Goal: Task Accomplishment & Management: Complete application form

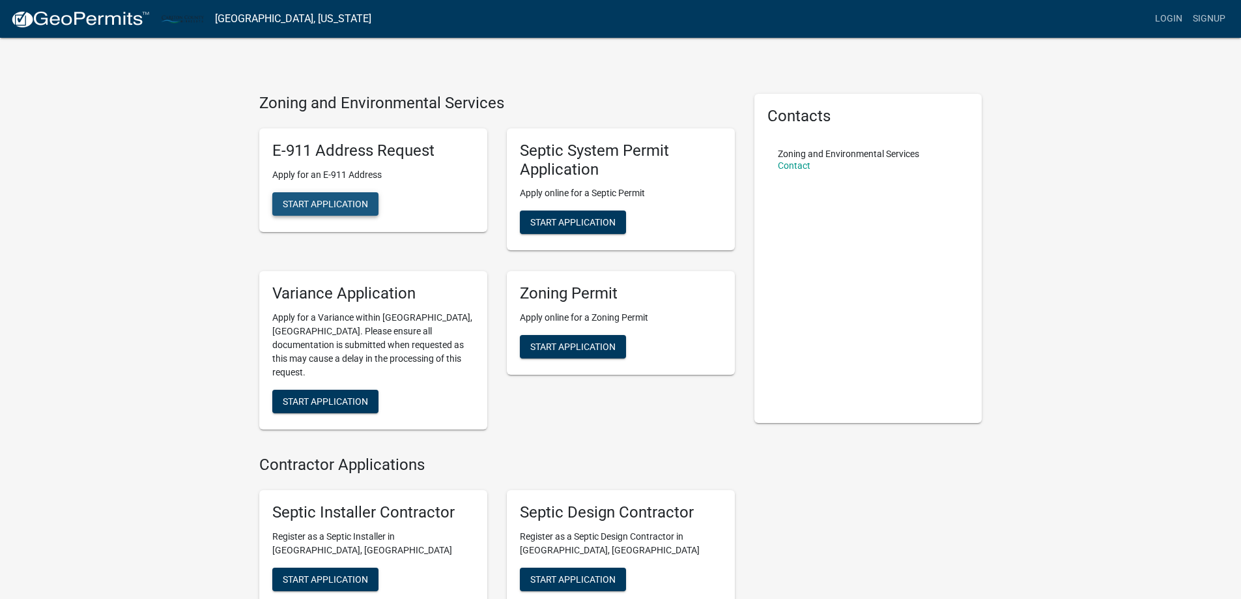
click at [339, 207] on span "Start Application" at bounding box center [325, 203] width 85 height 10
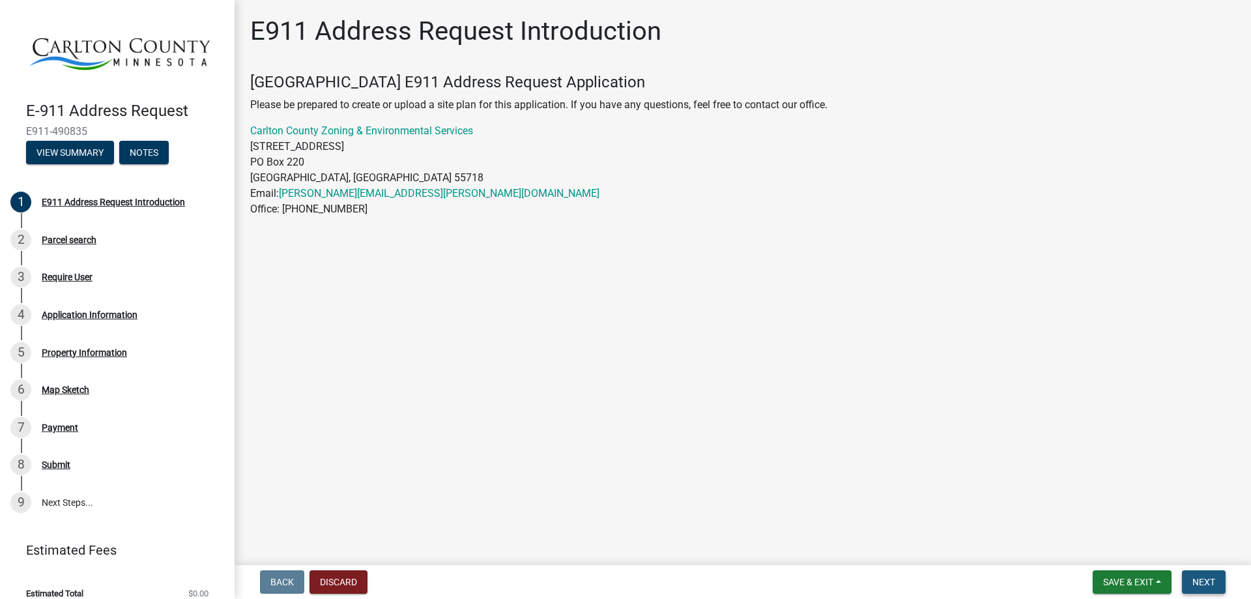
click at [1208, 579] on span "Next" at bounding box center [1203, 582] width 23 height 10
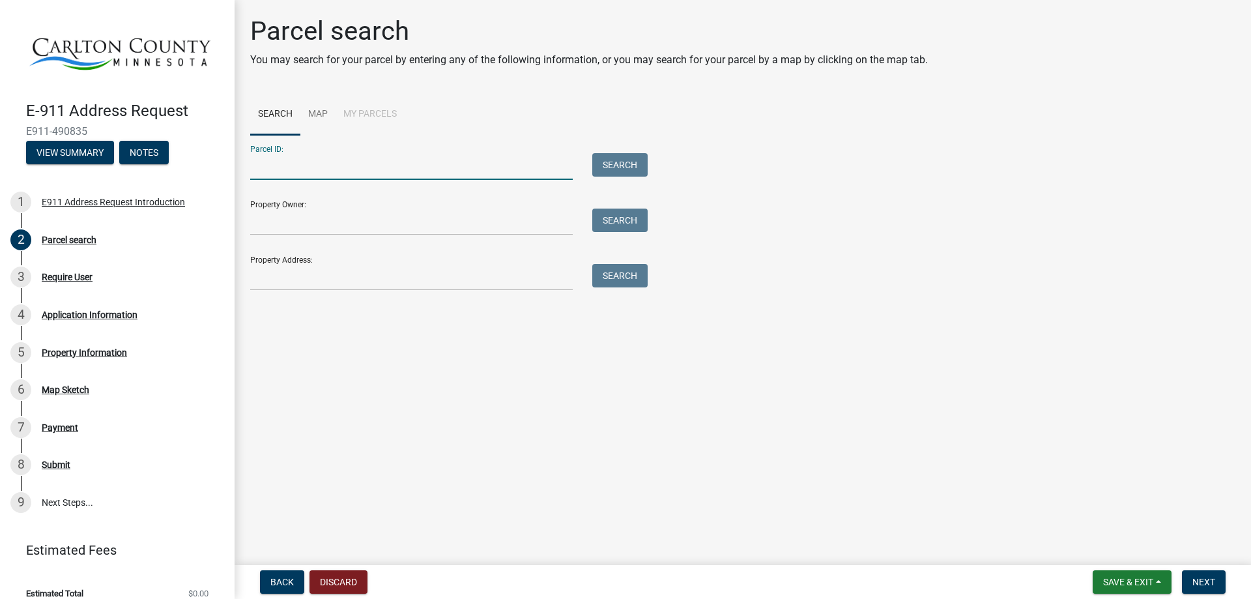
click at [268, 171] on input "Parcel ID:" at bounding box center [411, 166] width 322 height 27
type input "[PHONE_NUMBER]"
click at [629, 166] on button "Search" at bounding box center [619, 164] width 55 height 23
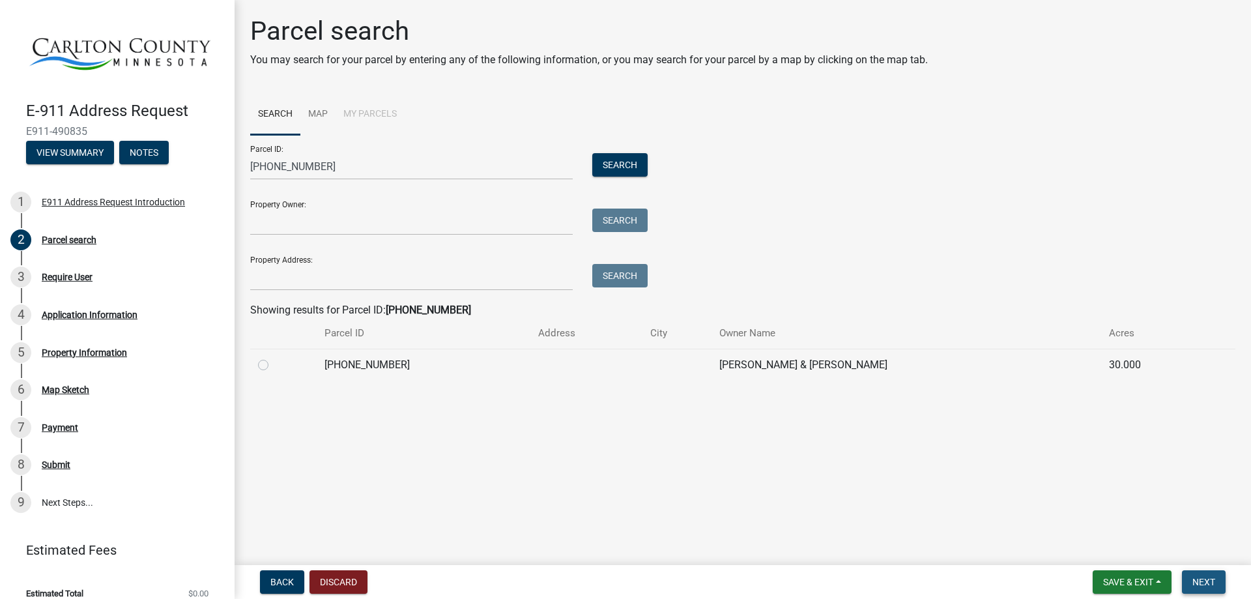
click at [1198, 578] on span "Next" at bounding box center [1203, 582] width 23 height 10
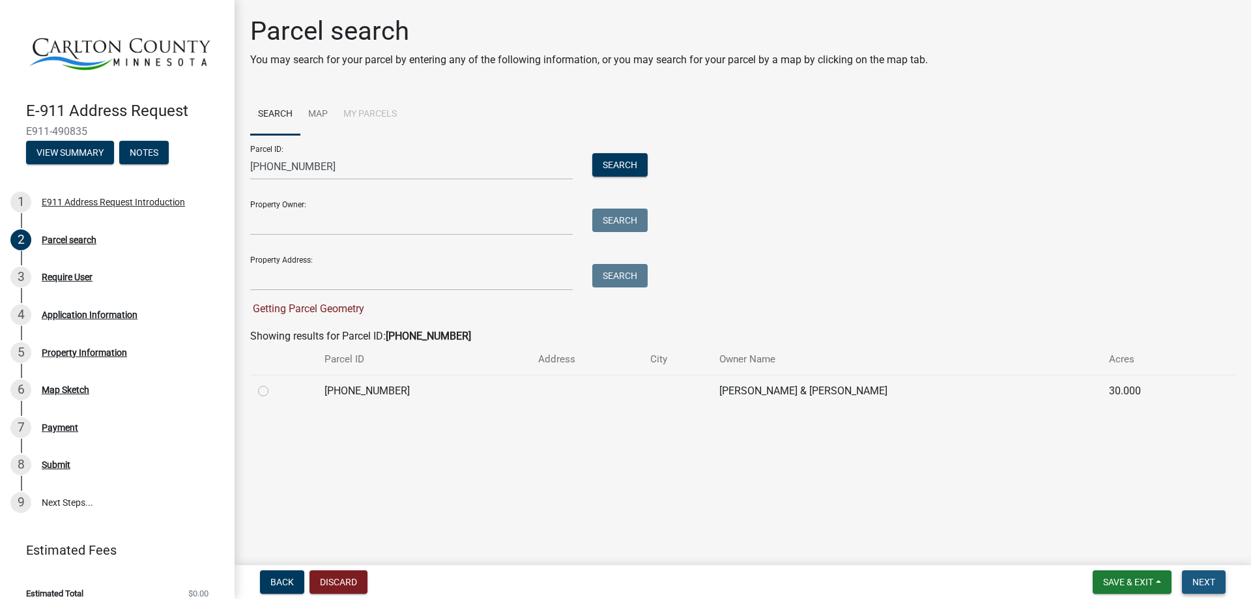
click at [1203, 582] on span "Next" at bounding box center [1203, 582] width 23 height 10
click at [1204, 582] on span "Next" at bounding box center [1203, 582] width 23 height 10
click at [1206, 583] on span "Next" at bounding box center [1203, 582] width 23 height 10
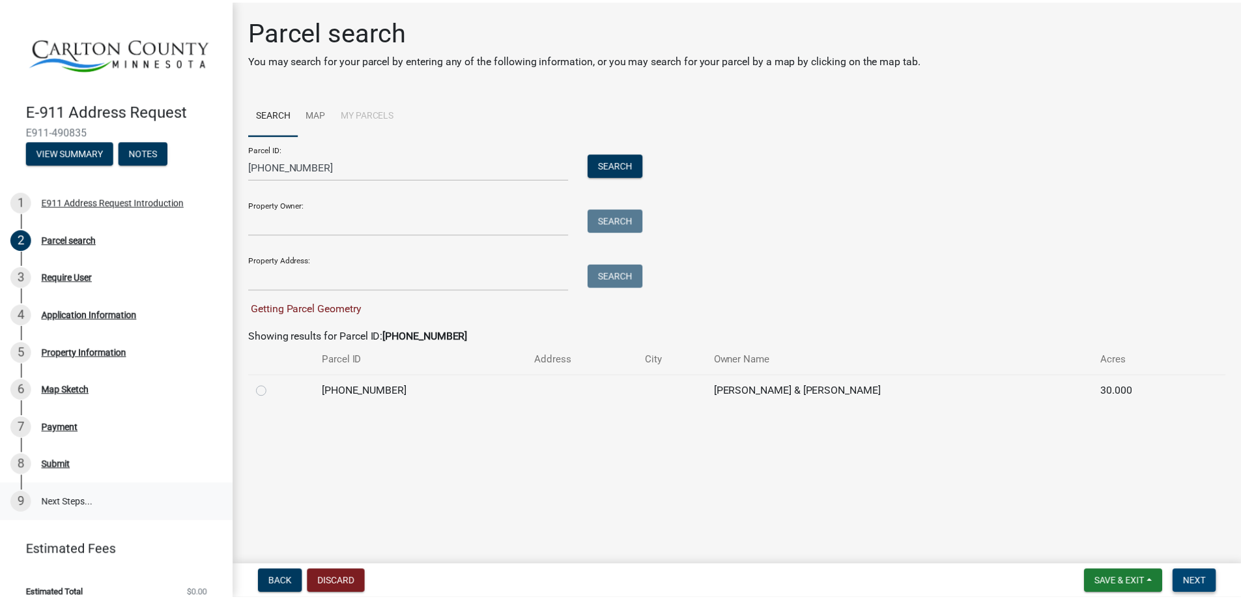
scroll to position [10, 0]
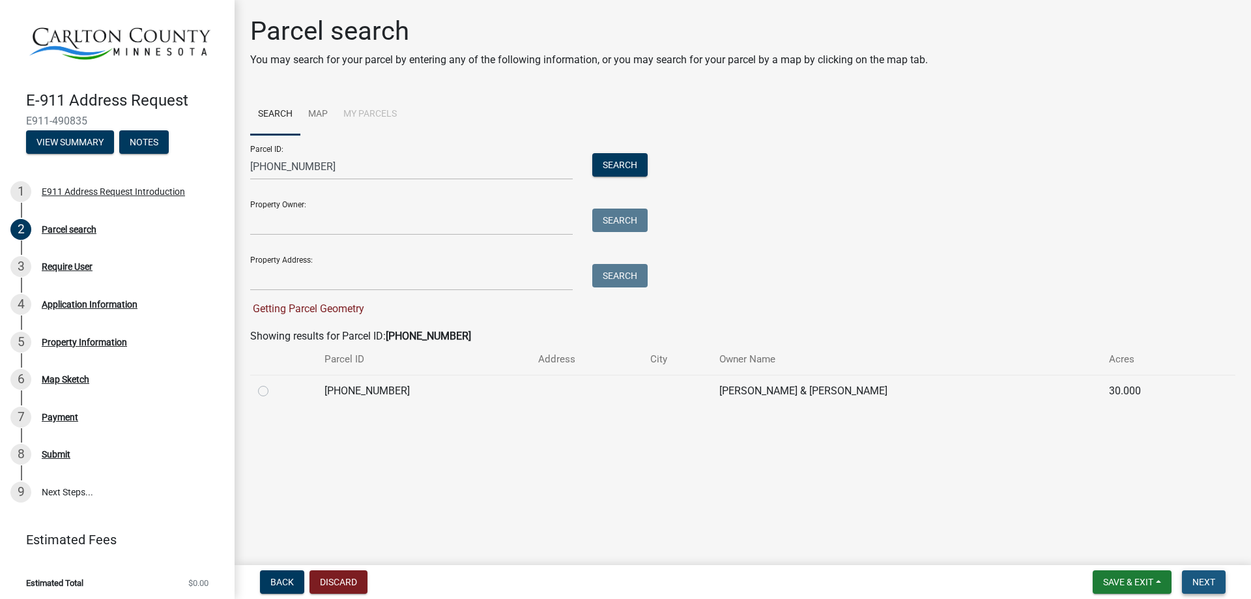
click at [1192, 575] on button "Next" at bounding box center [1204, 581] width 44 height 23
click at [266, 396] on div at bounding box center [283, 391] width 51 height 16
click at [274, 383] on label at bounding box center [274, 383] width 0 height 0
click at [274, 392] on input "radio" at bounding box center [278, 387] width 8 height 8
radio input "true"
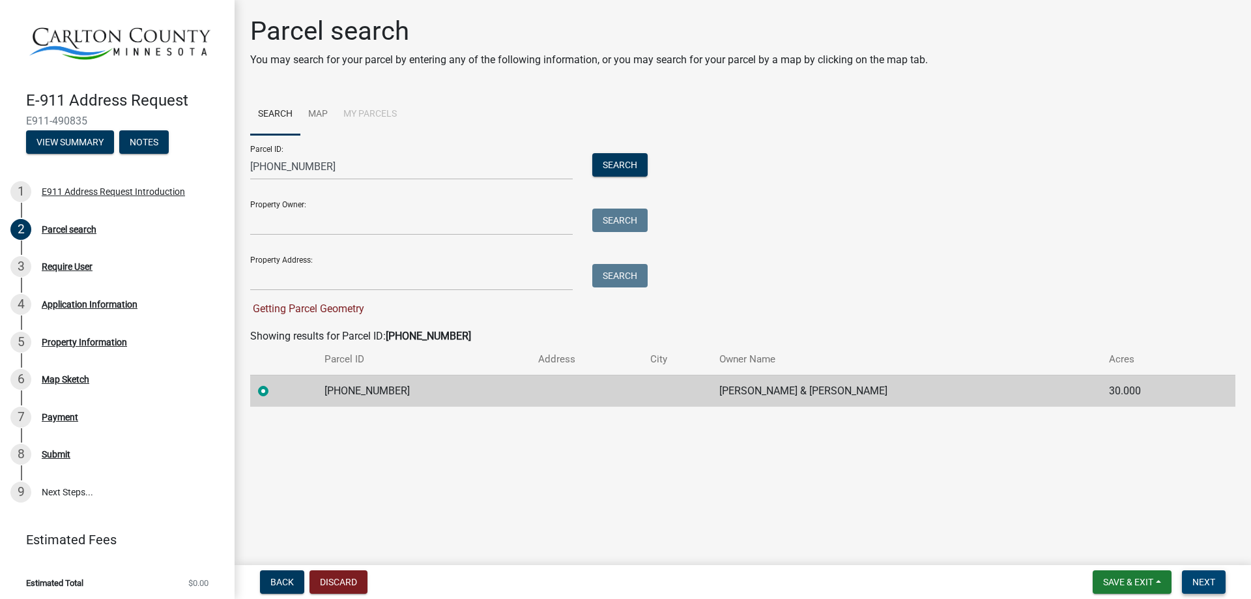
click at [1211, 582] on span "Next" at bounding box center [1203, 582] width 23 height 10
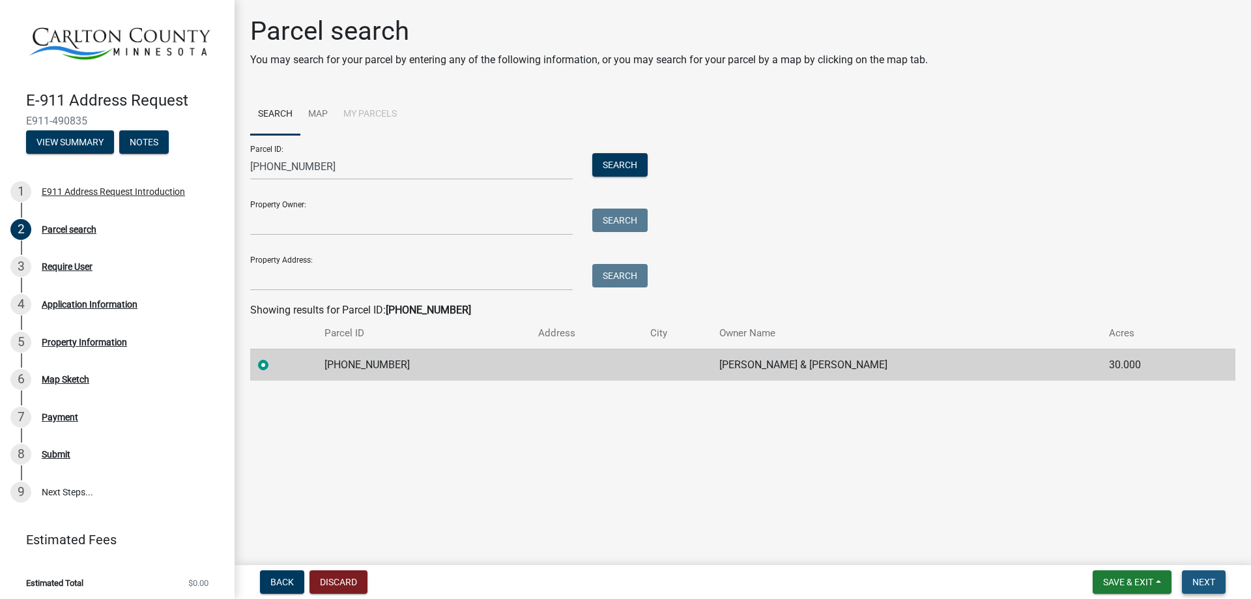
click at [1207, 580] on span "Next" at bounding box center [1203, 582] width 23 height 10
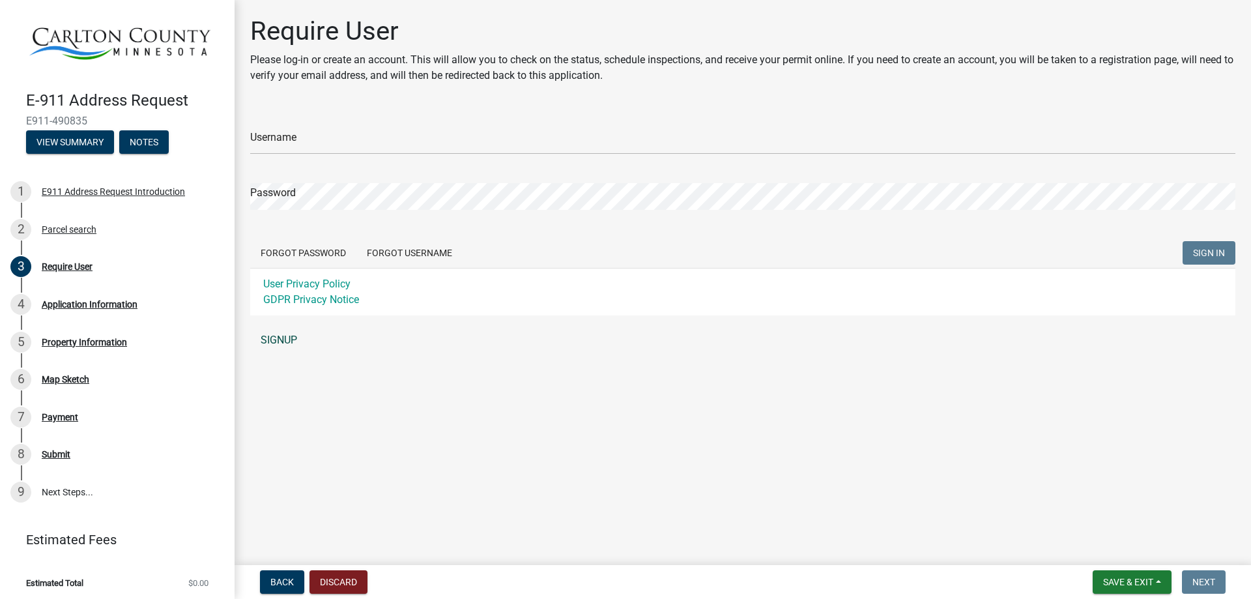
click at [274, 337] on link "SIGNUP" at bounding box center [742, 340] width 985 height 26
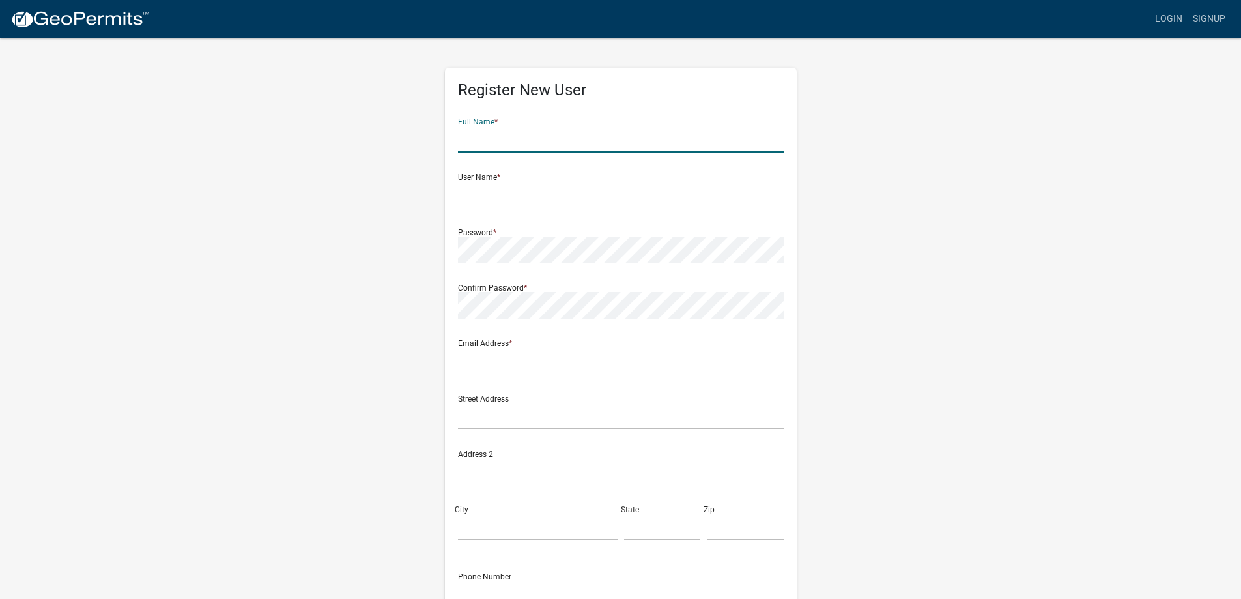
click at [481, 145] on input "text" at bounding box center [621, 139] width 326 height 27
type input "[PERSON_NAME]"
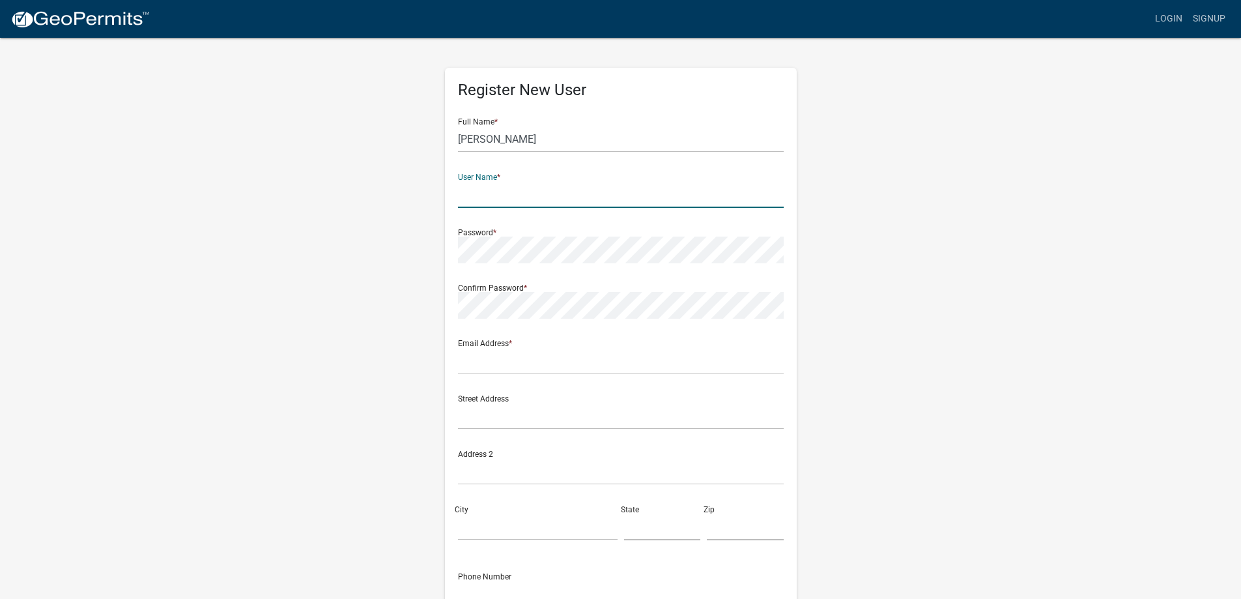
click at [491, 199] on input "text" at bounding box center [621, 194] width 326 height 27
type input "JPClayton"
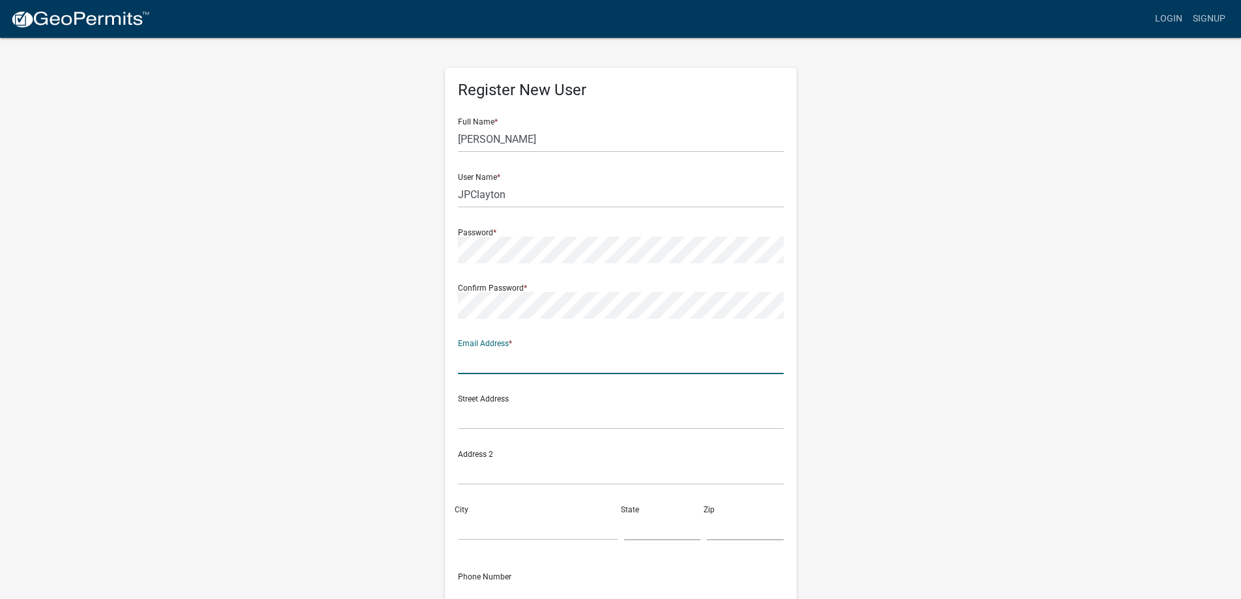
click at [487, 362] on input "text" at bounding box center [621, 360] width 326 height 27
click at [483, 362] on input "text" at bounding box center [621, 360] width 326 height 27
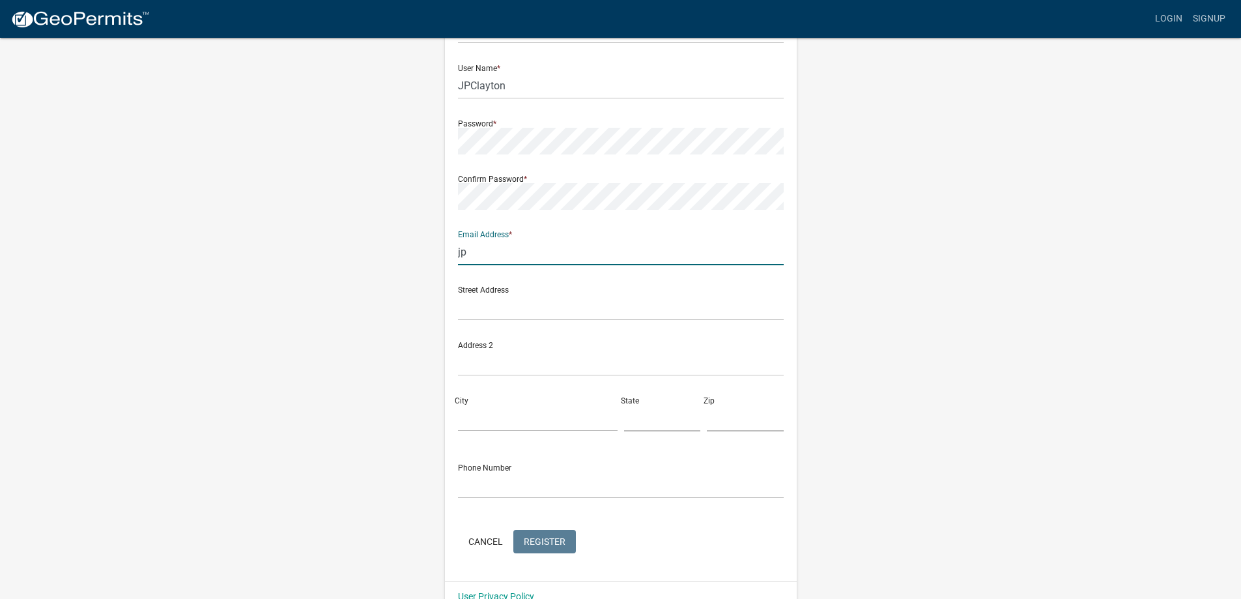
type input "[EMAIL_ADDRESS][DOMAIN_NAME]"
click at [485, 316] on input "text" at bounding box center [621, 307] width 326 height 27
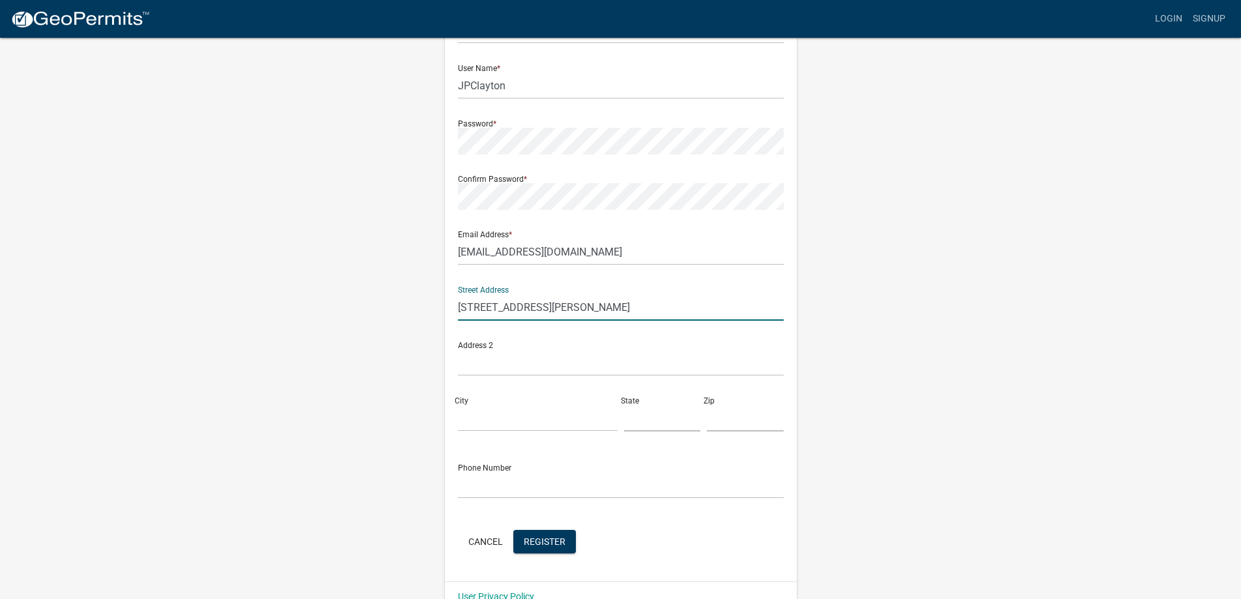
type input "[STREET_ADDRESS][PERSON_NAME]"
click at [468, 426] on input "City" at bounding box center [538, 418] width 160 height 27
type input "[GEOGRAPHIC_DATA]"
type input "MN"
type input "55301"
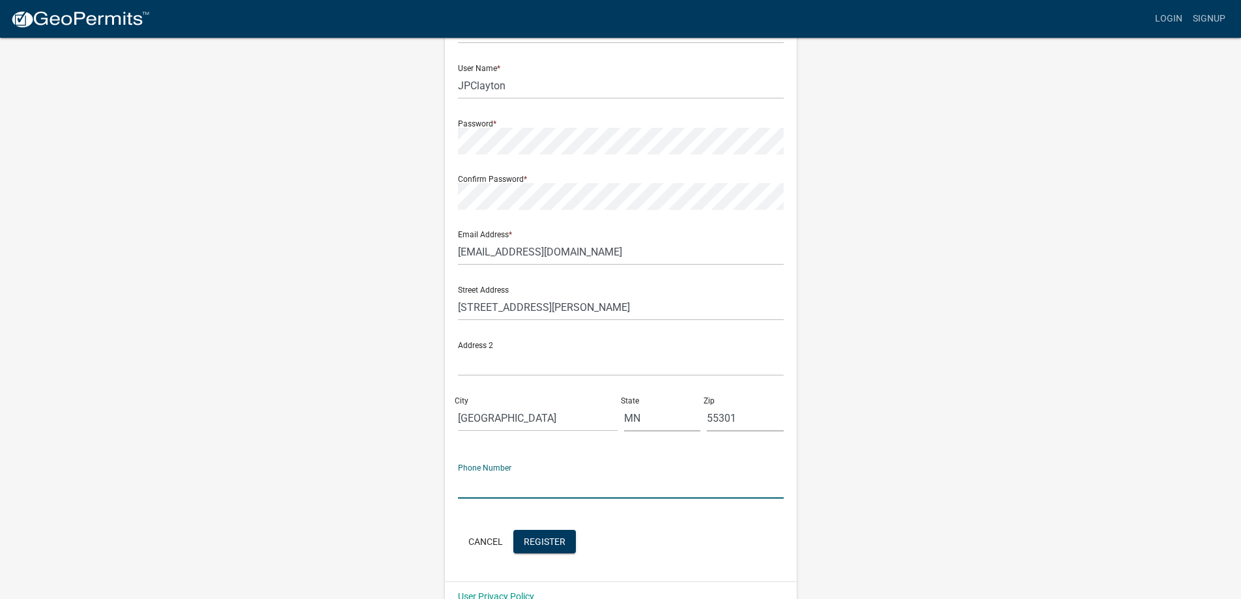
click at [489, 493] on input "text" at bounding box center [621, 485] width 326 height 27
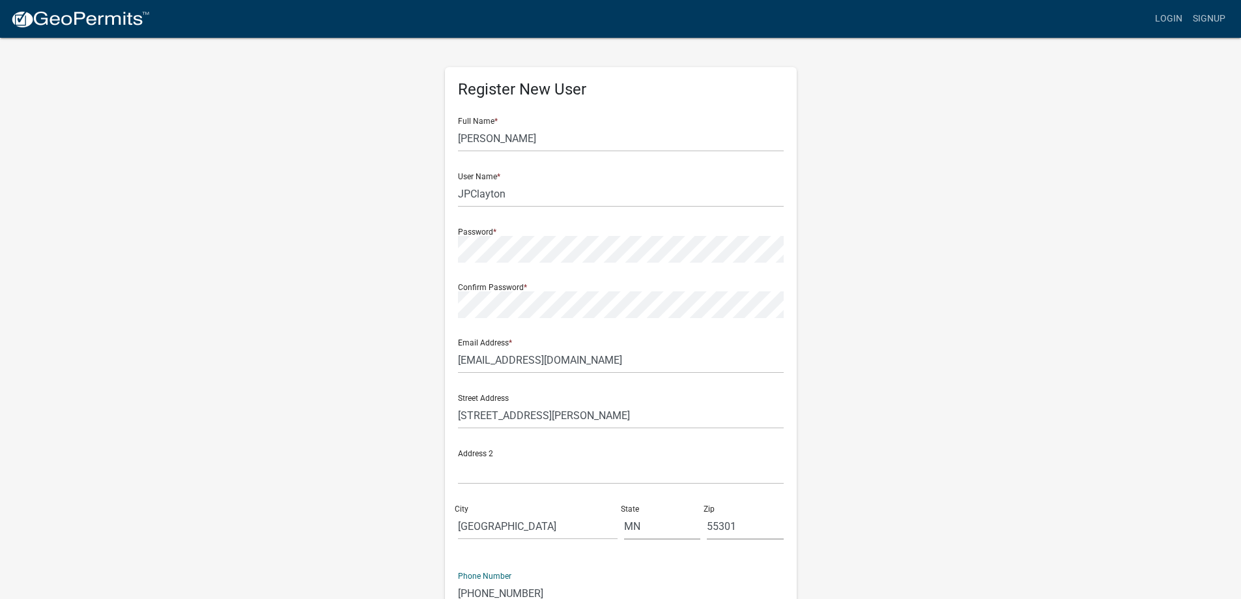
scroll to position [0, 0]
type input "[PHONE_NUMBER]"
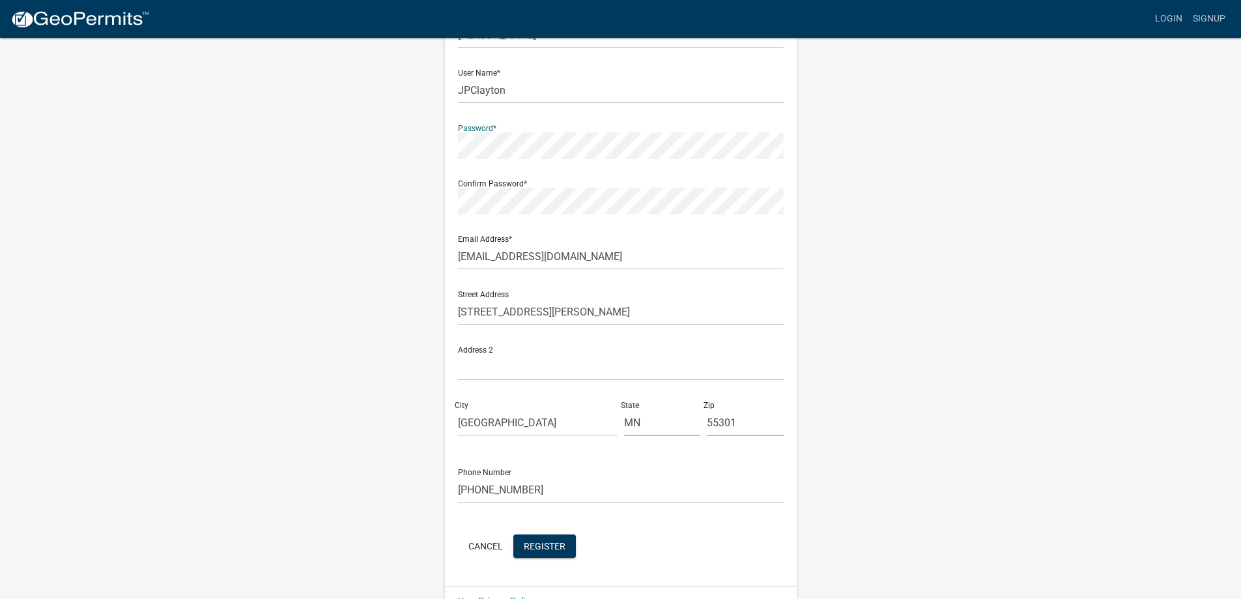
scroll to position [135, 0]
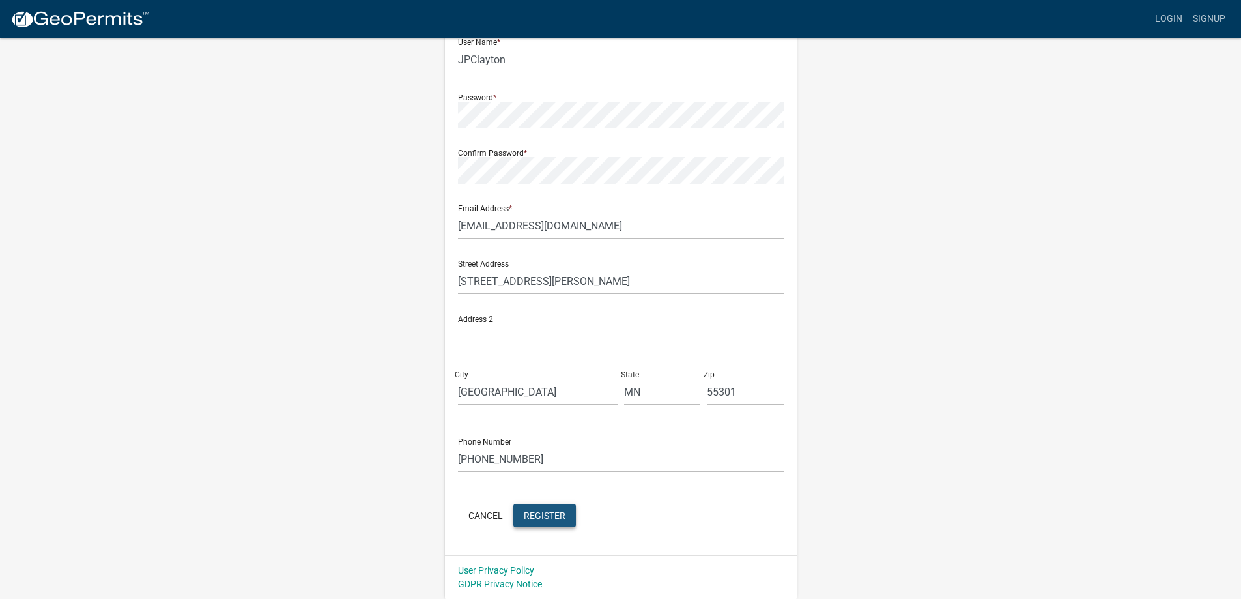
click at [543, 514] on span "Register" at bounding box center [545, 514] width 42 height 10
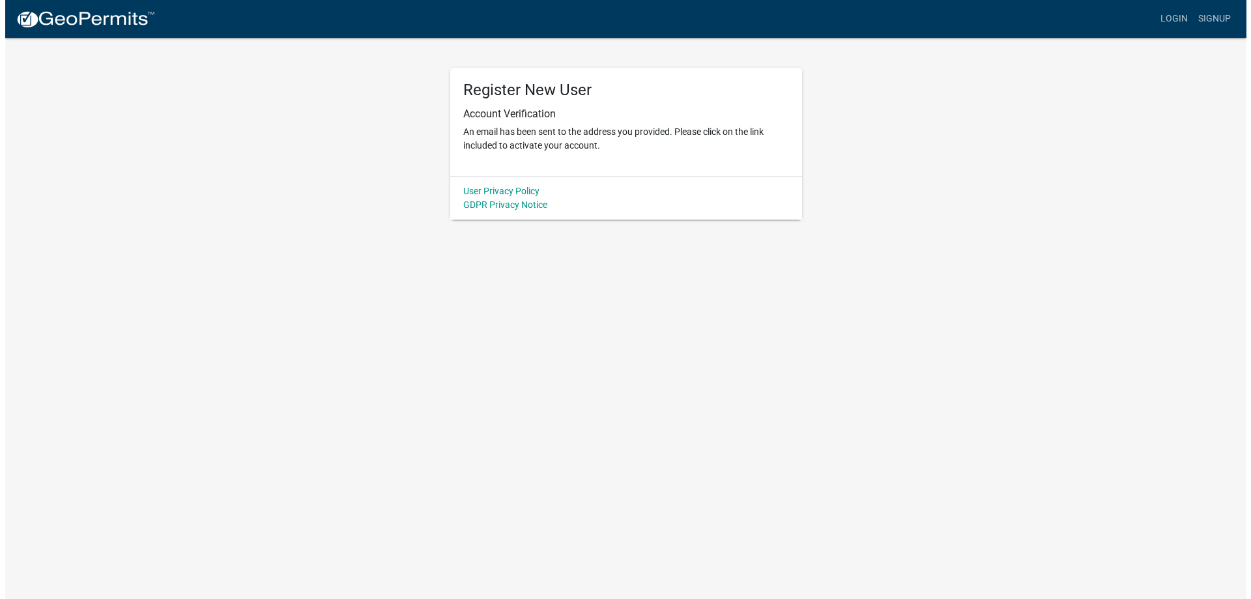
scroll to position [0, 0]
click at [291, 151] on div "Register New User Account Verification An email has been sent to the address yo…" at bounding box center [625, 127] width 743 height 183
click at [1184, 17] on link "Login" at bounding box center [1179, 19] width 38 height 25
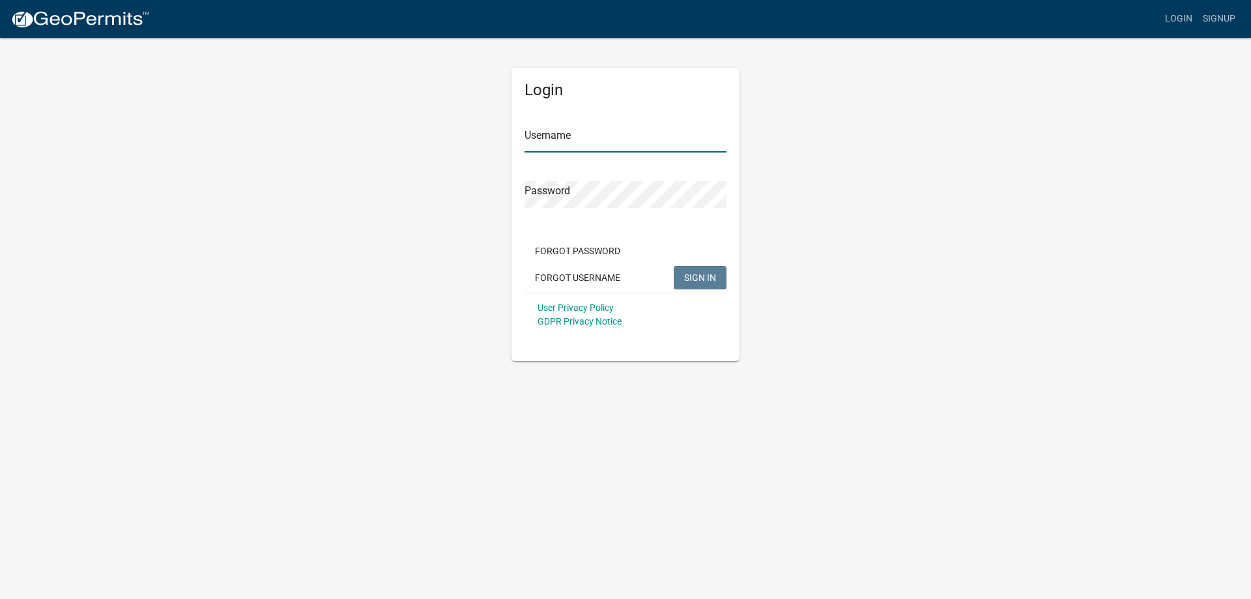
type input "JPClayton"
click at [706, 273] on span "SIGN IN" at bounding box center [700, 277] width 32 height 10
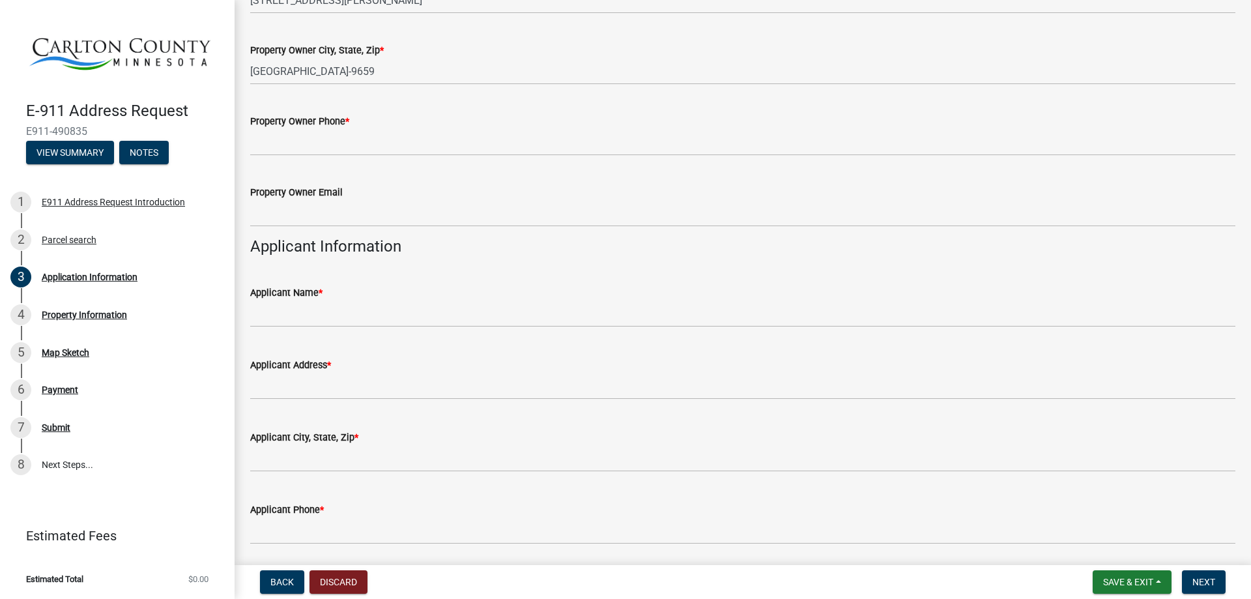
scroll to position [217, 0]
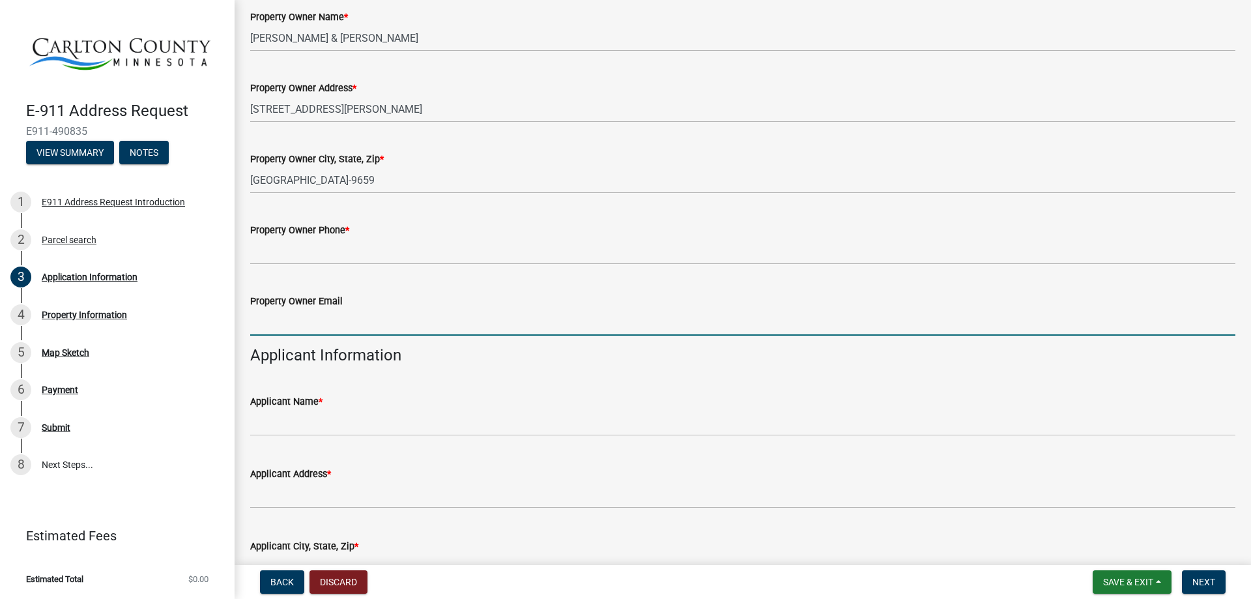
click at [371, 311] on input "Property Owner Email" at bounding box center [742, 322] width 985 height 27
type input "[EMAIL_ADDRESS][DOMAIN_NAME]"
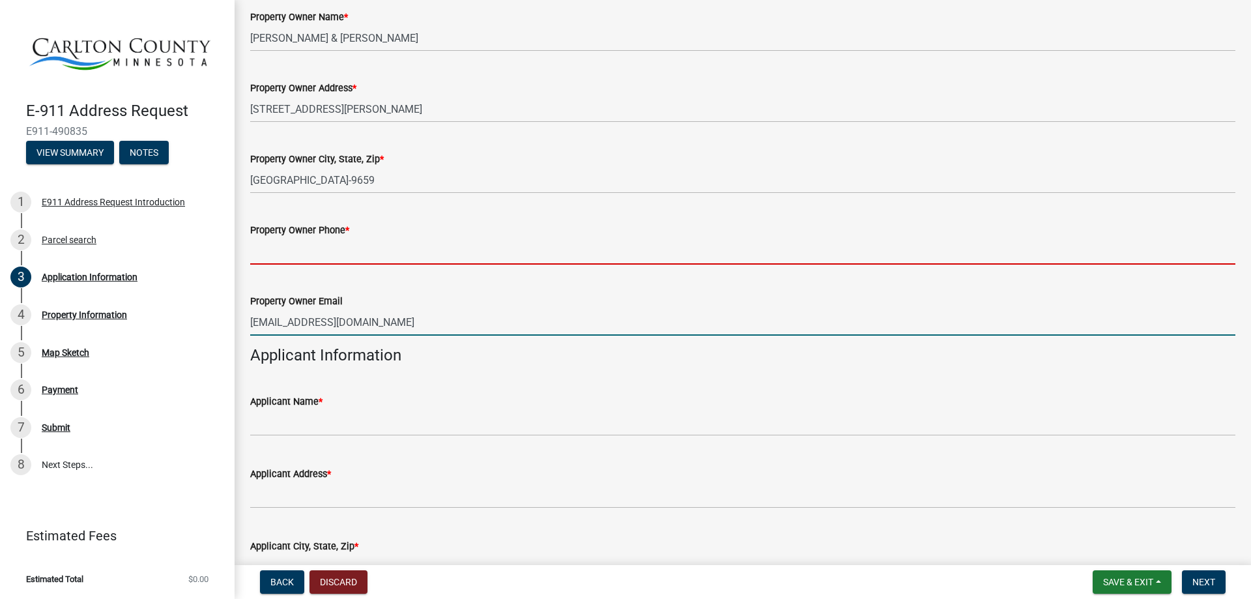
type input "3208283396"
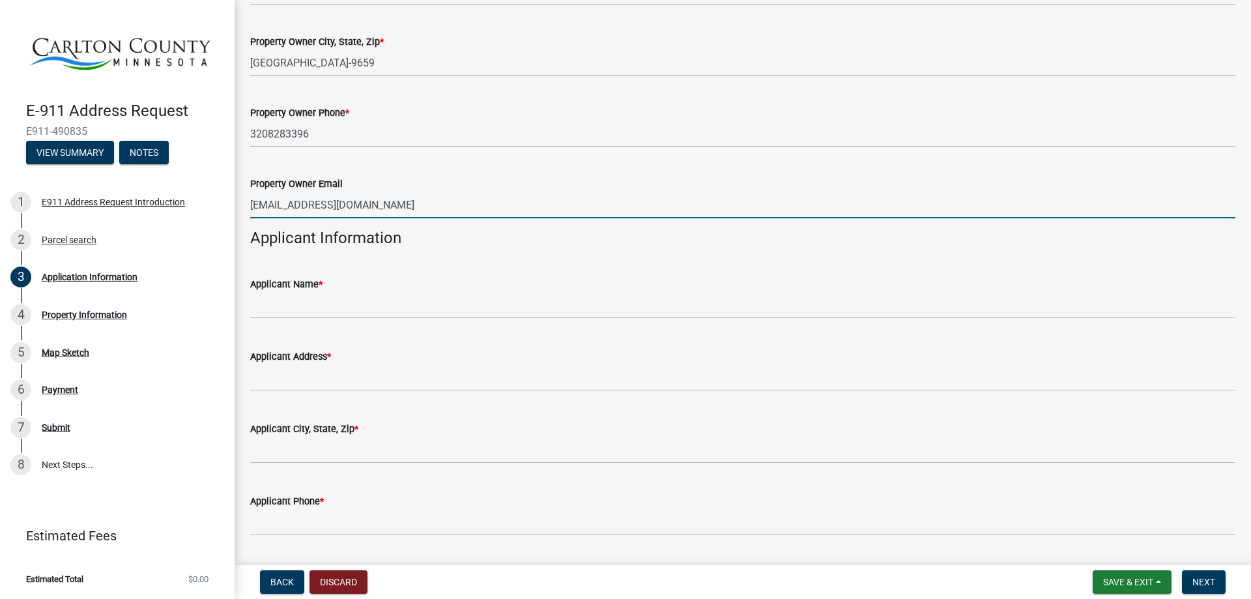
scroll to position [435, 0]
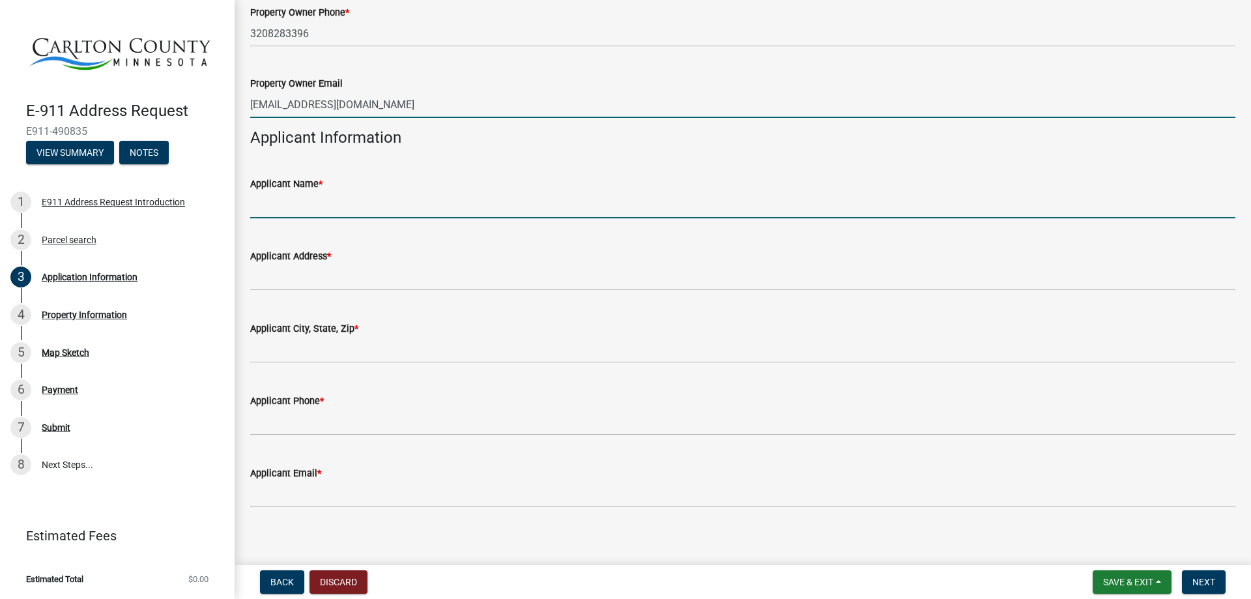
click at [332, 215] on input "Applicant Name *" at bounding box center [742, 205] width 985 height 27
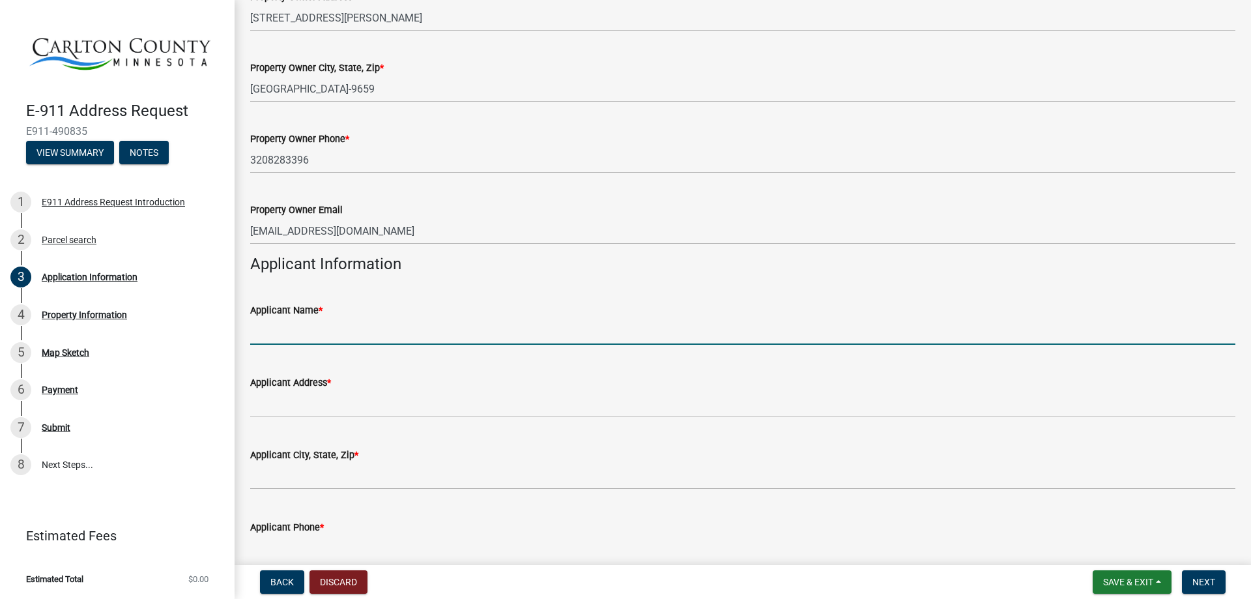
scroll to position [326, 0]
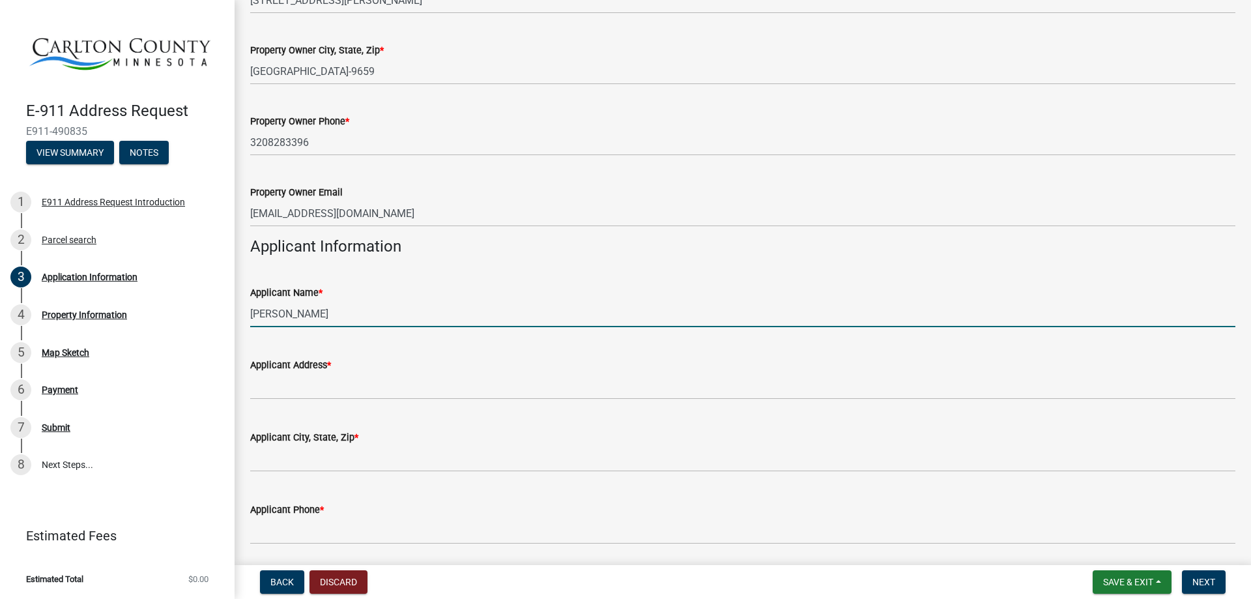
type input "[PERSON_NAME]"
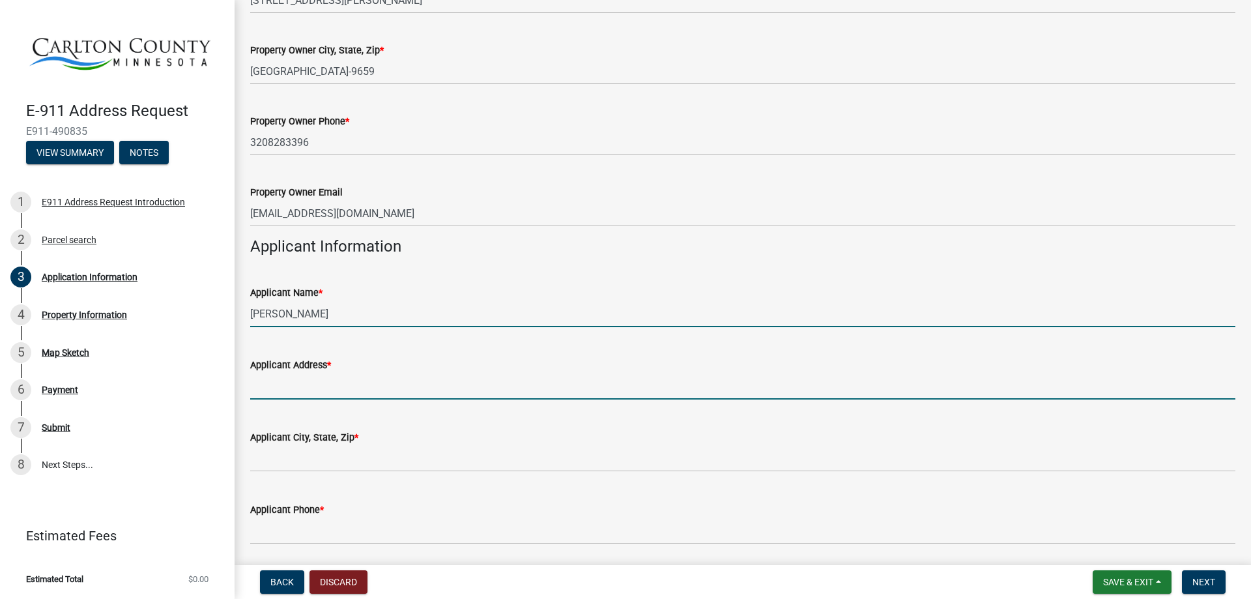
click at [329, 388] on input "Applicant Address *" at bounding box center [742, 386] width 985 height 27
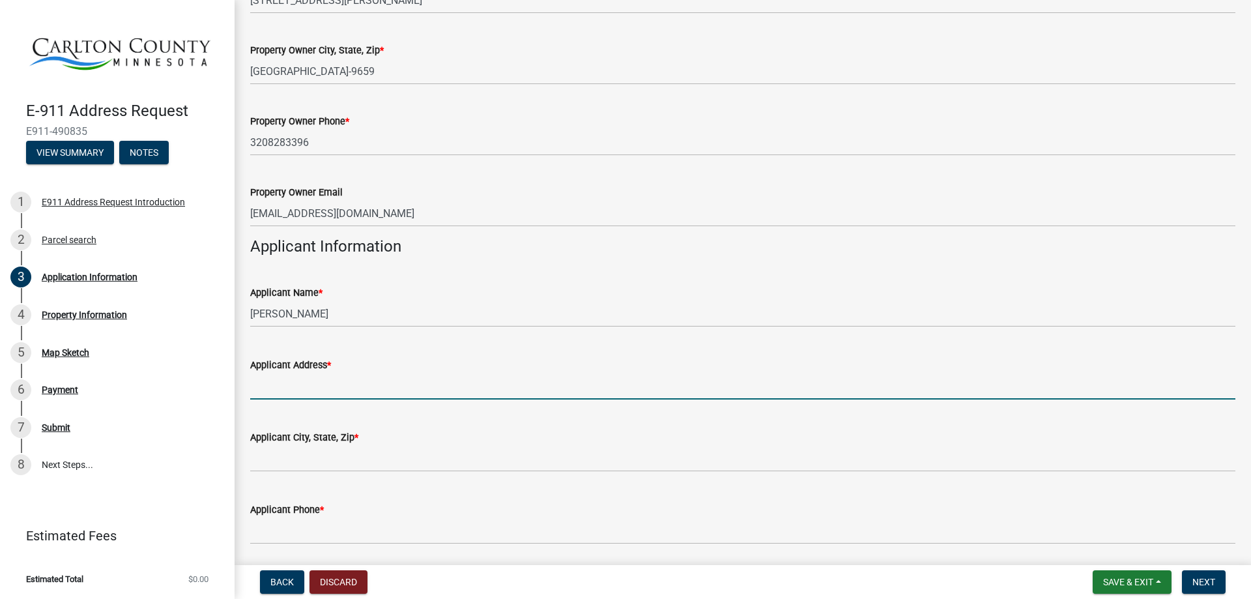
type input "[STREET_ADDRESS][PERSON_NAME]"
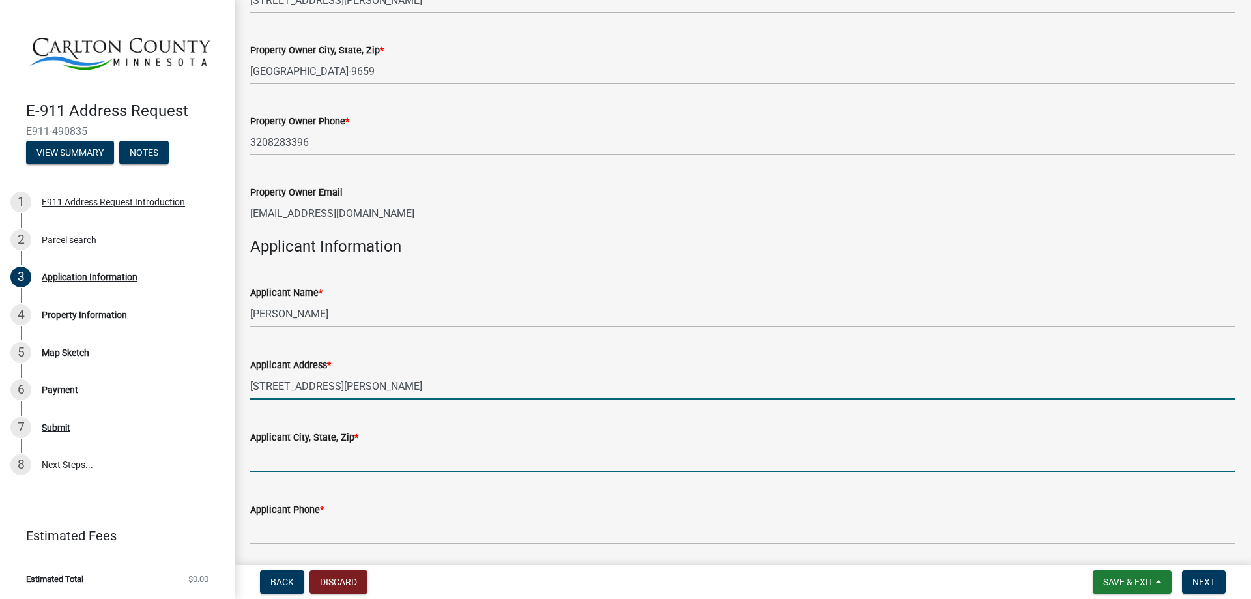
type input "[GEOGRAPHIC_DATA]"
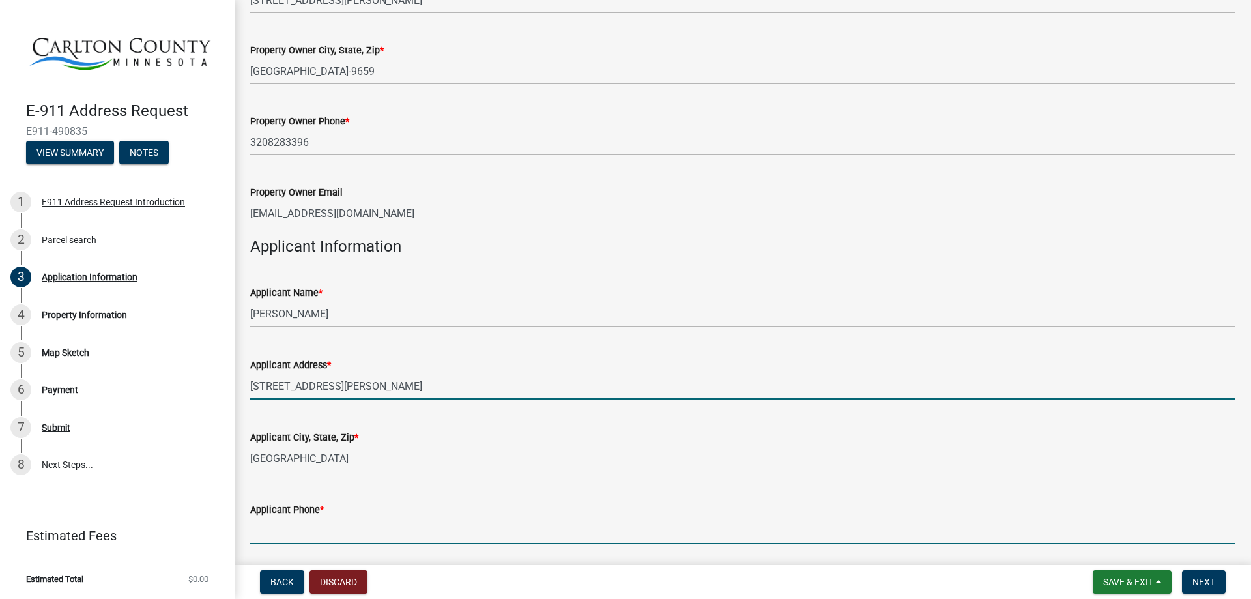
type input "3208283396"
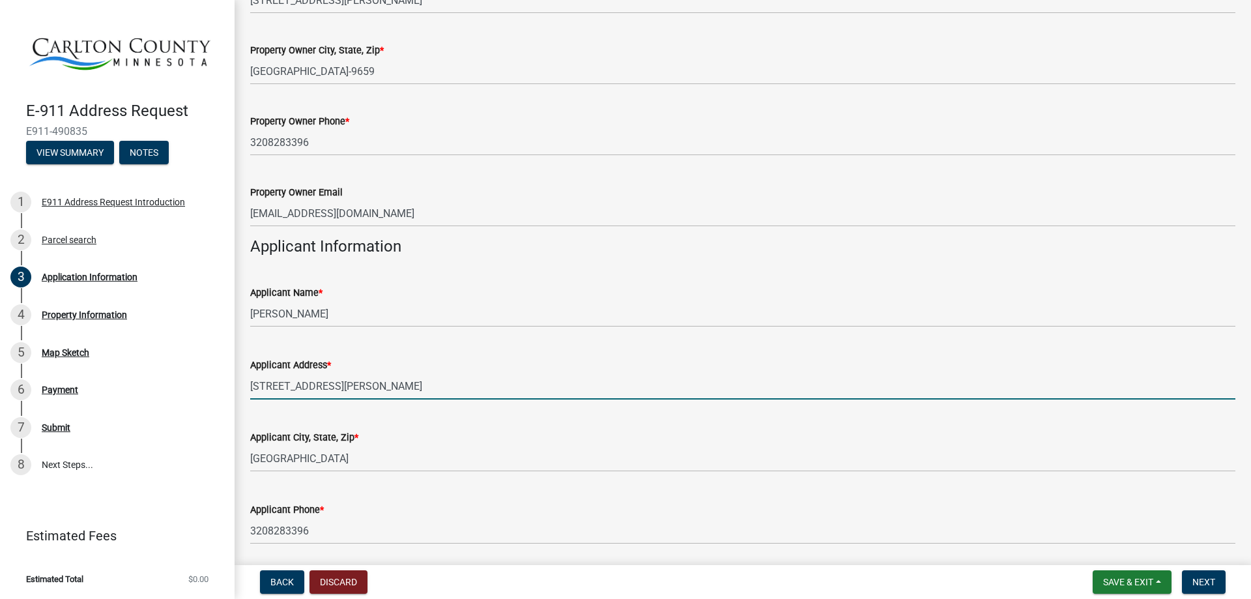
type input "[EMAIL_ADDRESS][DOMAIN_NAME]"
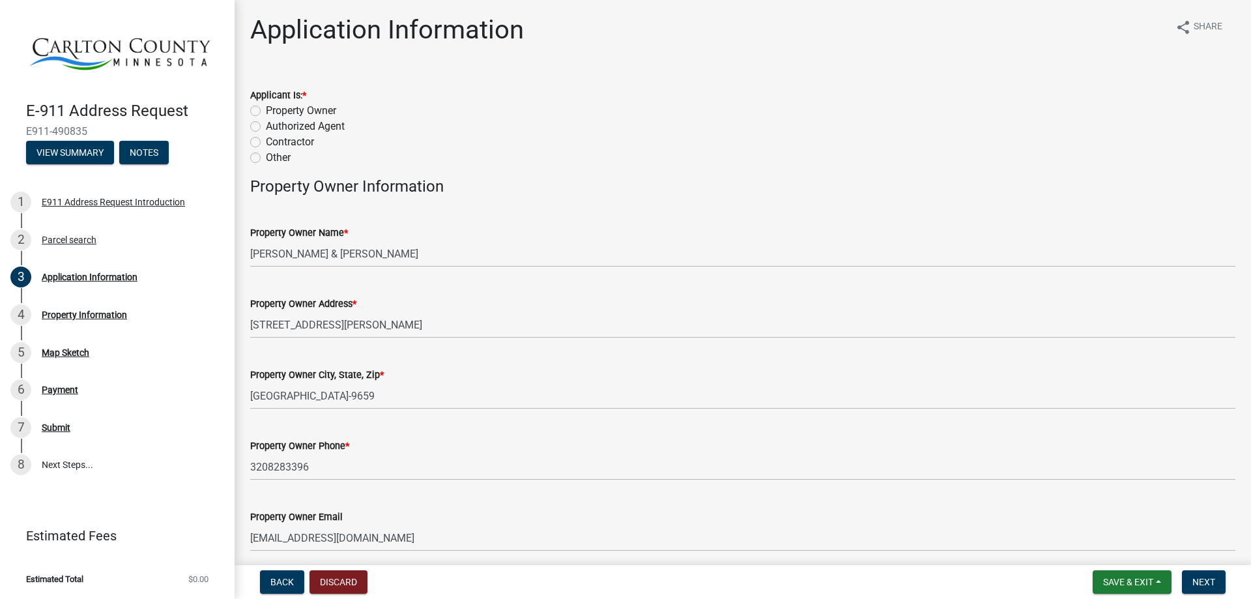
scroll to position [0, 0]
click at [266, 110] on label "Property Owner" at bounding box center [301, 112] width 70 height 16
click at [266, 110] on input "Property Owner" at bounding box center [270, 108] width 8 height 8
radio input "true"
click at [1207, 581] on span "Next" at bounding box center [1203, 582] width 23 height 10
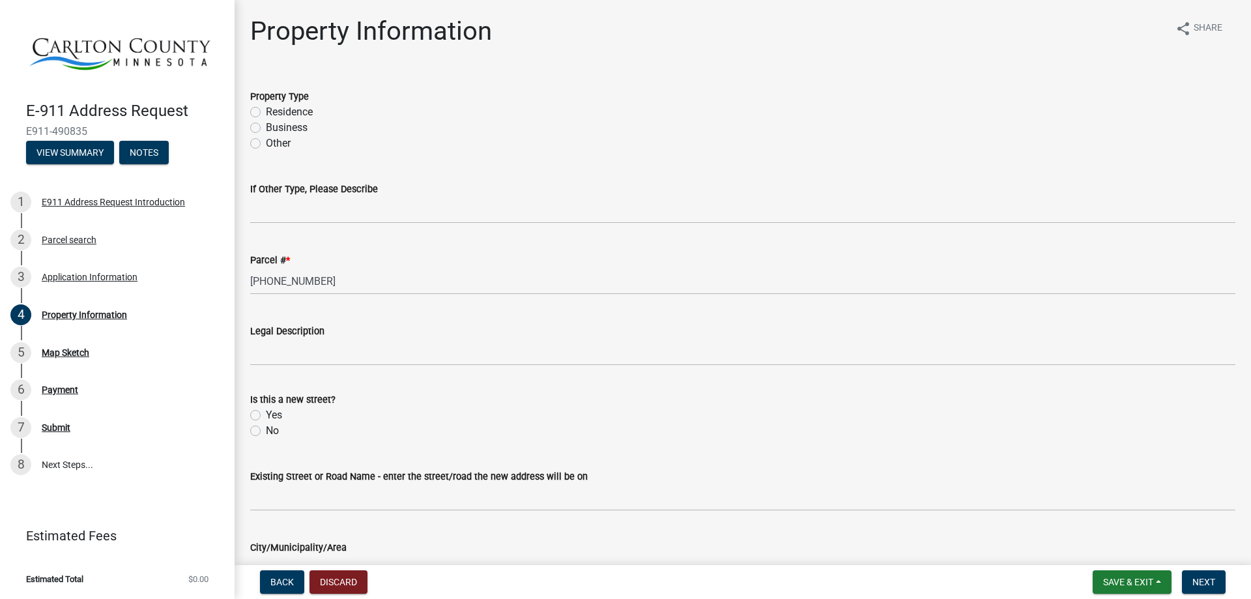
click at [266, 142] on label "Other" at bounding box center [278, 144] width 25 height 16
click at [266, 142] on input "Other" at bounding box center [270, 140] width 8 height 8
radio input "true"
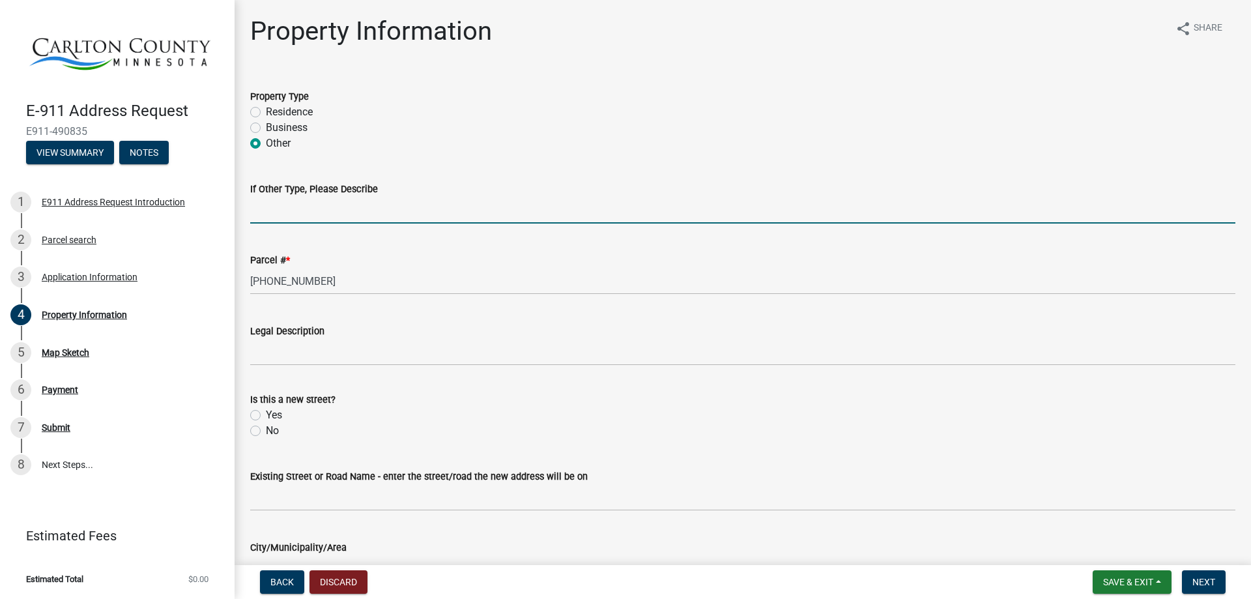
click at [276, 213] on input "If Other Type, Please Describe" at bounding box center [742, 210] width 985 height 27
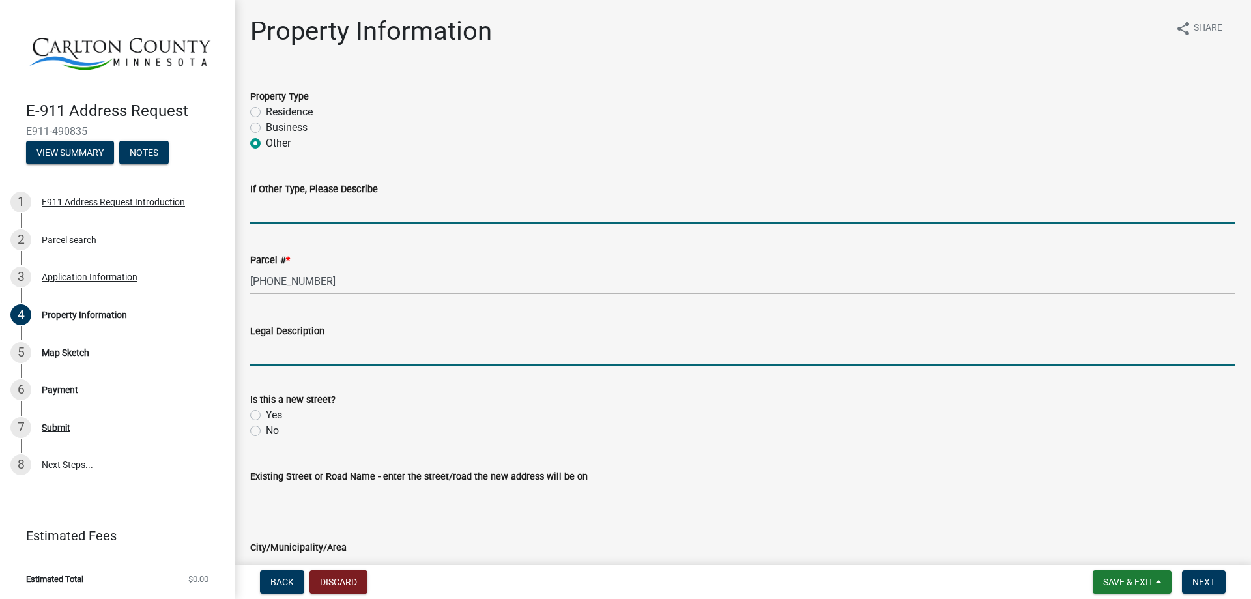
click at [288, 345] on input "Legal Description" at bounding box center [742, 352] width 985 height 27
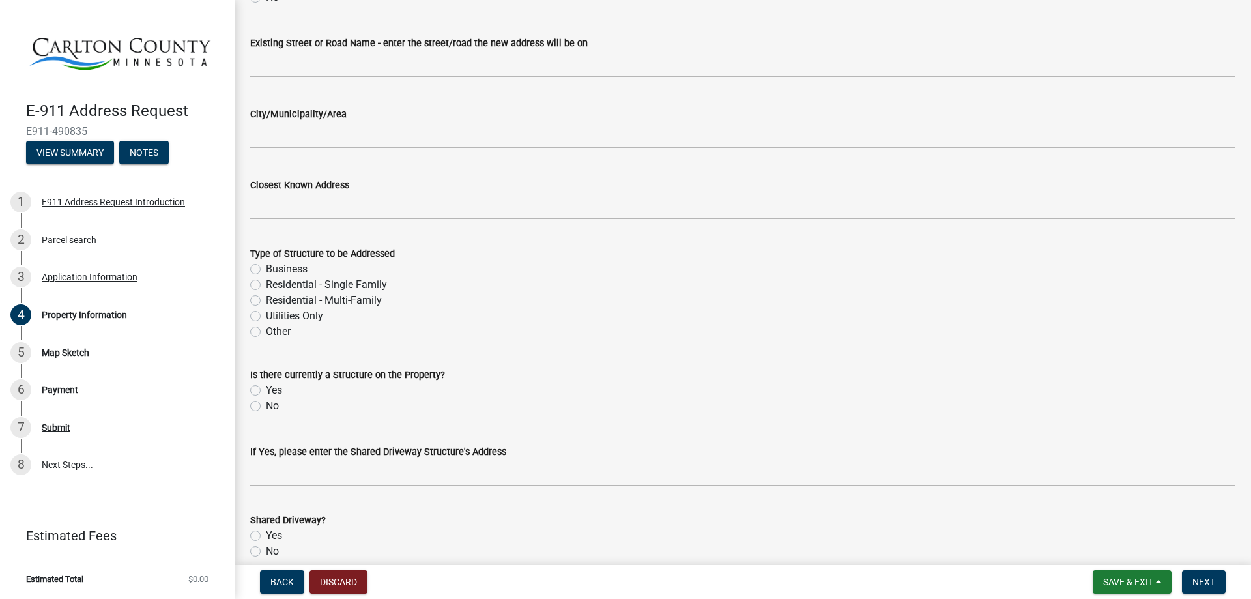
scroll to position [435, 0]
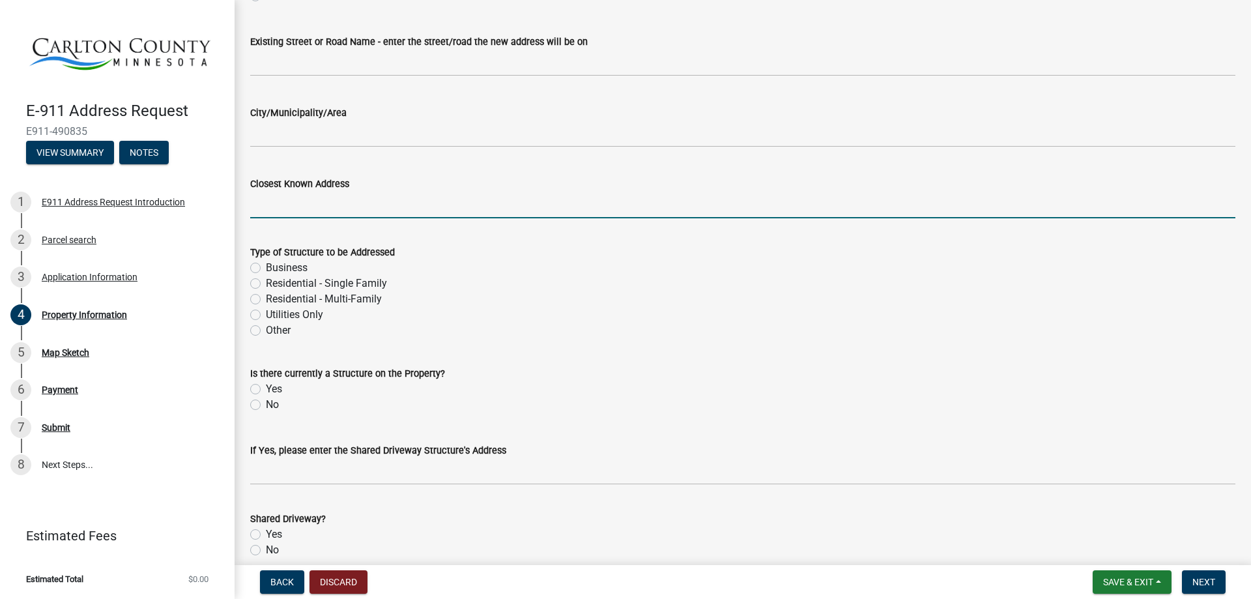
click at [270, 213] on input "Closest Known Address" at bounding box center [742, 205] width 985 height 27
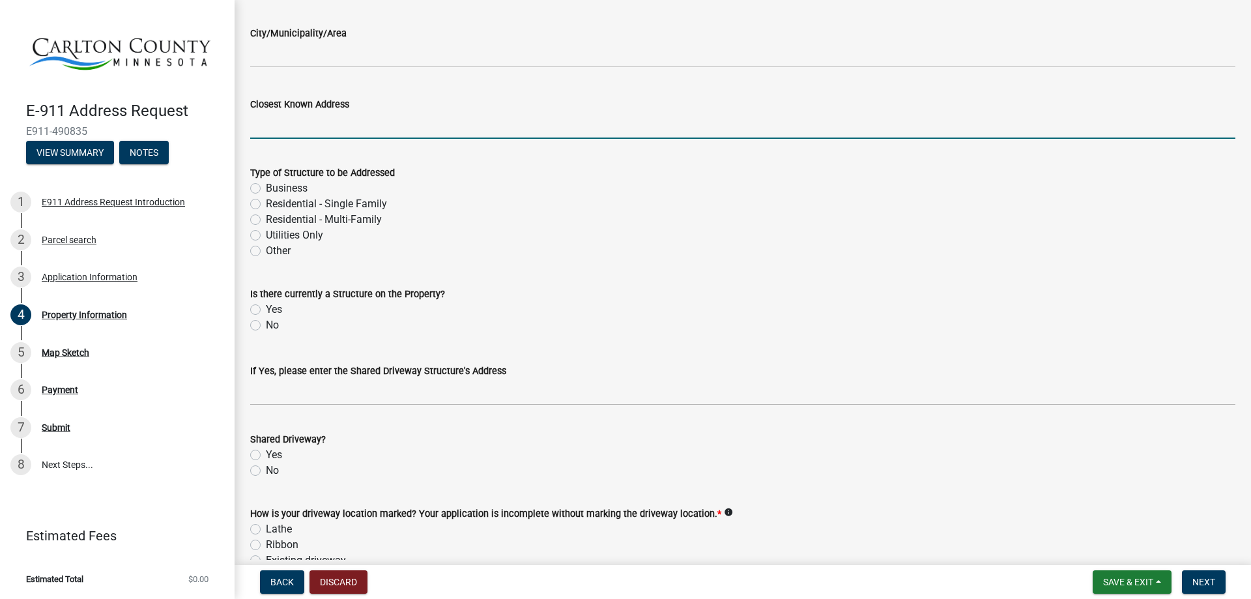
scroll to position [543, 0]
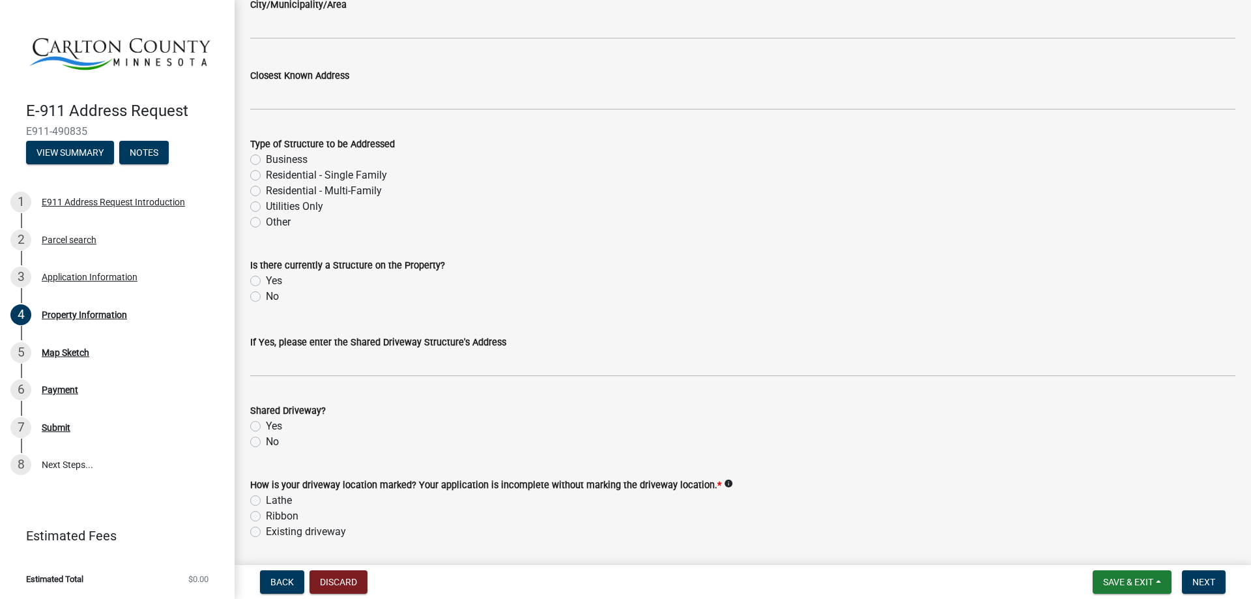
click at [364, 312] on wm-data-entity-input "Is there currently a Structure on the Property? Yes No" at bounding box center [742, 279] width 985 height 74
click at [266, 298] on label "No" at bounding box center [272, 297] width 13 height 16
click at [266, 297] on input "No" at bounding box center [270, 293] width 8 height 8
radio input "true"
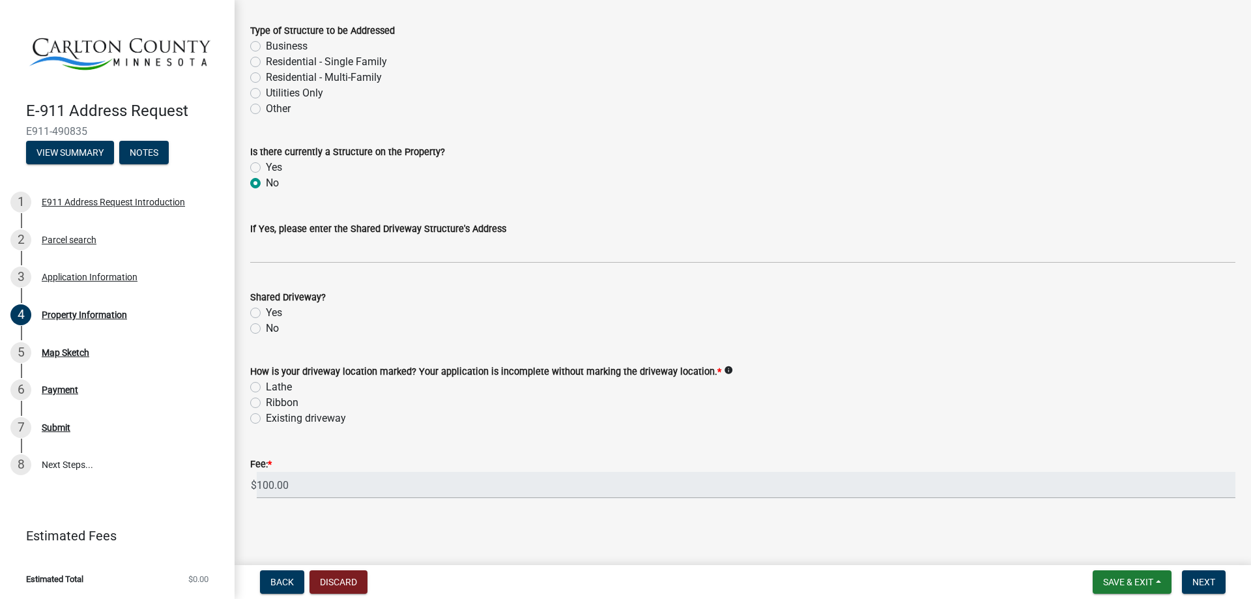
scroll to position [657, 0]
click at [266, 331] on label "No" at bounding box center [272, 327] width 13 height 16
click at [266, 328] on input "No" at bounding box center [270, 323] width 8 height 8
radio input "true"
click at [266, 414] on label "Existing driveway" at bounding box center [306, 417] width 80 height 16
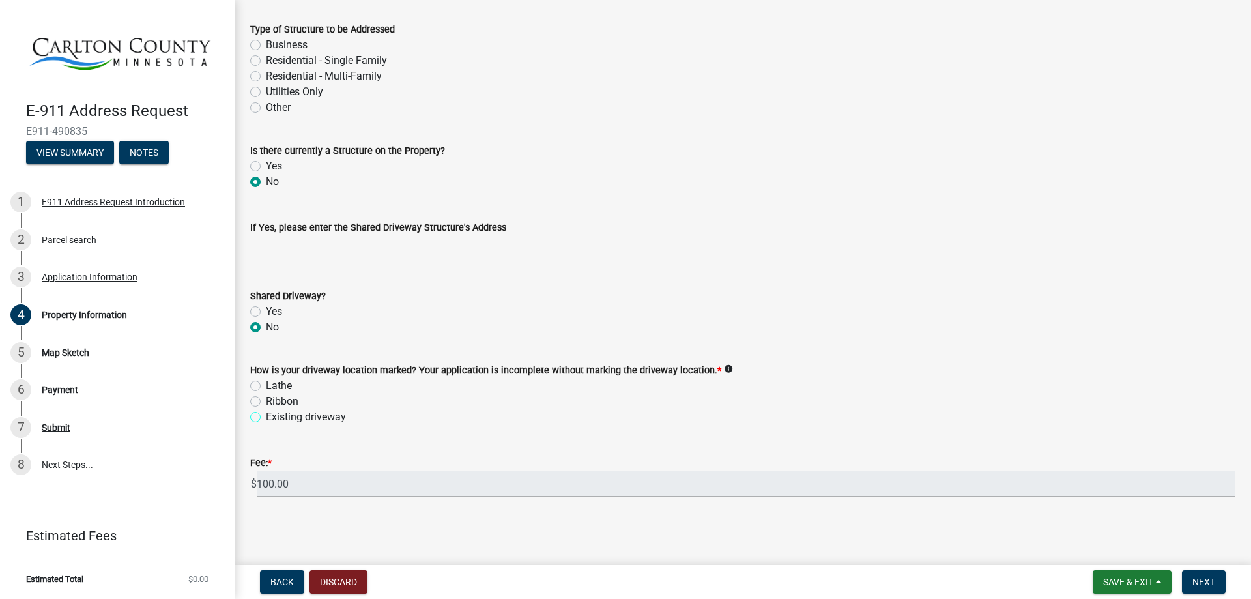
click at [266, 414] on input "Existing driveway" at bounding box center [270, 413] width 8 height 8
radio input "true"
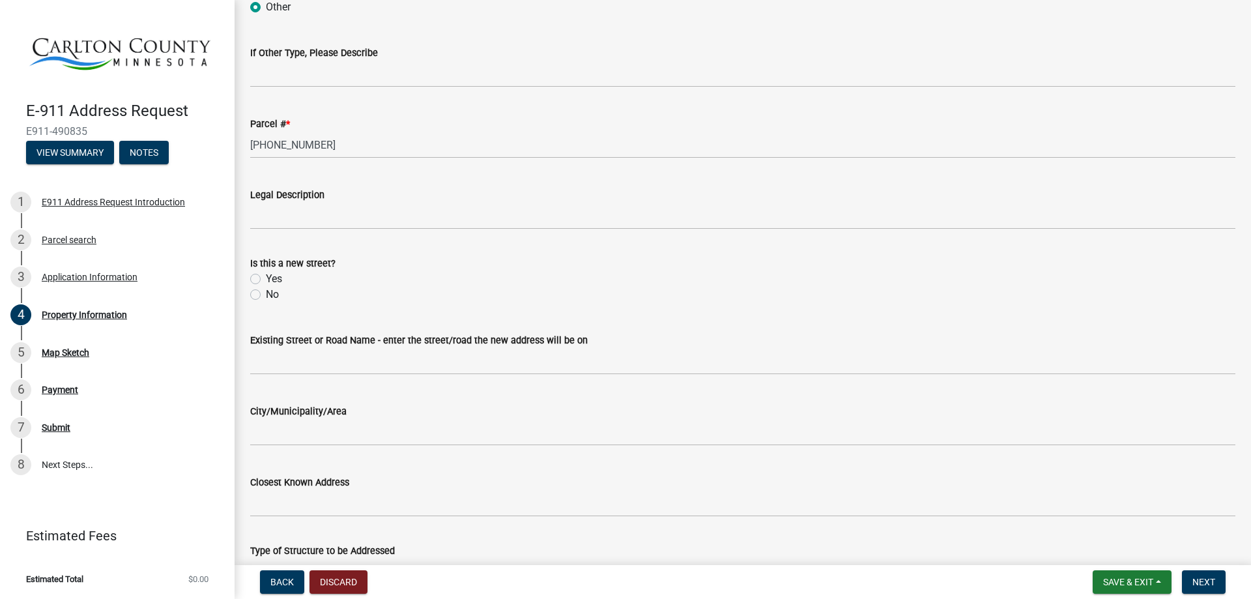
scroll to position [109, 0]
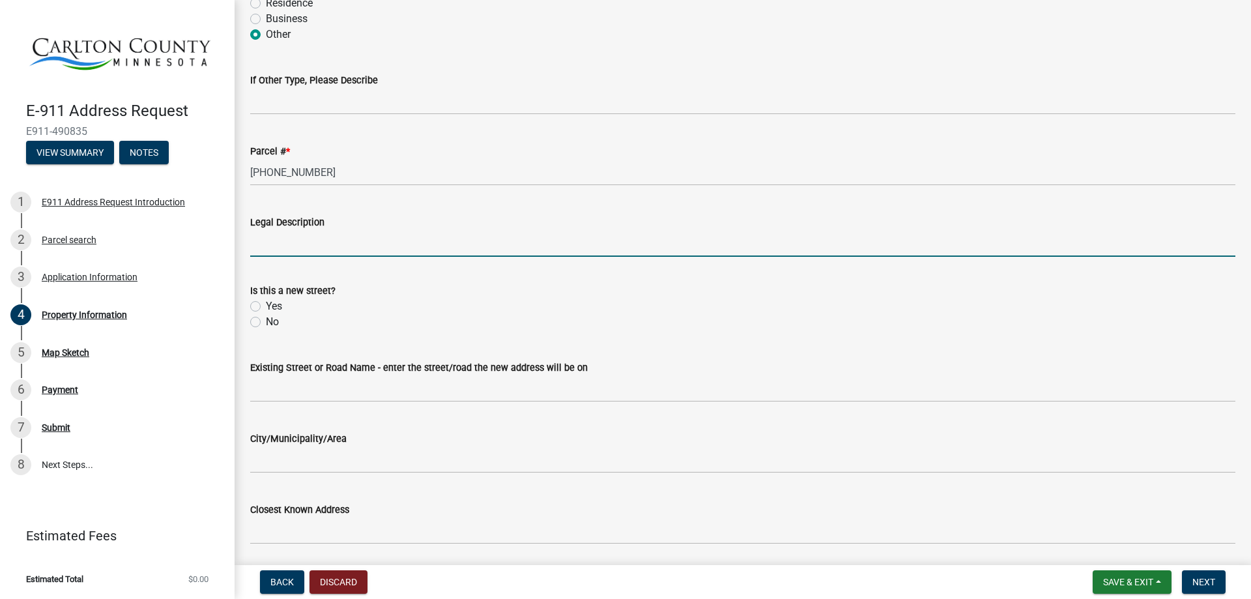
click at [294, 247] on input "Legal Description" at bounding box center [742, 243] width 985 height 27
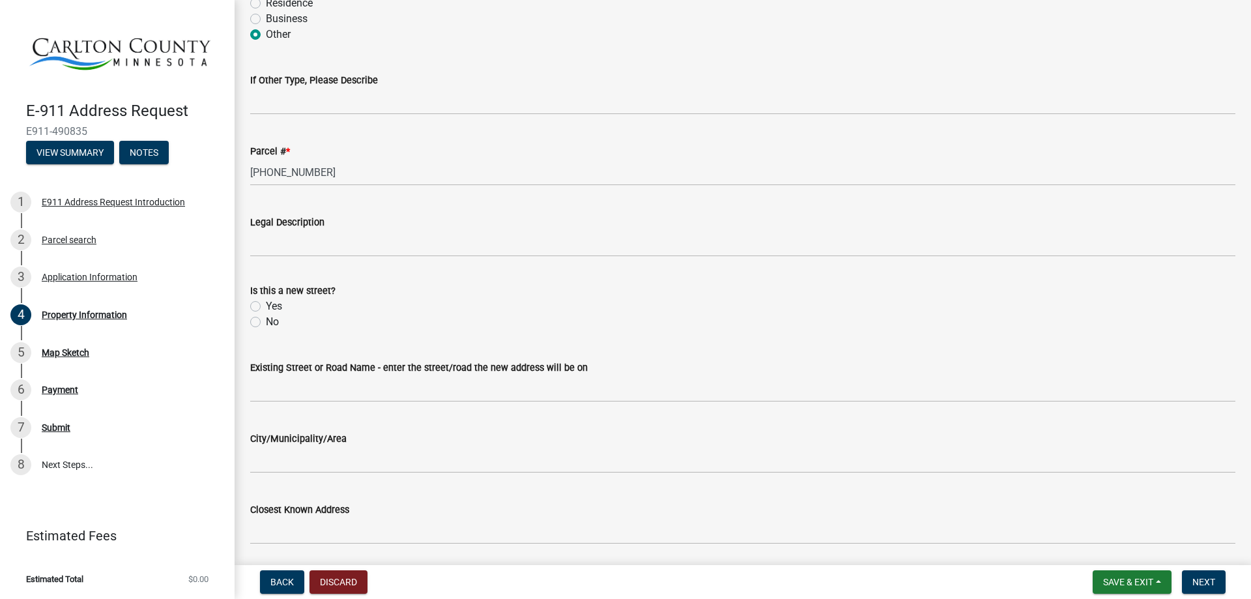
click at [266, 323] on label "No" at bounding box center [272, 322] width 13 height 16
click at [266, 322] on input "No" at bounding box center [270, 318] width 8 height 8
radio input "true"
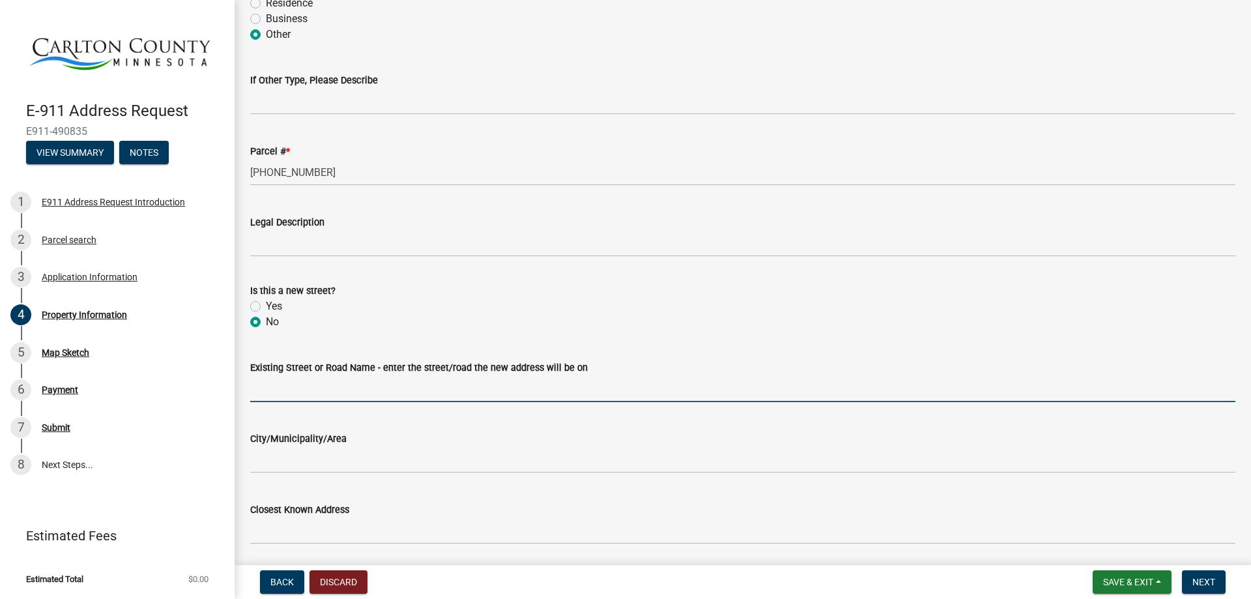
click at [335, 393] on input "Existing Street or Road Name - enter the street/road the new address will be on" at bounding box center [742, 388] width 985 height 27
type input "[GEOGRAPHIC_DATA]"
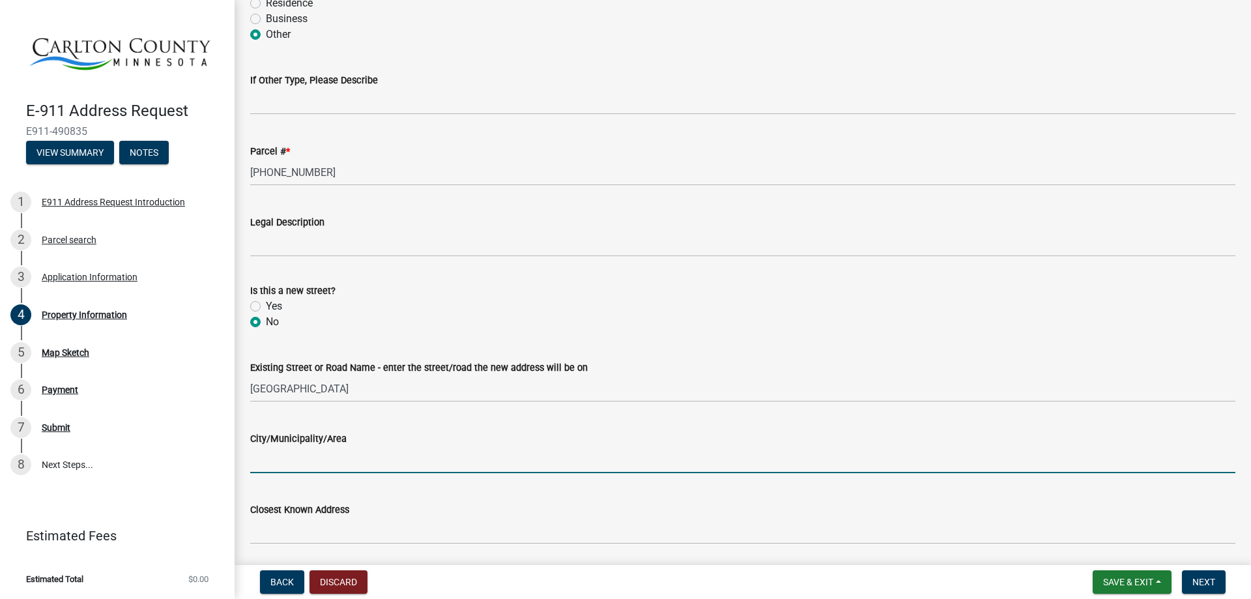
click at [316, 459] on input "City/Municipality/Area" at bounding box center [742, 459] width 985 height 27
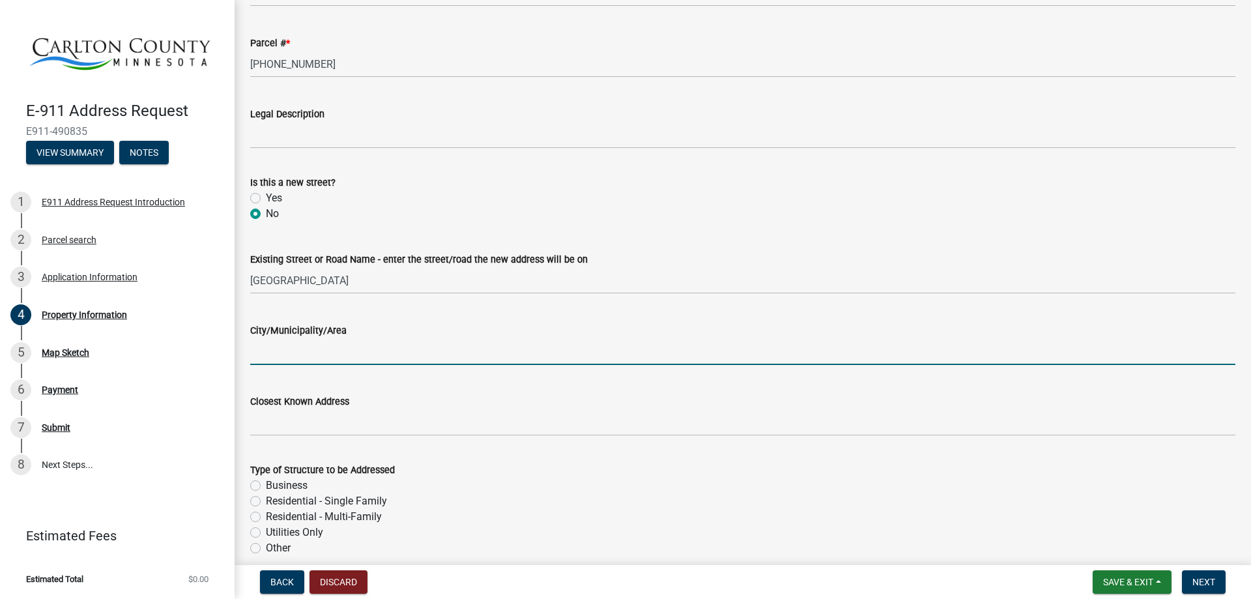
scroll to position [326, 0]
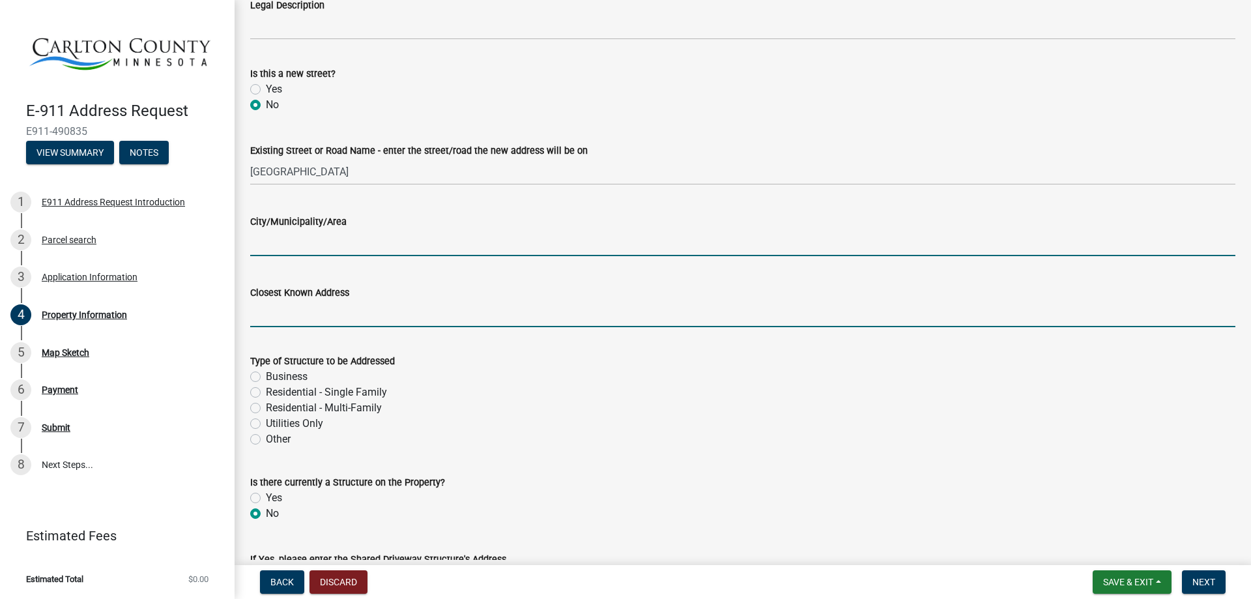
click at [300, 315] on input "Closest Known Address" at bounding box center [742, 313] width 985 height 27
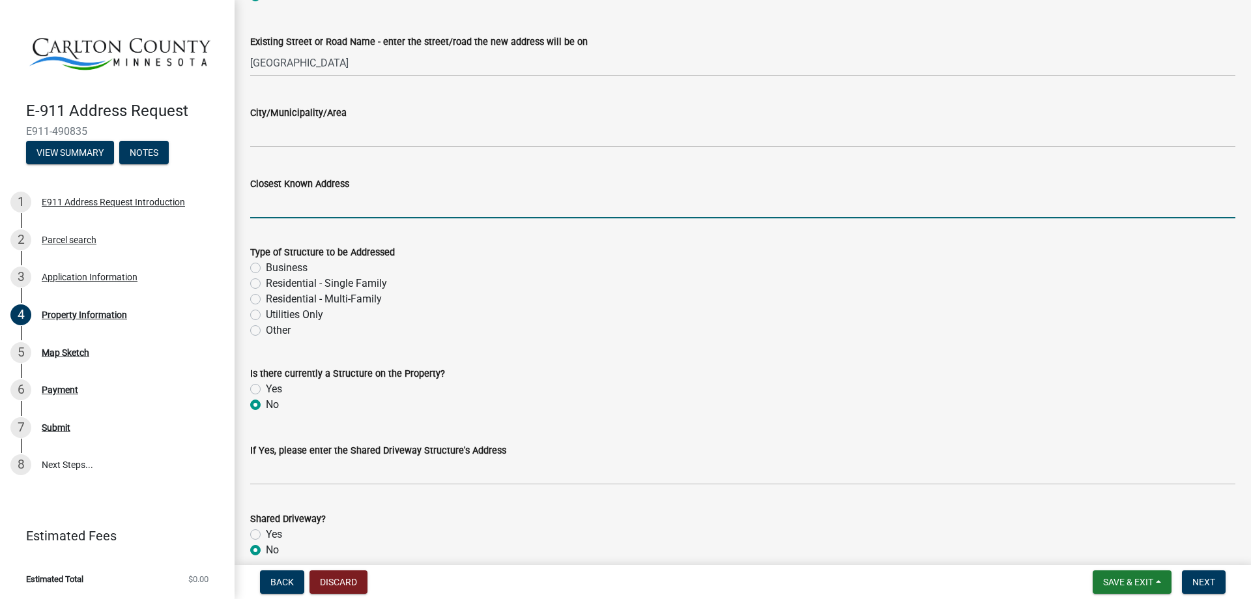
scroll to position [543, 0]
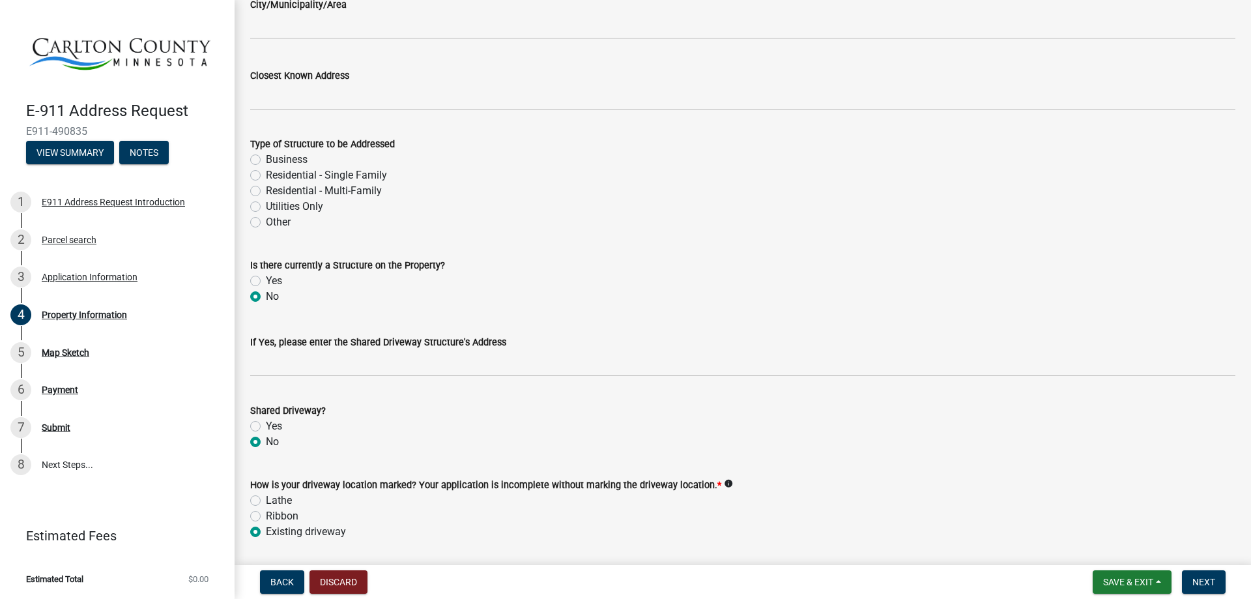
click at [266, 221] on label "Other" at bounding box center [278, 222] width 25 height 16
click at [266, 221] on input "Other" at bounding box center [270, 218] width 8 height 8
radio input "true"
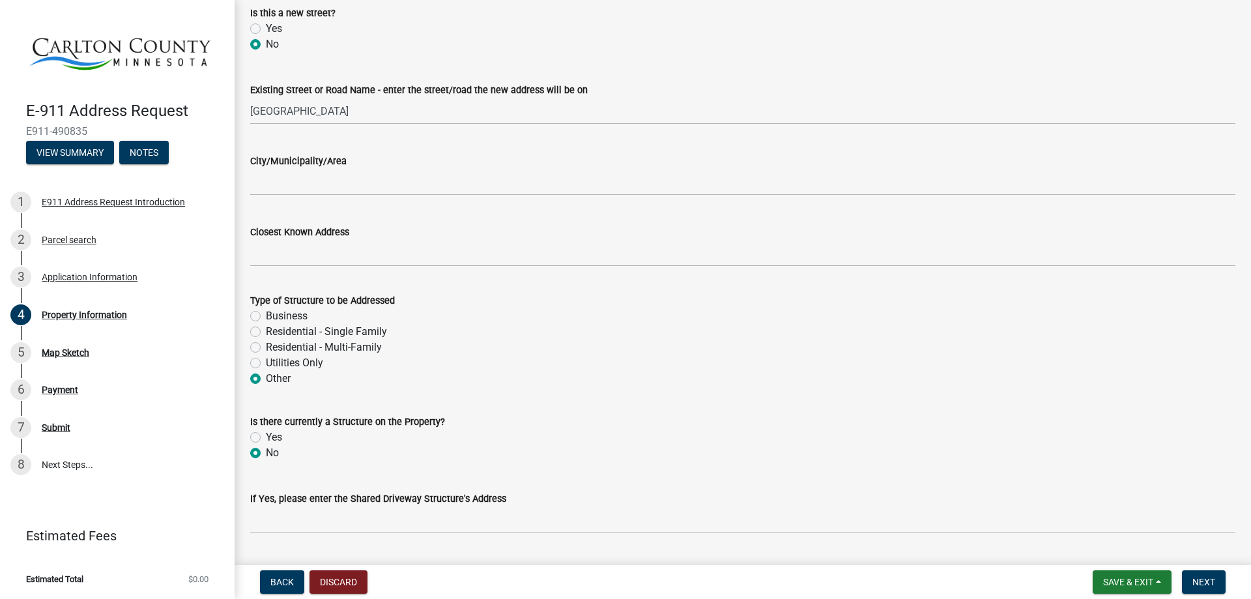
scroll to position [435, 0]
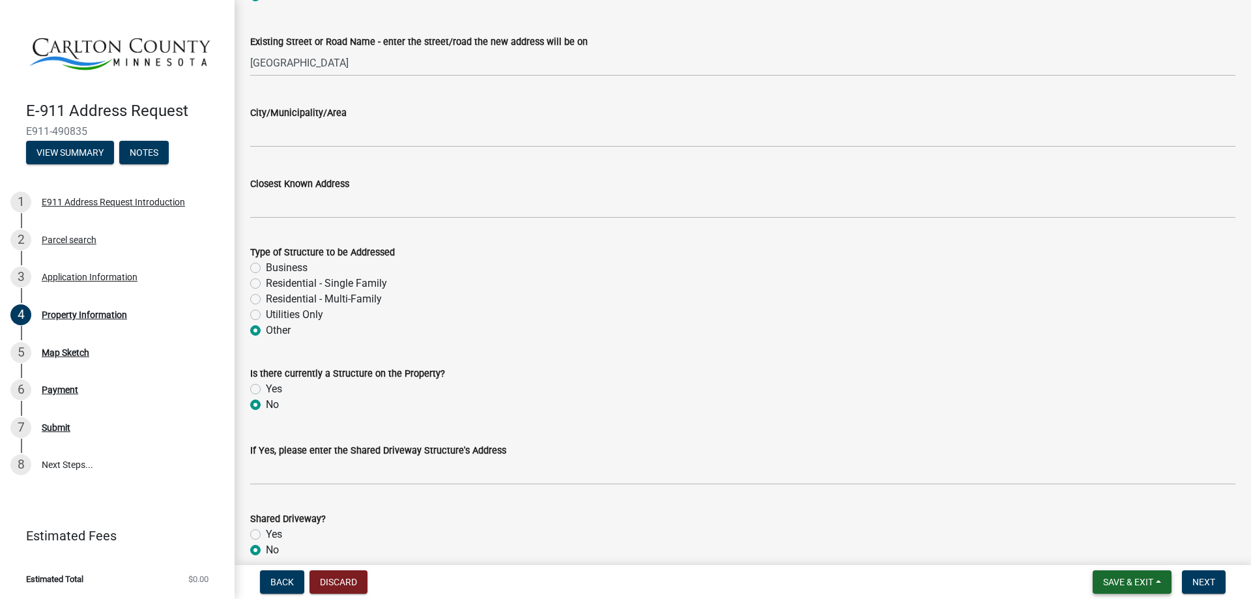
click at [1119, 578] on span "Save & Exit" at bounding box center [1128, 582] width 50 height 10
click at [1109, 549] on button "Save & Exit" at bounding box center [1119, 547] width 104 height 31
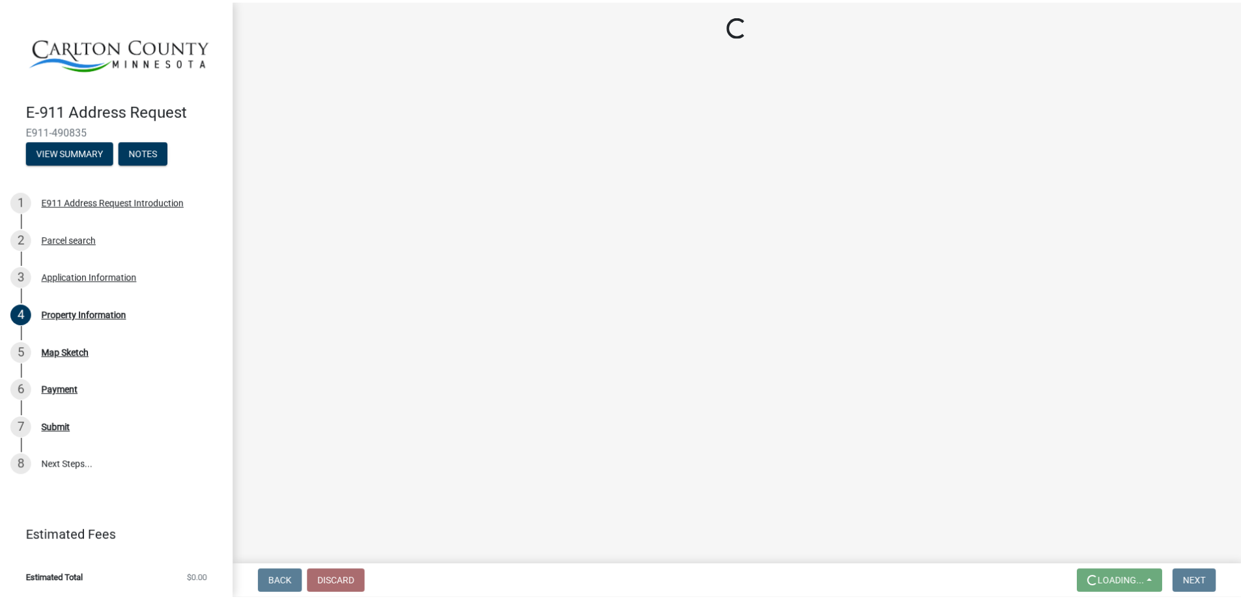
scroll to position [0, 0]
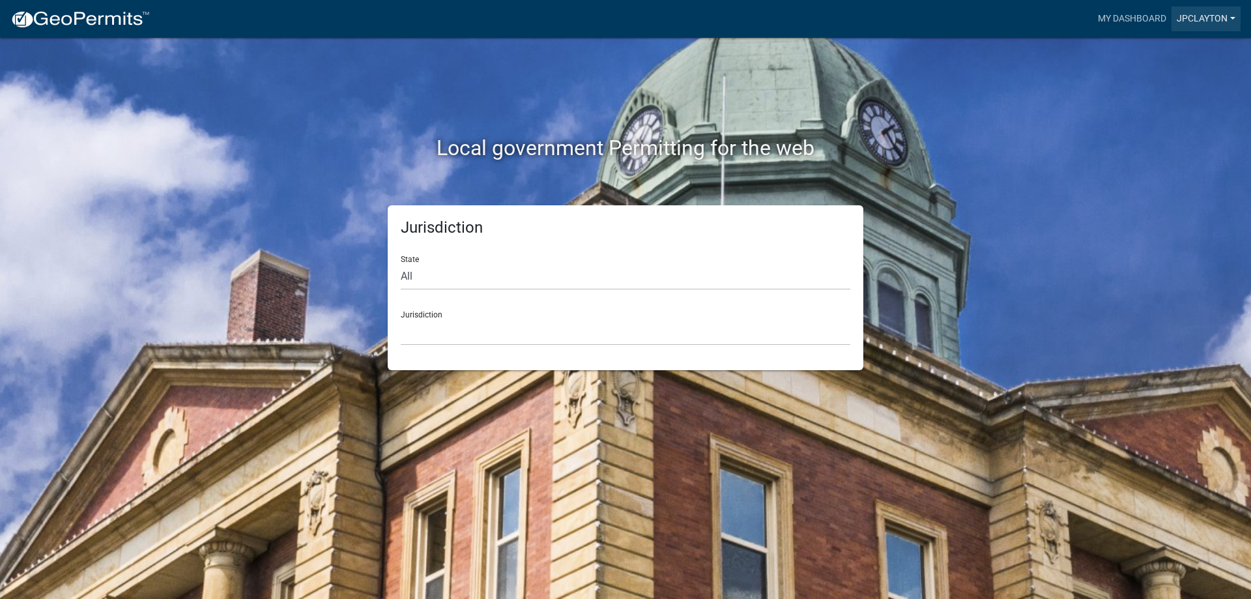
click at [1233, 18] on link "JPClayton" at bounding box center [1205, 19] width 69 height 25
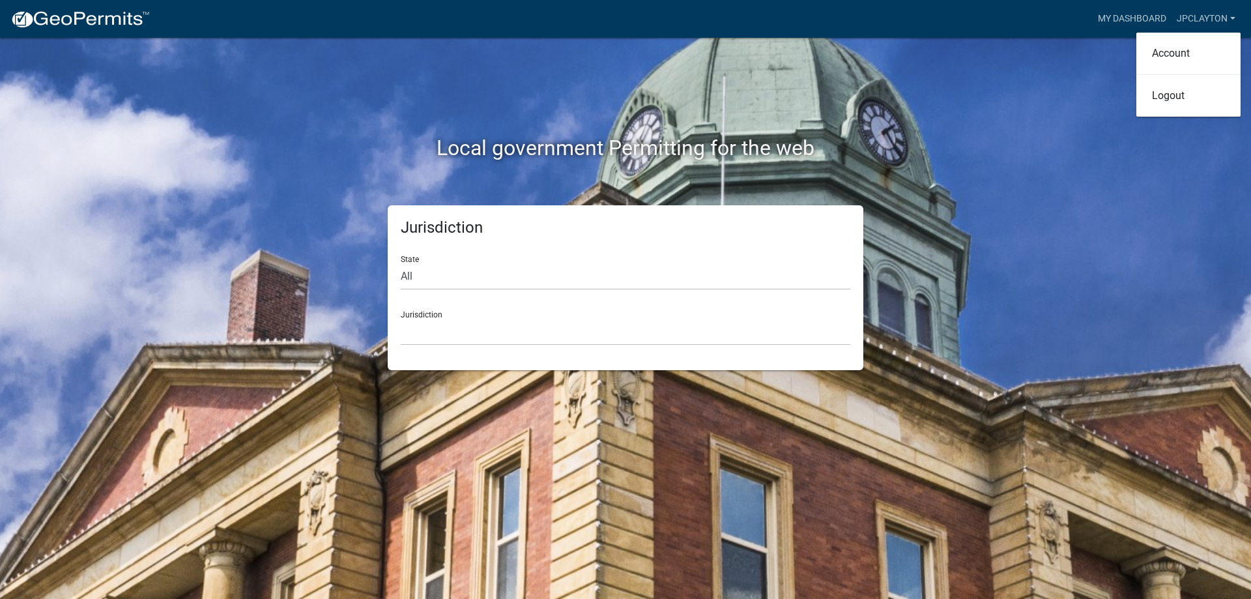
click at [893, 105] on div "Local government Permitting for the web" at bounding box center [625, 121] width 743 height 167
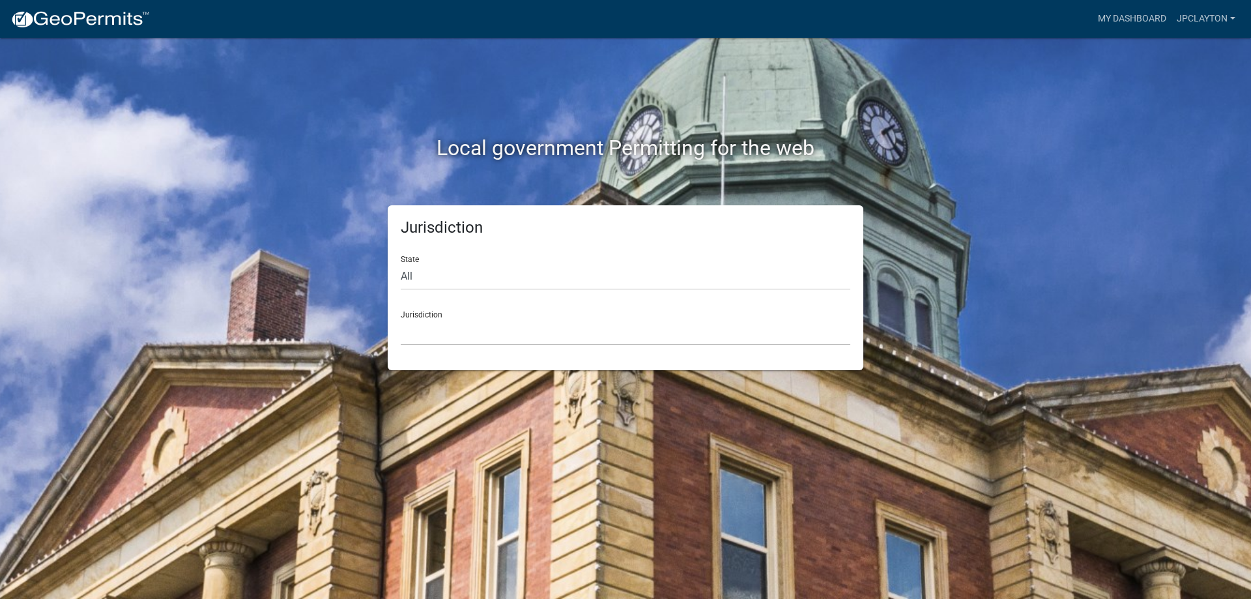
click at [1013, 213] on div "Local government Permitting for the web Jurisdiction State All [US_STATE] [US_S…" at bounding box center [625, 299] width 1251 height 599
click at [1128, 16] on link "My Dashboard" at bounding box center [1132, 19] width 79 height 25
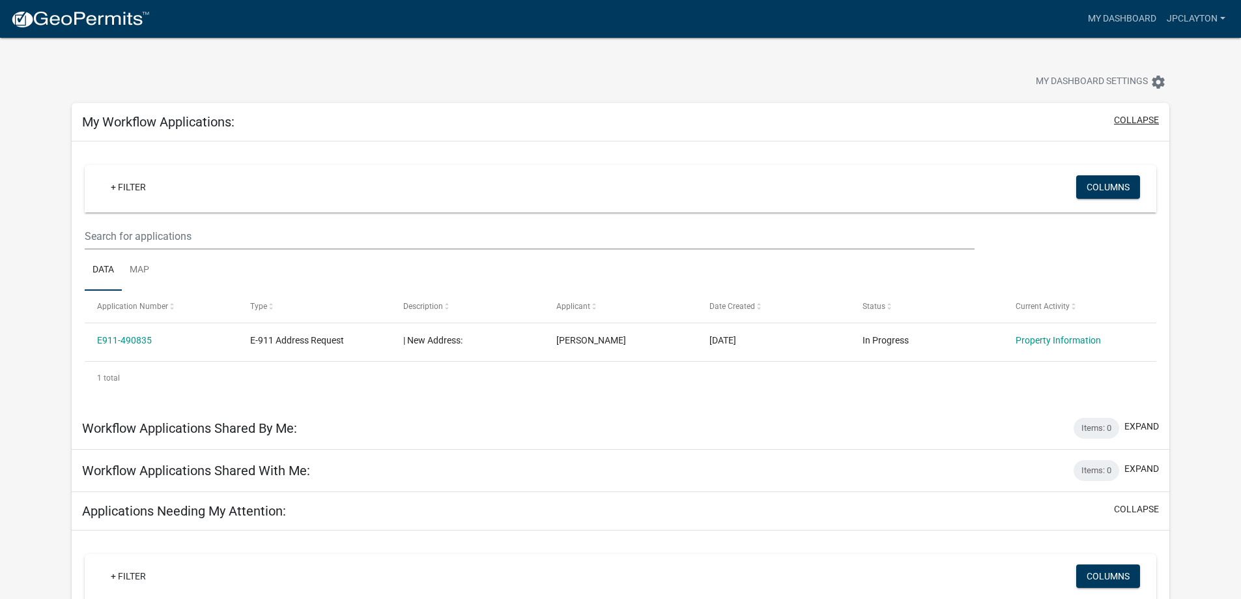
click at [1135, 121] on button "collapse" at bounding box center [1136, 120] width 45 height 14
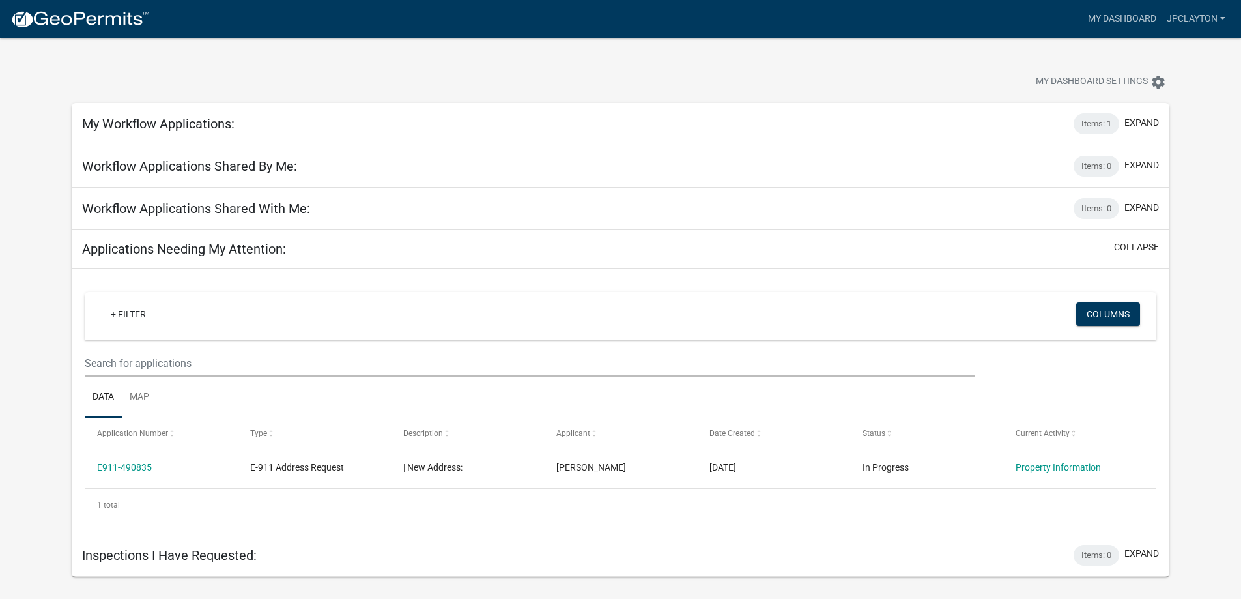
click at [87, 19] on img at bounding box center [79, 20] width 139 height 20
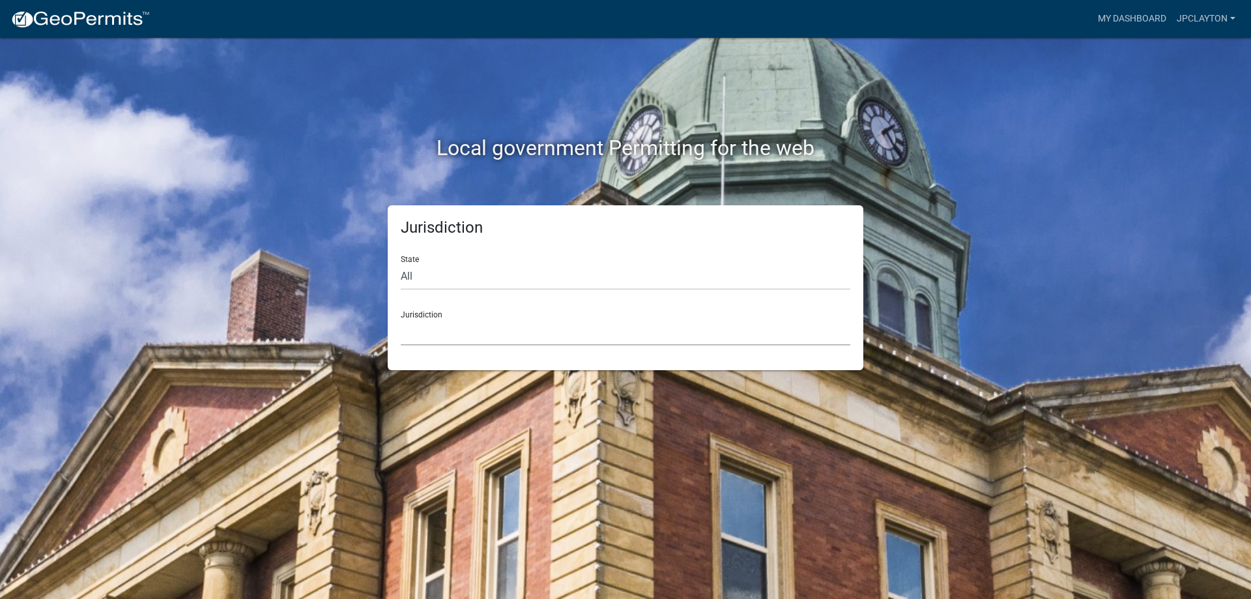
click at [438, 321] on select "[GEOGRAPHIC_DATA], [US_STATE] [GEOGRAPHIC_DATA], [US_STATE][PERSON_NAME][GEOGRA…" at bounding box center [626, 332] width 450 height 27
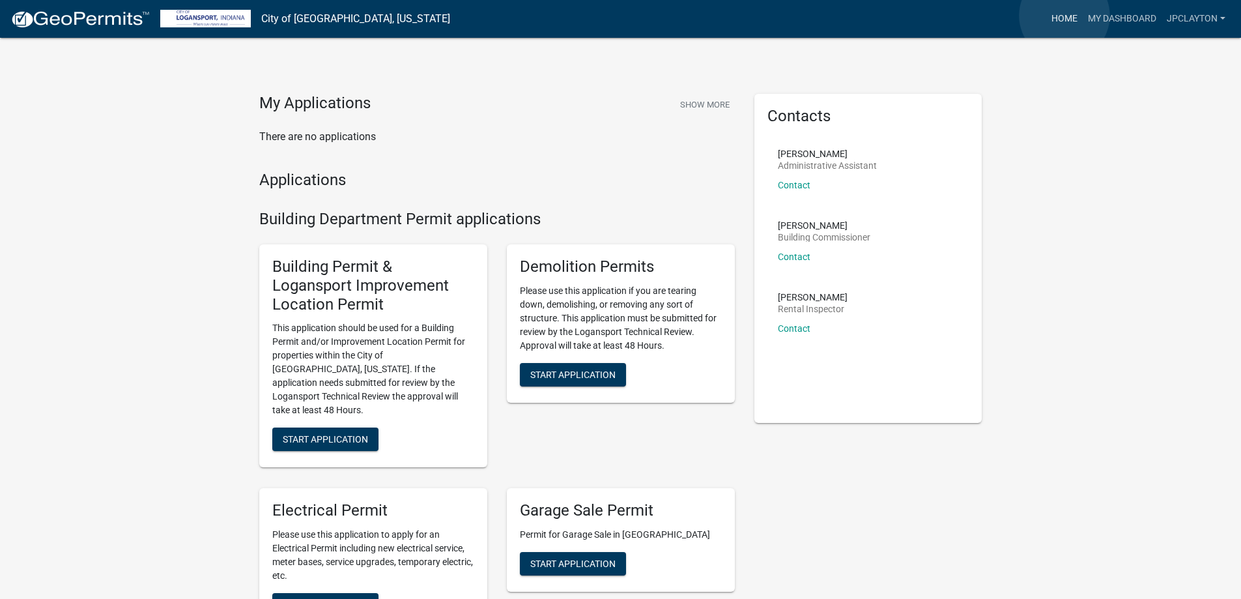
click at [1065, 16] on link "Home" at bounding box center [1064, 19] width 36 height 25
click at [1222, 16] on link "JPClayton" at bounding box center [1196, 19] width 69 height 25
click at [1166, 54] on link "Account" at bounding box center [1178, 53] width 104 height 31
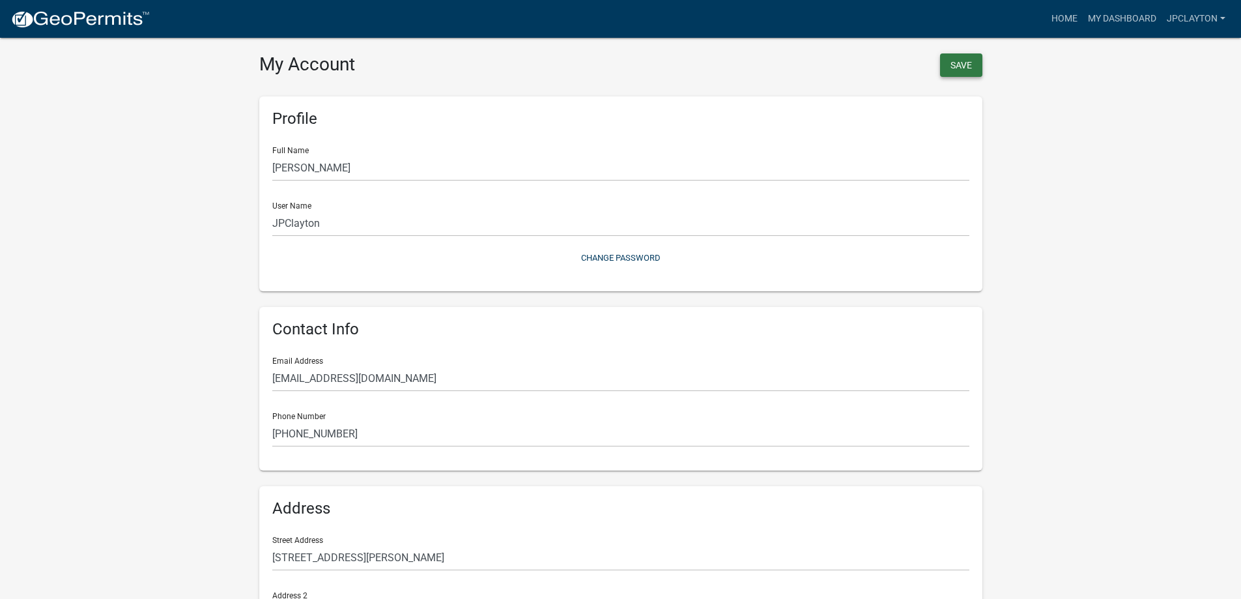
click at [964, 63] on button "Save" at bounding box center [961, 64] width 42 height 23
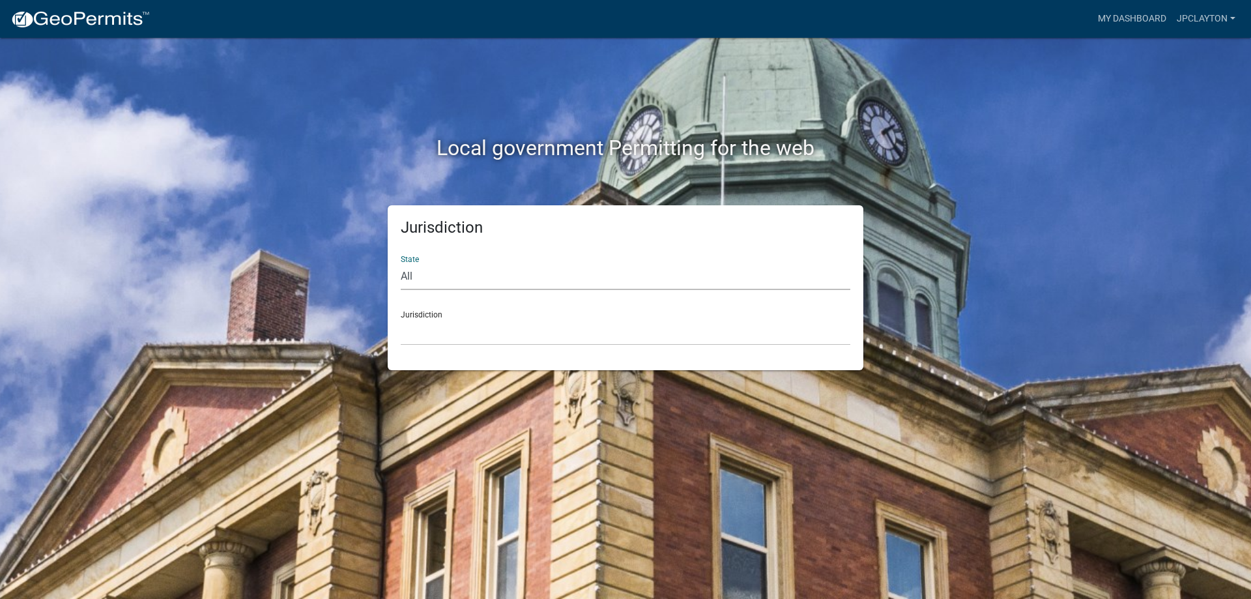
click at [416, 276] on select "All [US_STATE] [US_STATE] [US_STATE] [US_STATE] [US_STATE] [US_STATE] [US_STATE…" at bounding box center [626, 276] width 450 height 27
select select "[US_STATE]"
click at [401, 263] on select "All [US_STATE] [US_STATE] [US_STATE] [US_STATE] [US_STATE] [US_STATE] [US_STATE…" at bounding box center [626, 276] width 450 height 27
click at [427, 333] on select "[GEOGRAPHIC_DATA], [US_STATE] [GEOGRAPHIC_DATA], [US_STATE] [GEOGRAPHIC_DATA], …" at bounding box center [626, 332] width 450 height 27
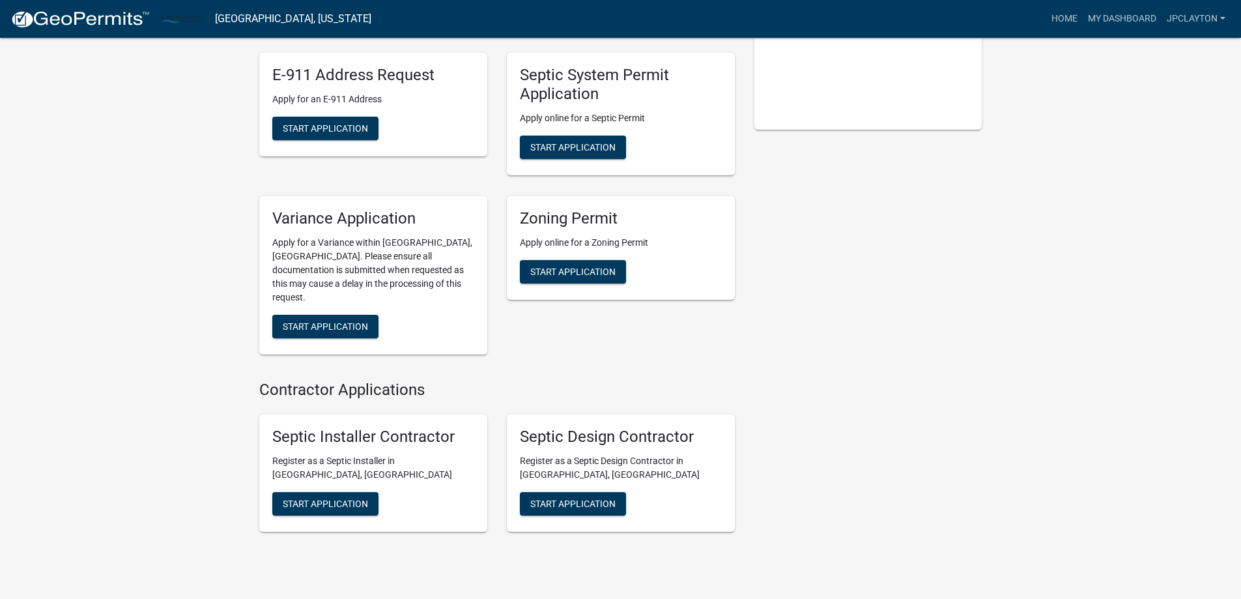
scroll to position [324, 0]
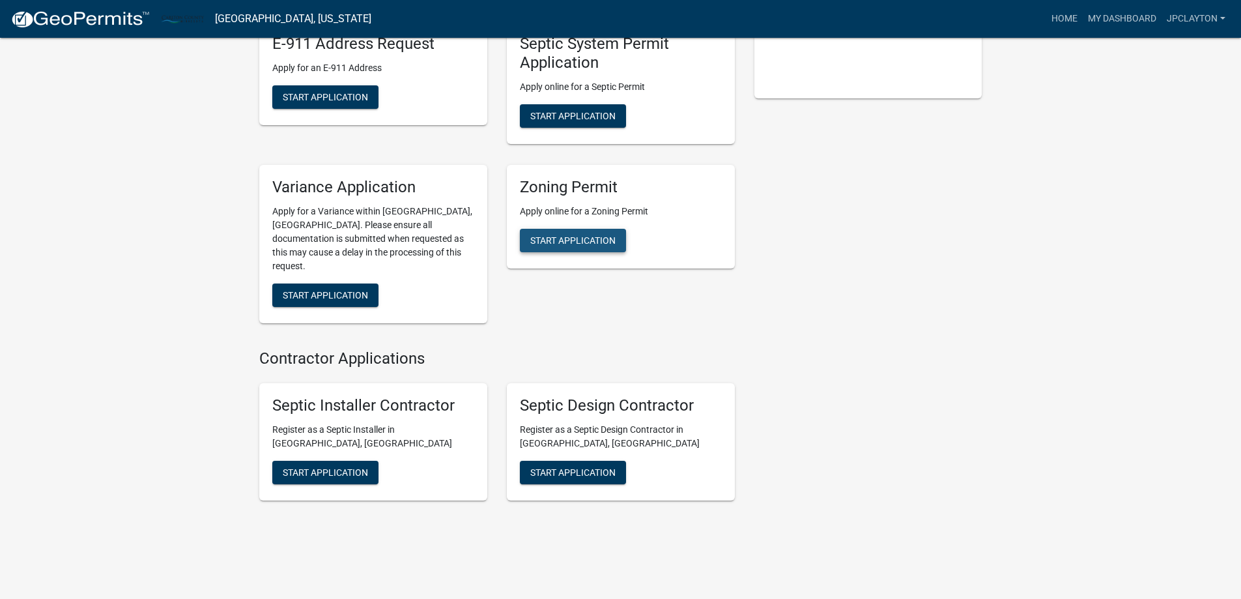
click at [563, 244] on span "Start Application" at bounding box center [572, 240] width 85 height 10
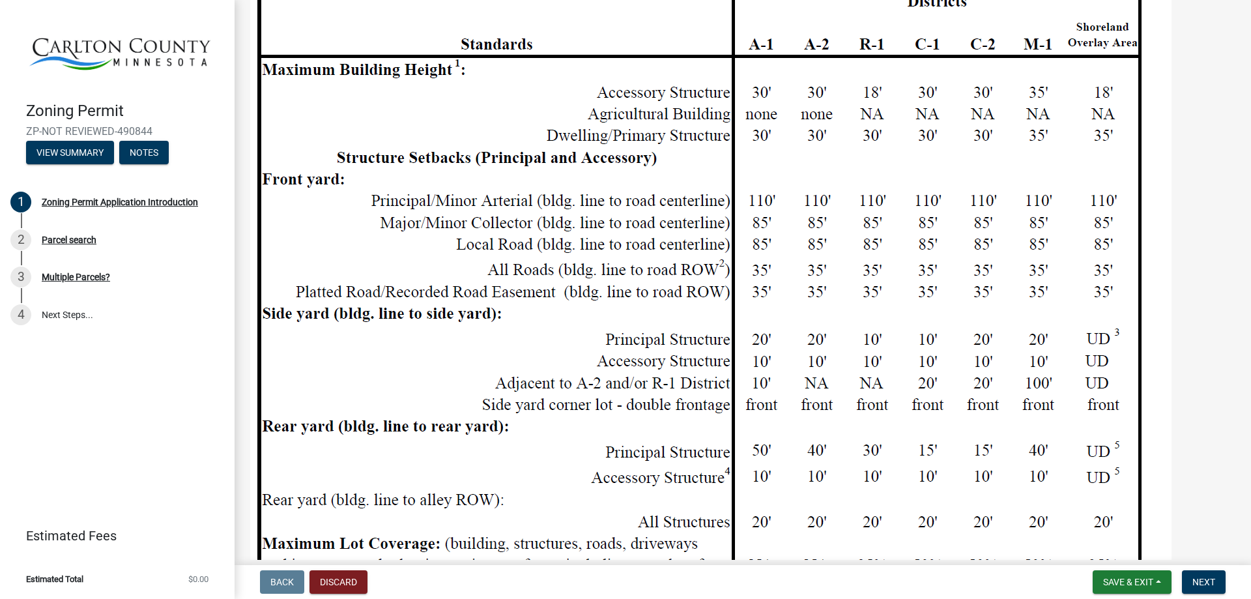
scroll to position [981, 0]
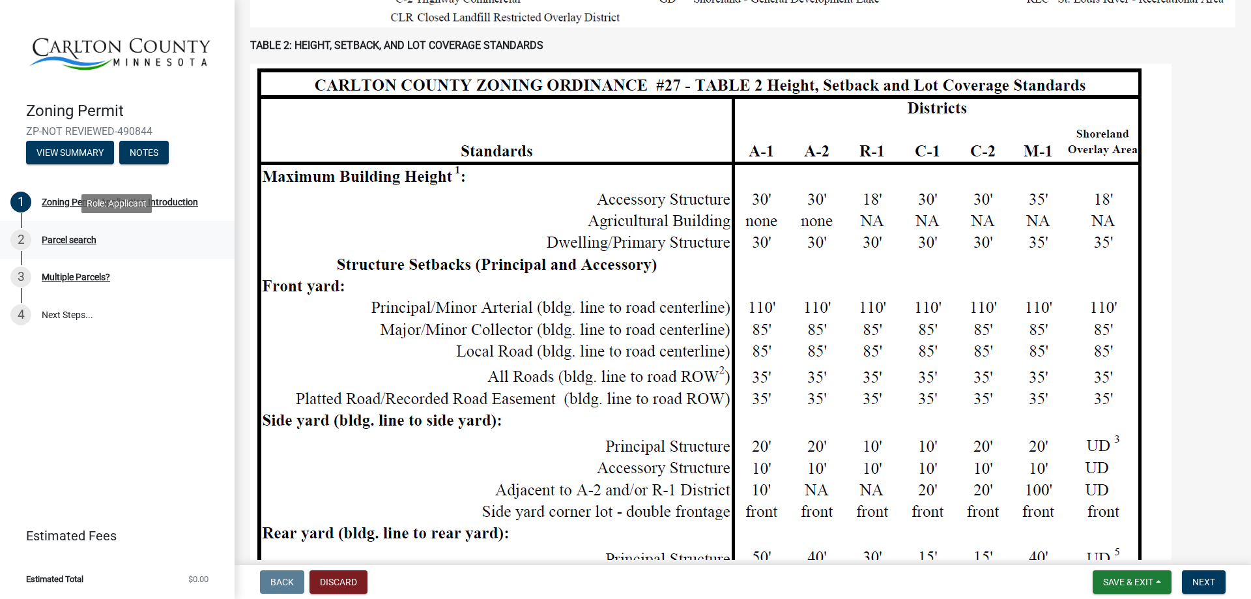
click at [66, 246] on div "2 Parcel search" at bounding box center [111, 239] width 203 height 21
click at [72, 241] on div "Parcel search" at bounding box center [69, 239] width 55 height 9
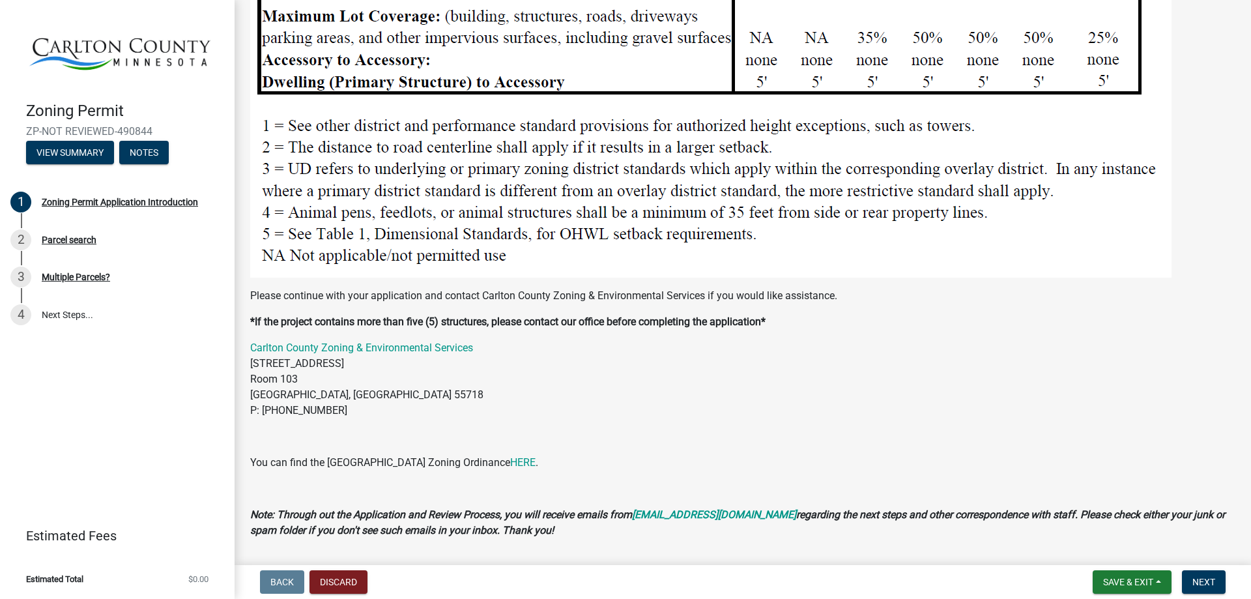
scroll to position [1633, 0]
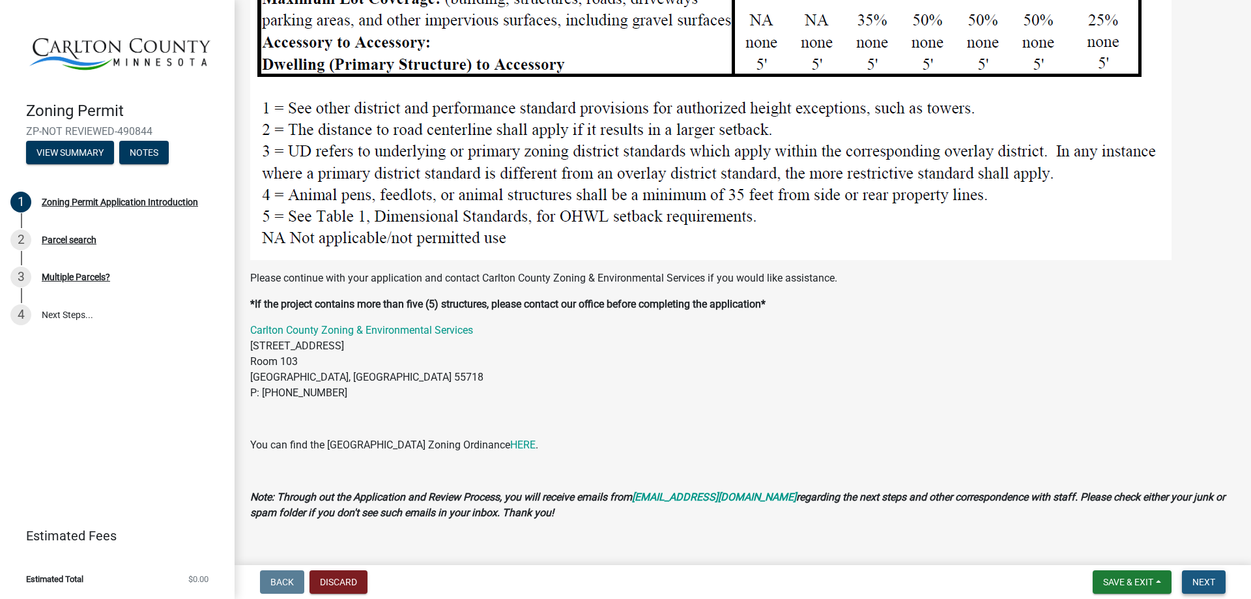
click at [1201, 579] on span "Next" at bounding box center [1203, 582] width 23 height 10
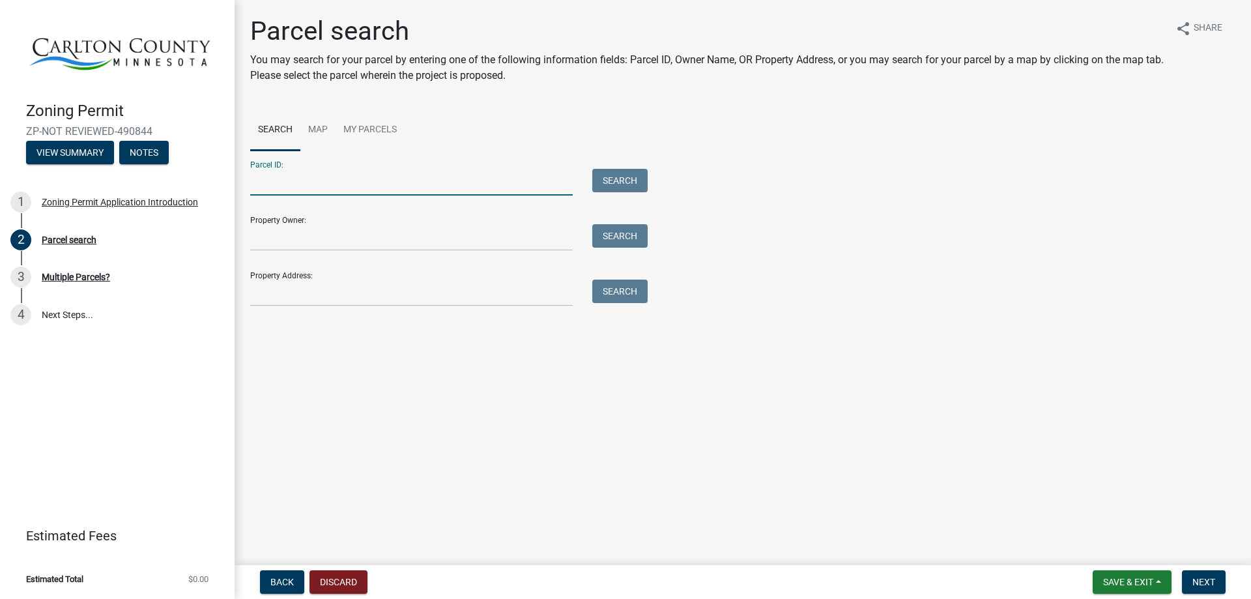
click at [283, 186] on input "Parcel ID:" at bounding box center [411, 182] width 322 height 27
type input "[PHONE_NUMBER]"
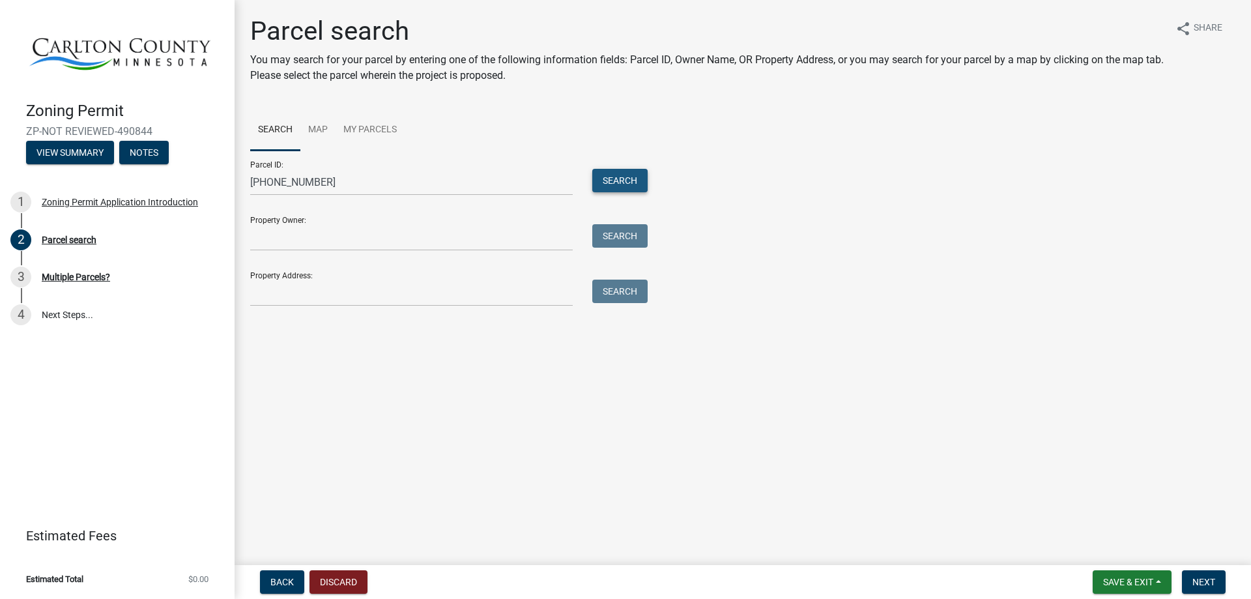
click at [610, 179] on button "Search" at bounding box center [619, 180] width 55 height 23
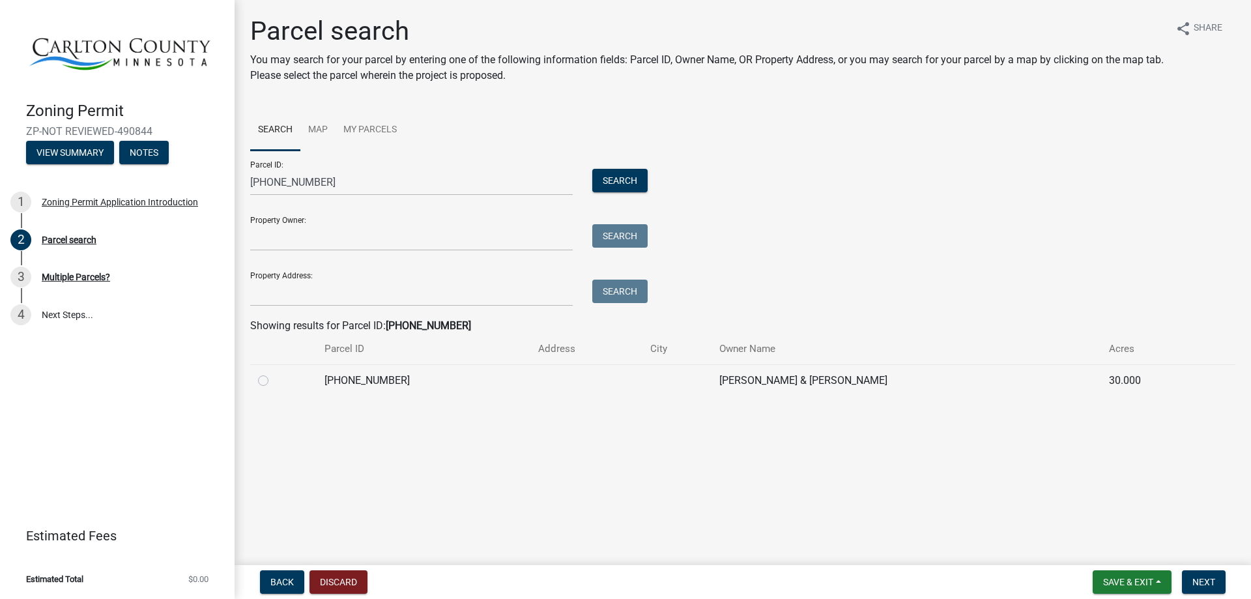
click at [274, 373] on label at bounding box center [274, 373] width 0 height 0
click at [274, 381] on input "radio" at bounding box center [278, 377] width 8 height 8
radio input "true"
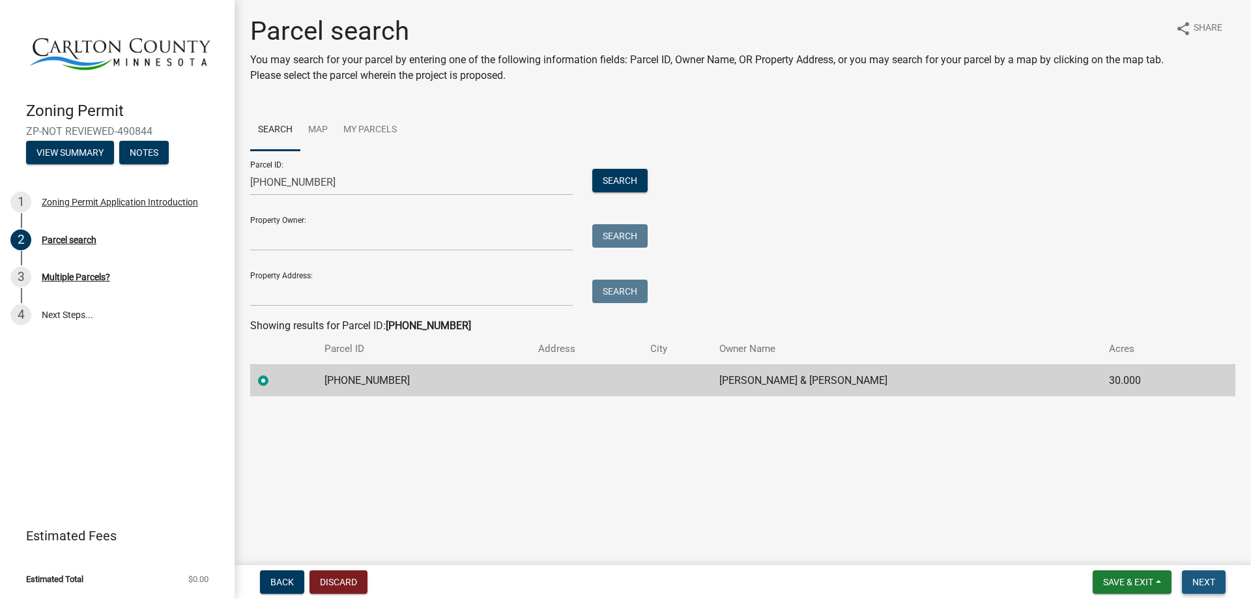
click at [1203, 580] on span "Next" at bounding box center [1203, 582] width 23 height 10
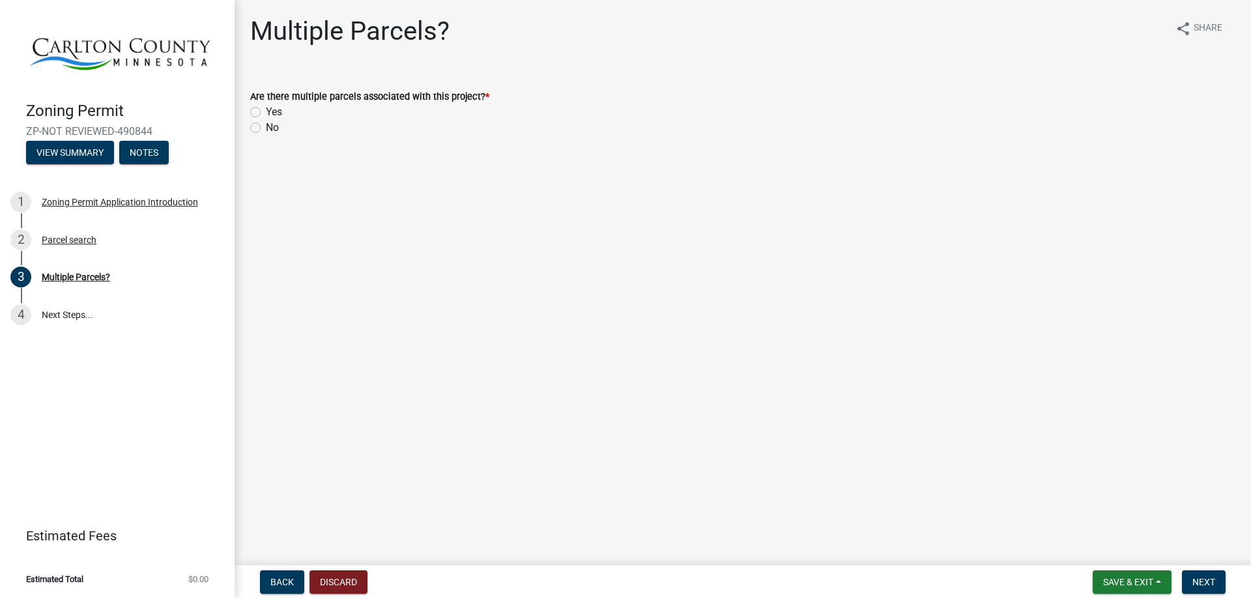
click at [266, 128] on label "No" at bounding box center [272, 128] width 13 height 16
click at [266, 128] on input "No" at bounding box center [270, 124] width 8 height 8
radio input "true"
click at [1201, 575] on button "Next" at bounding box center [1204, 581] width 44 height 23
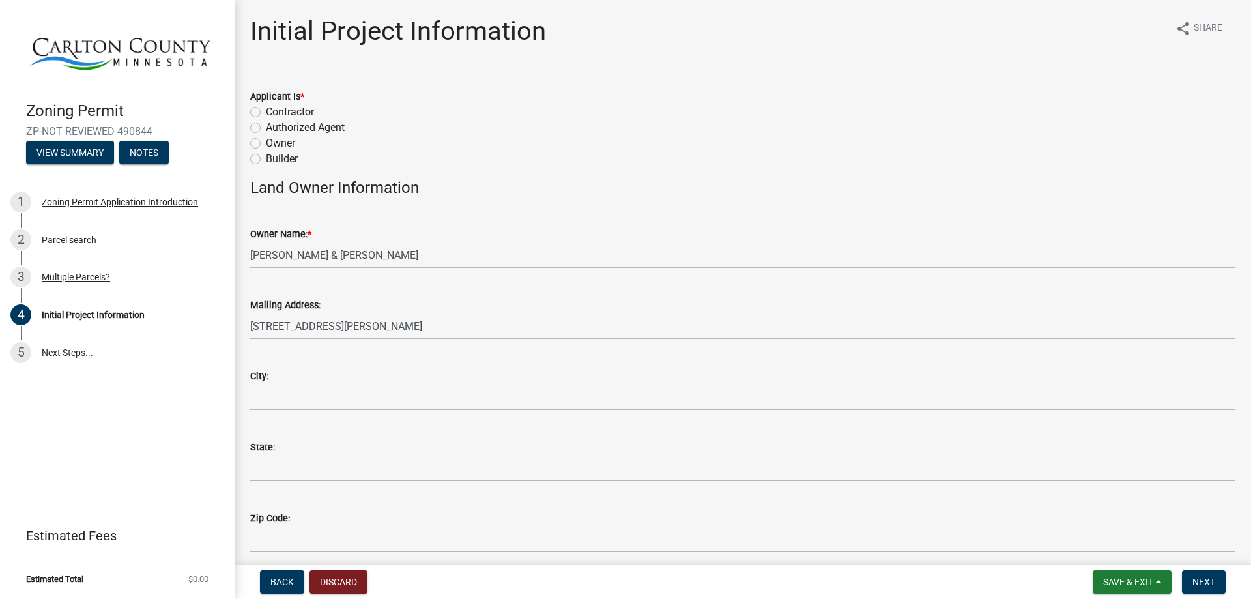
click at [266, 141] on label "Owner" at bounding box center [280, 144] width 29 height 16
click at [266, 141] on input "Owner" at bounding box center [270, 140] width 8 height 8
radio input "true"
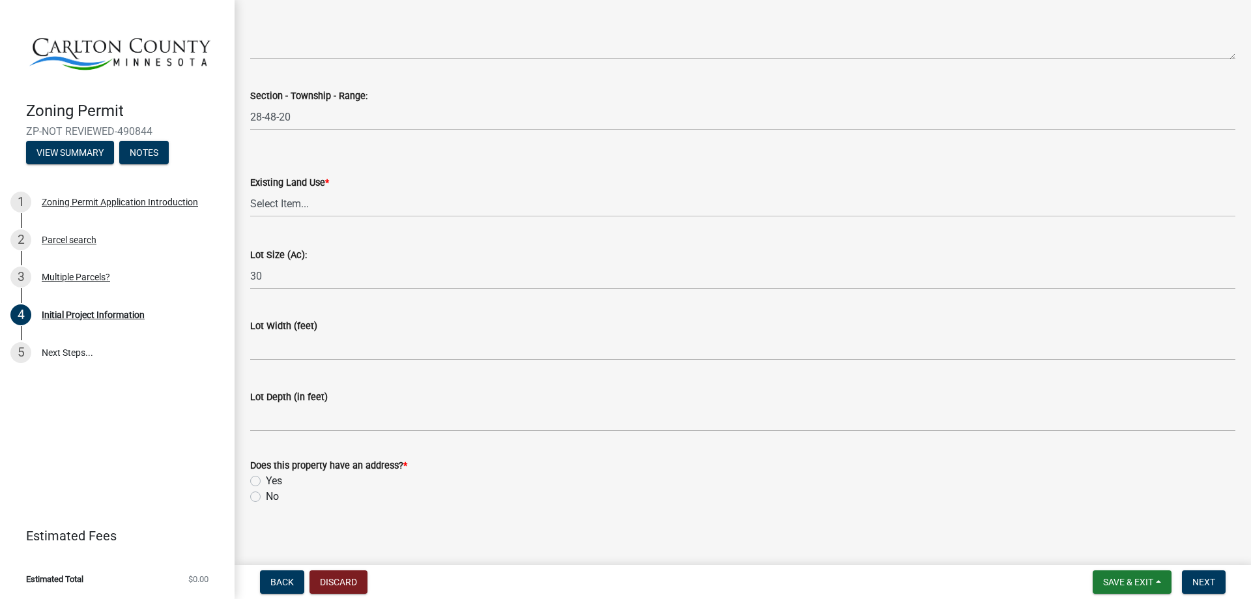
scroll to position [1665, 0]
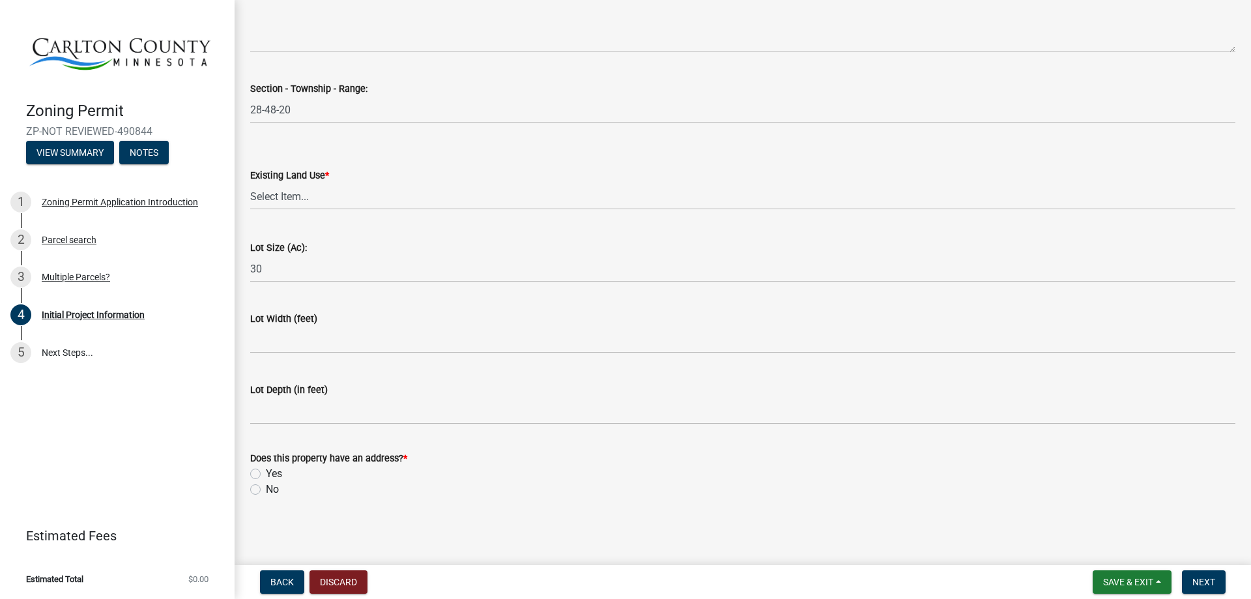
click at [266, 488] on label "No" at bounding box center [272, 489] width 13 height 16
click at [266, 488] on input "No" at bounding box center [270, 485] width 8 height 8
radio input "true"
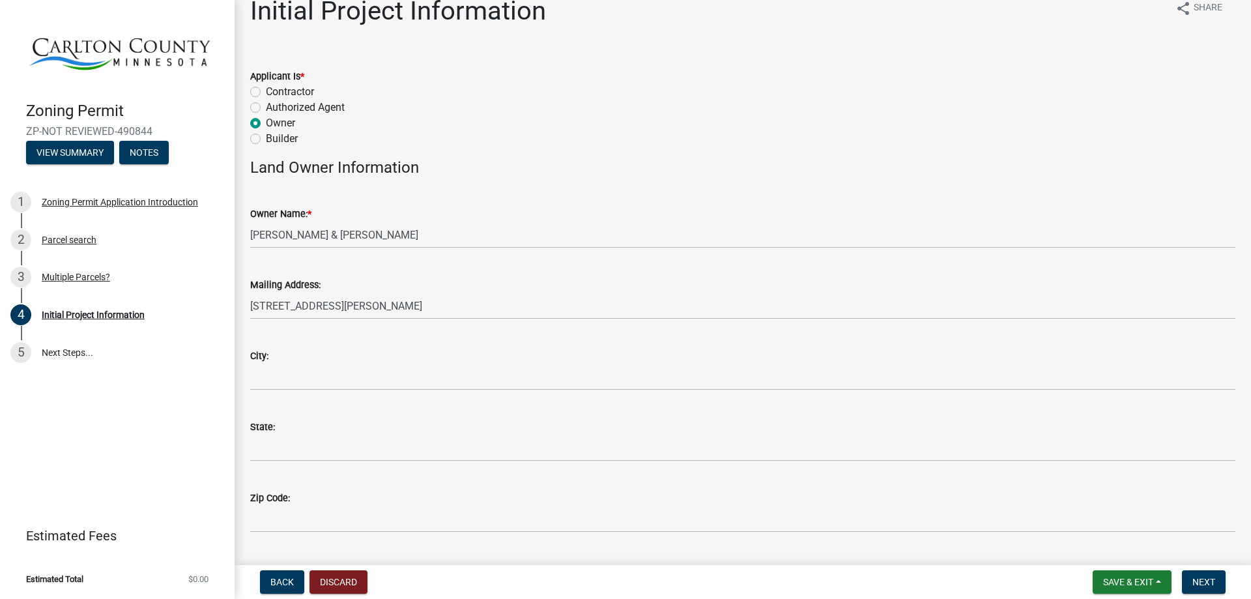
scroll to position [0, 0]
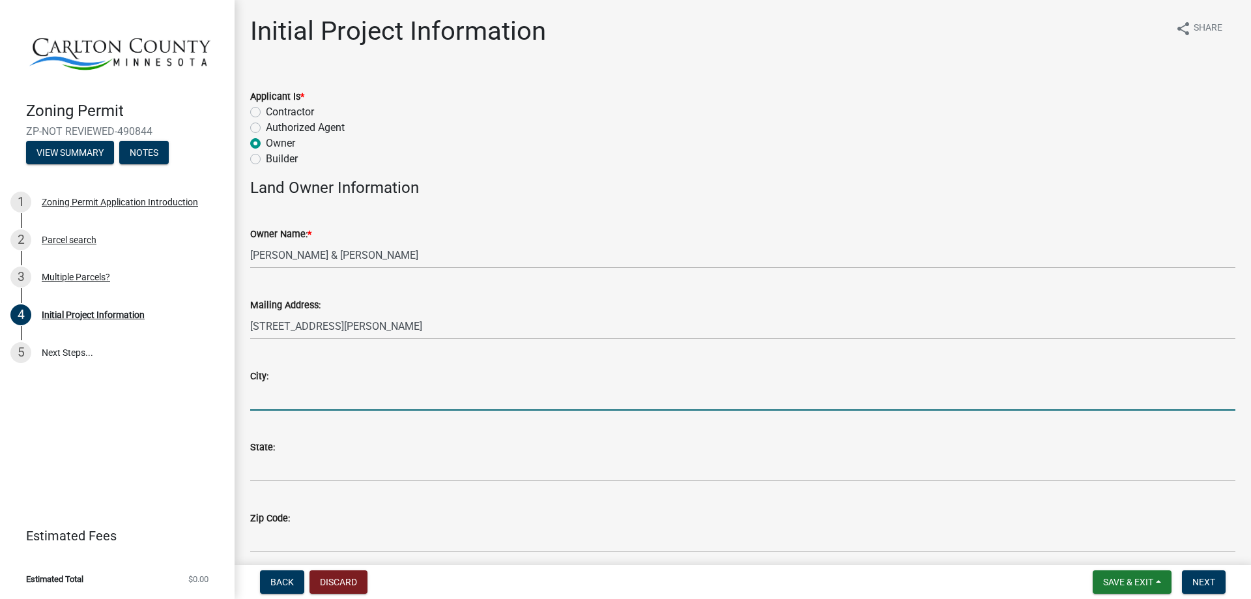
click at [336, 389] on input "City:" at bounding box center [742, 397] width 985 height 27
type input "[GEOGRAPHIC_DATA]"
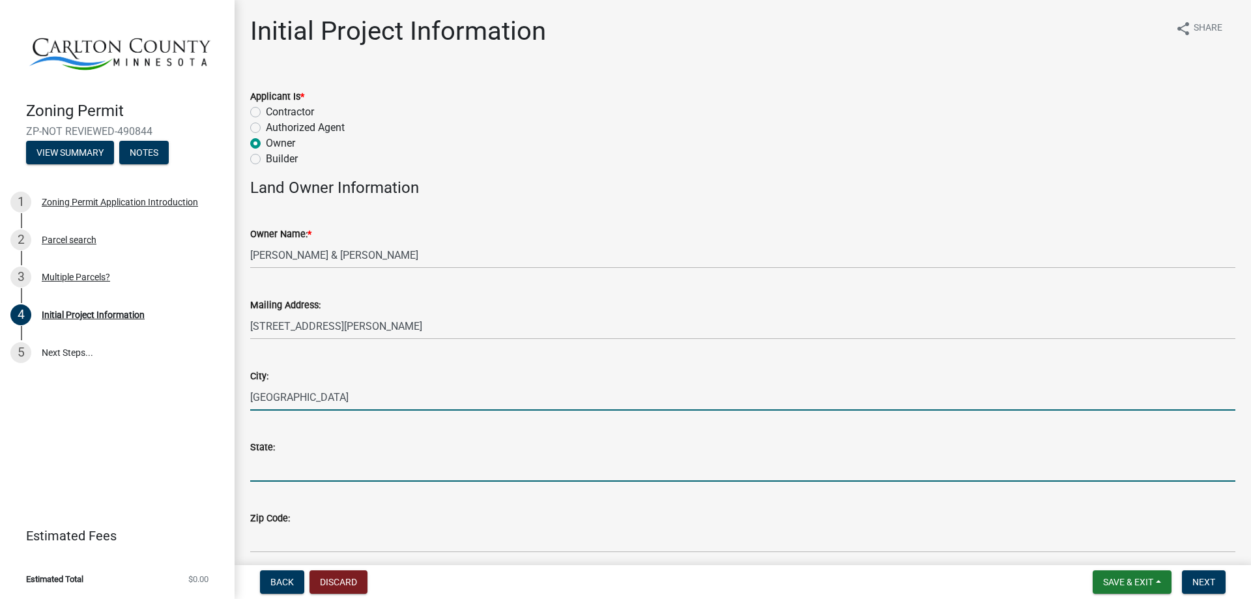
type input "MN"
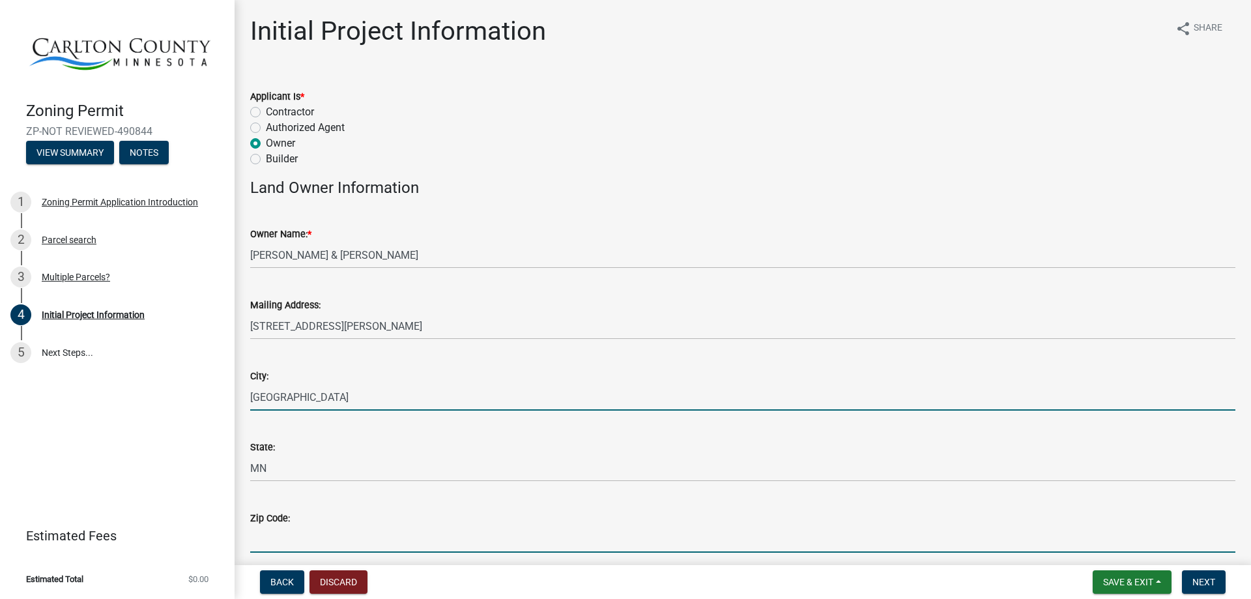
type input "55301"
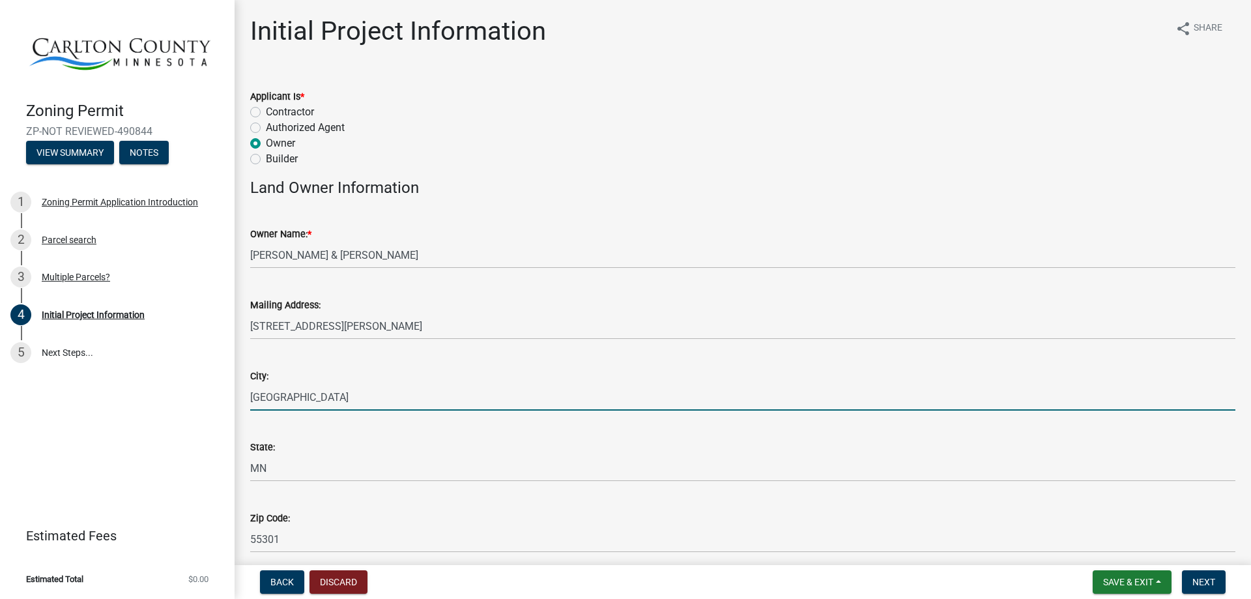
type input "3208283396"
type input "[EMAIL_ADDRESS][DOMAIN_NAME]"
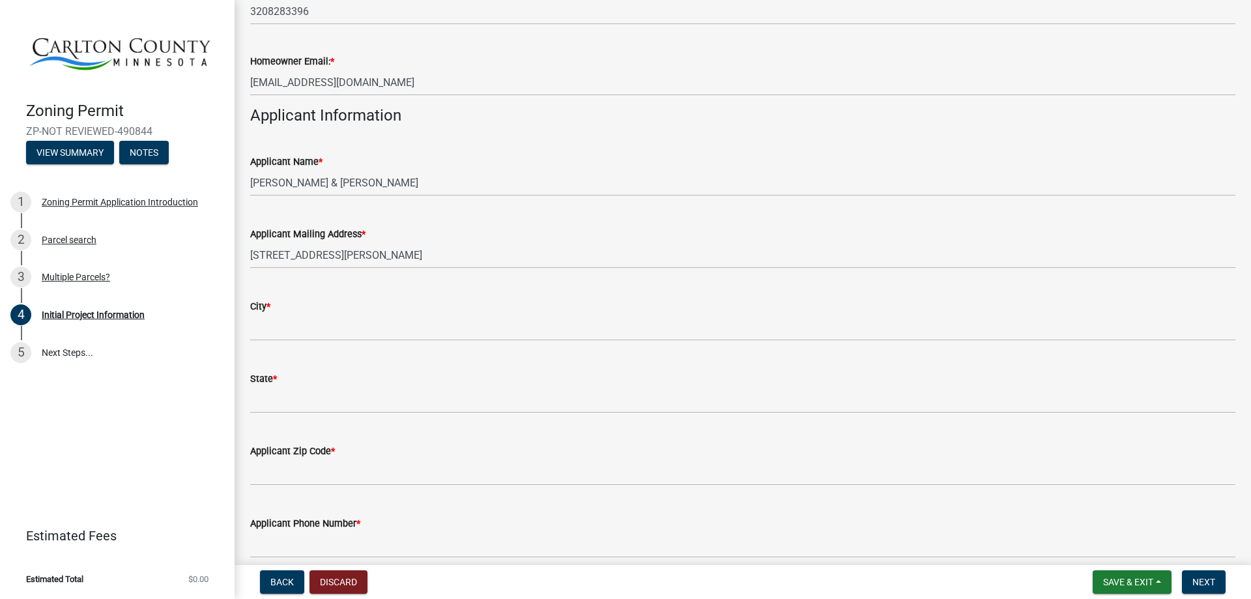
scroll to position [652, 0]
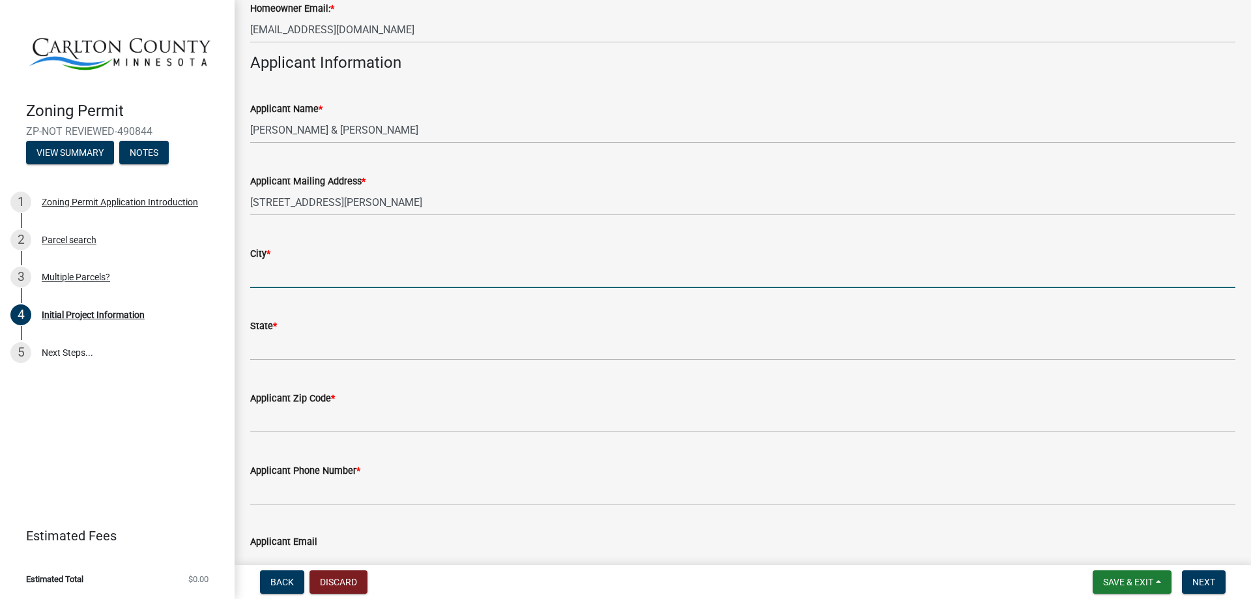
click at [293, 278] on input "City *" at bounding box center [742, 274] width 985 height 27
type input "[GEOGRAPHIC_DATA]"
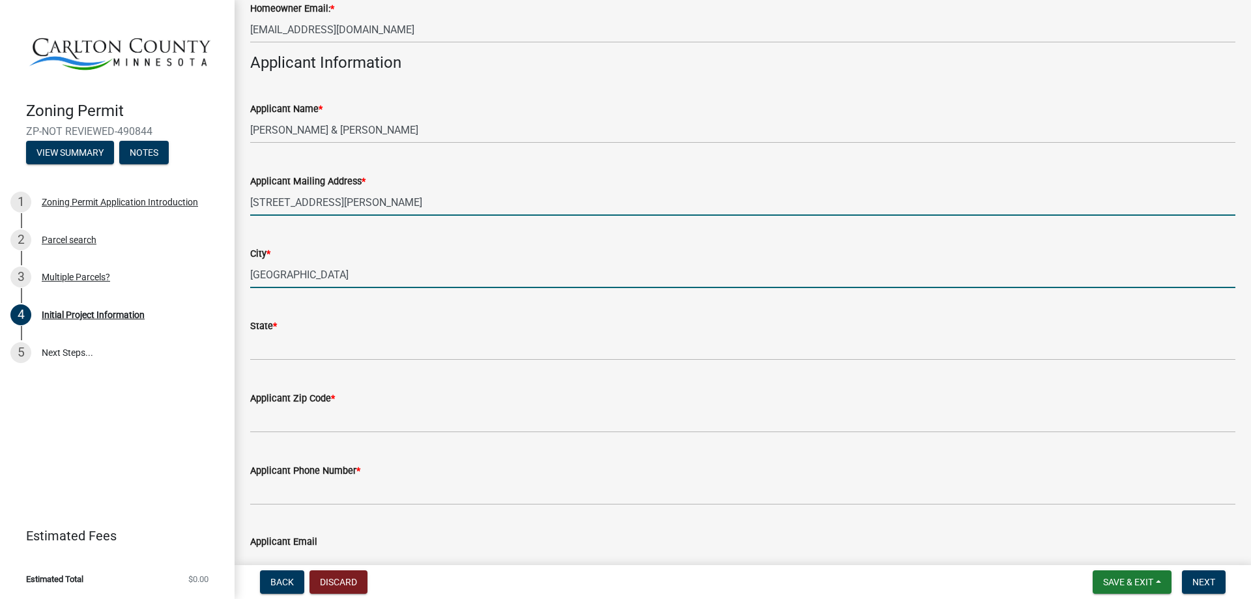
type input "[STREET_ADDRESS][PERSON_NAME]"
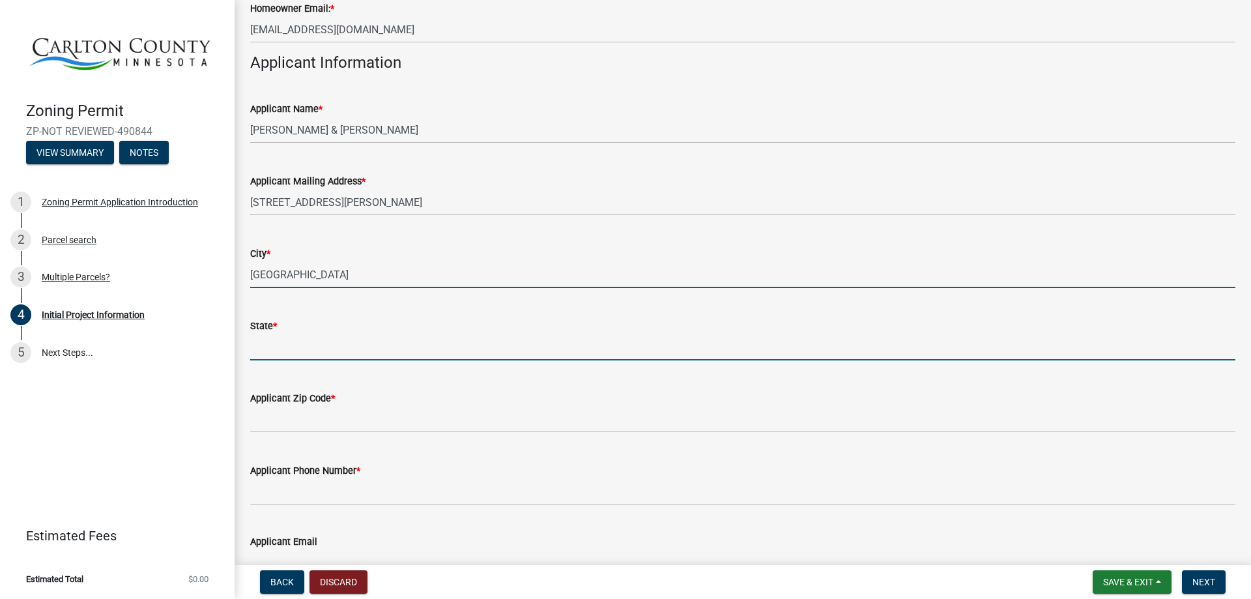
type input "MN"
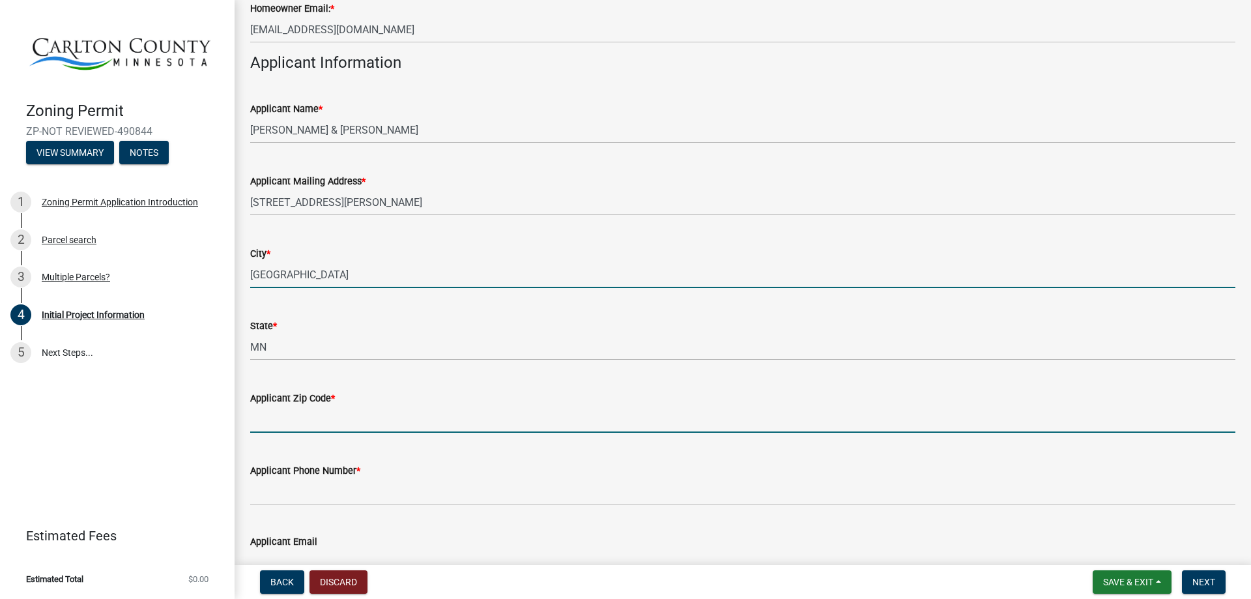
type input "55301"
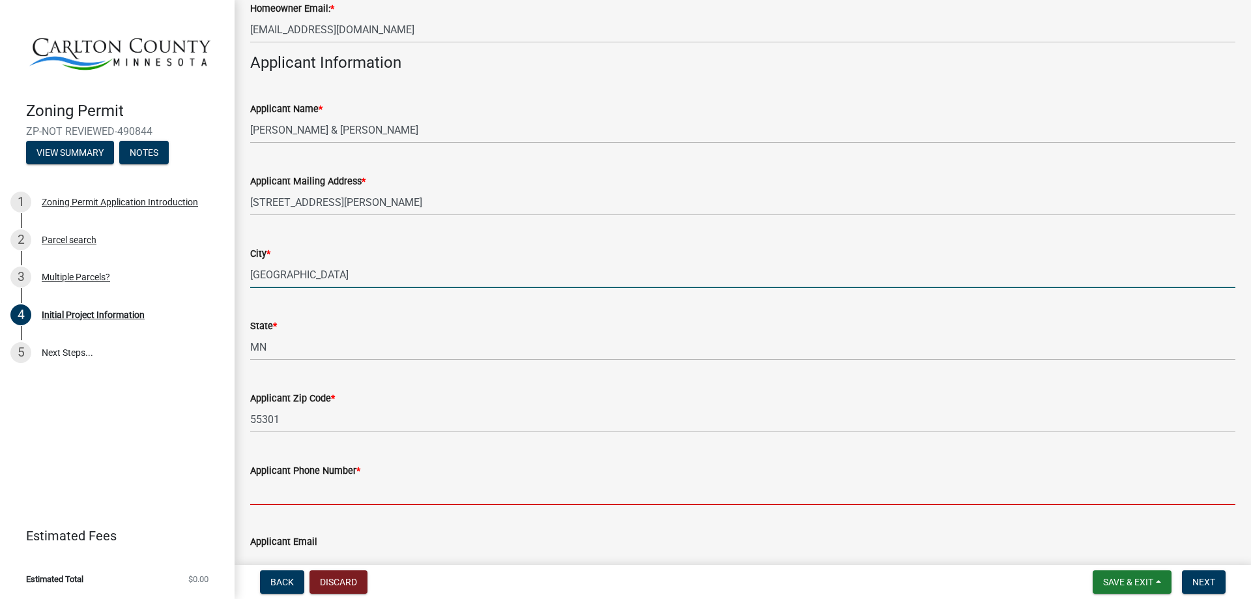
type input "3208283396"
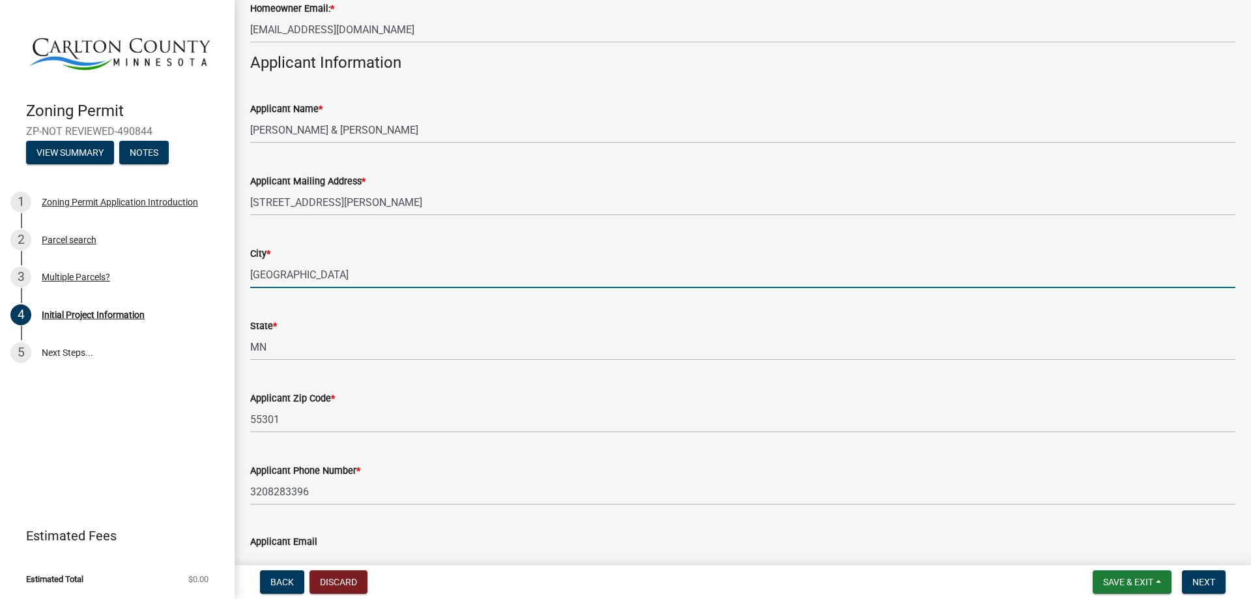
type input "[EMAIL_ADDRESS][DOMAIN_NAME]"
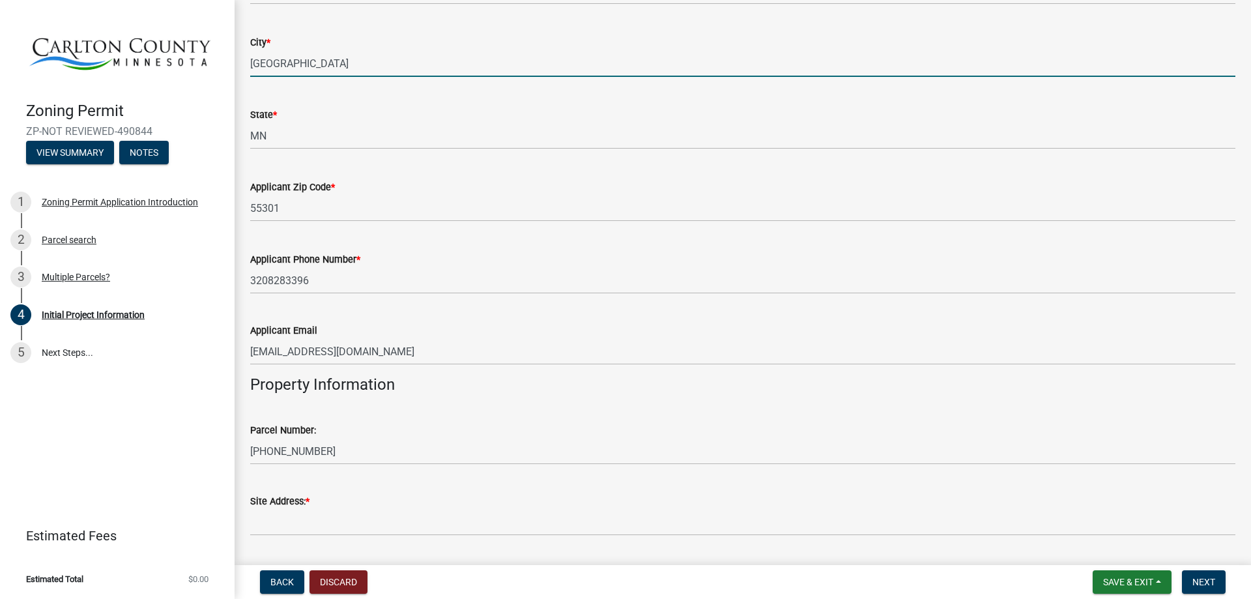
scroll to position [977, 0]
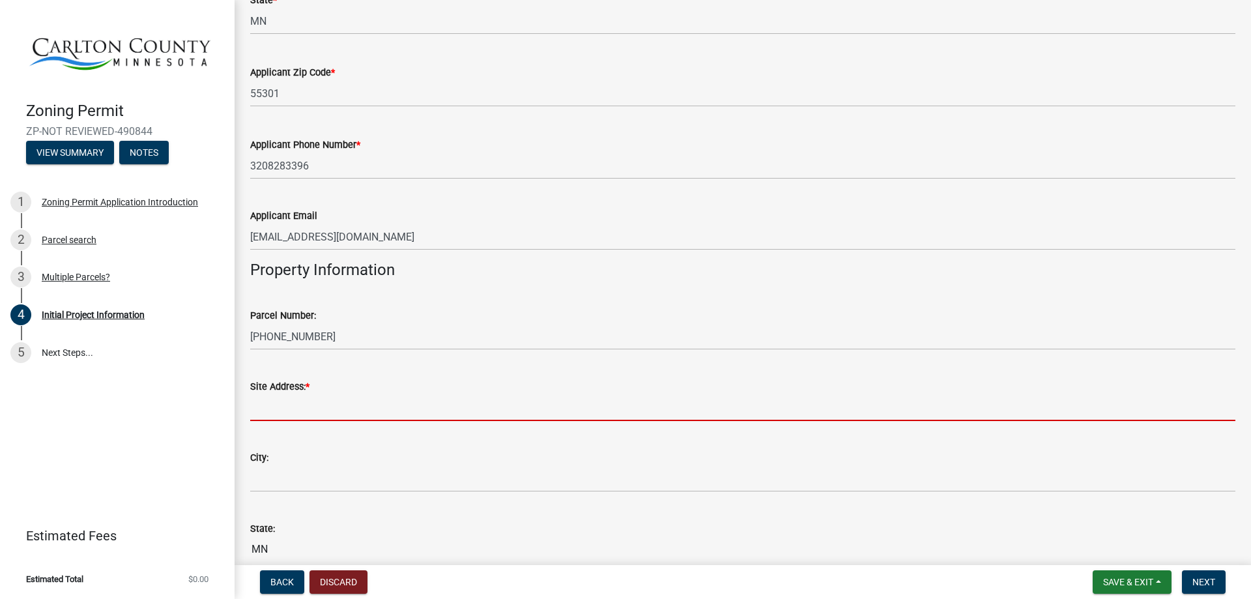
click at [394, 403] on input "Site Address: *" at bounding box center [742, 407] width 985 height 27
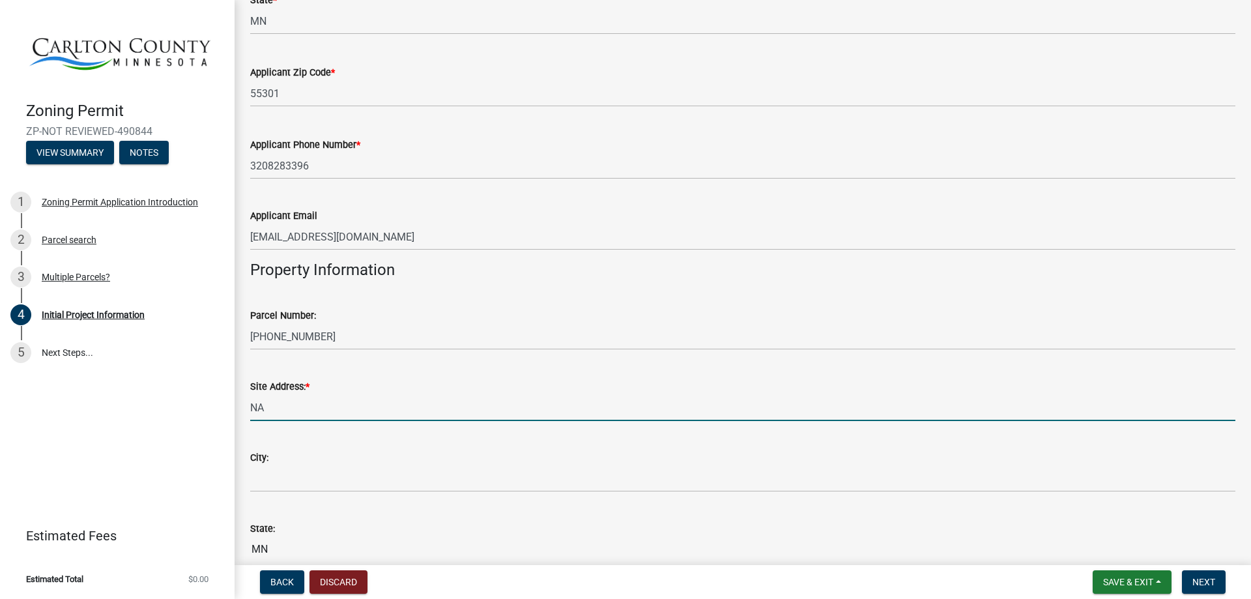
type input "NA"
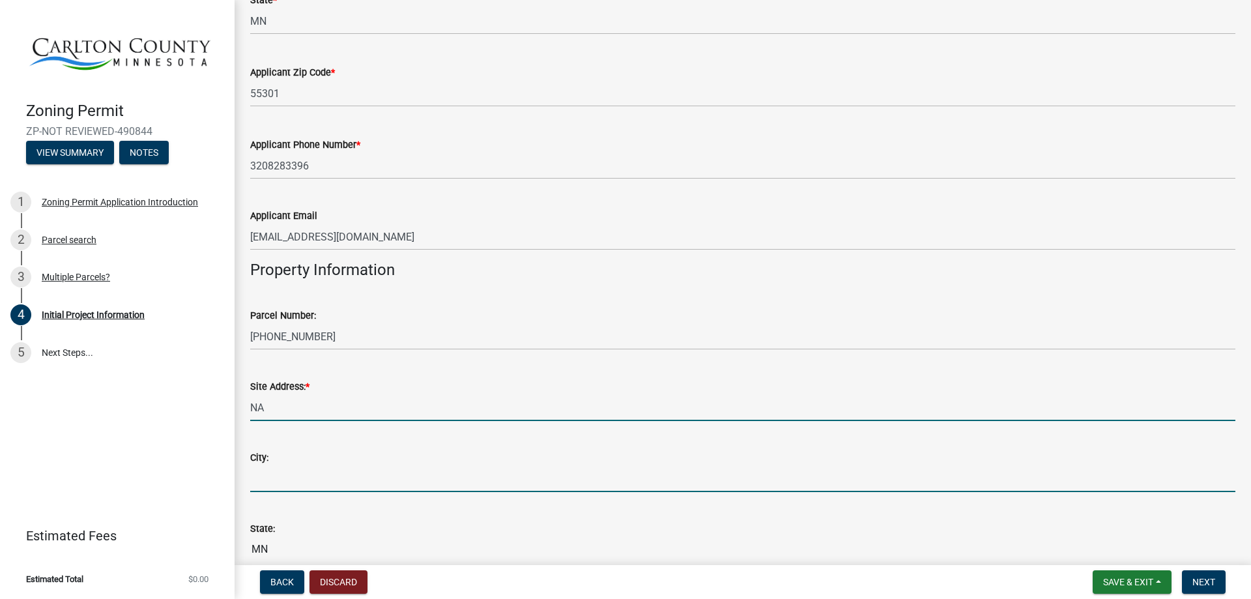
click at [336, 479] on input "City:" at bounding box center [742, 478] width 985 height 27
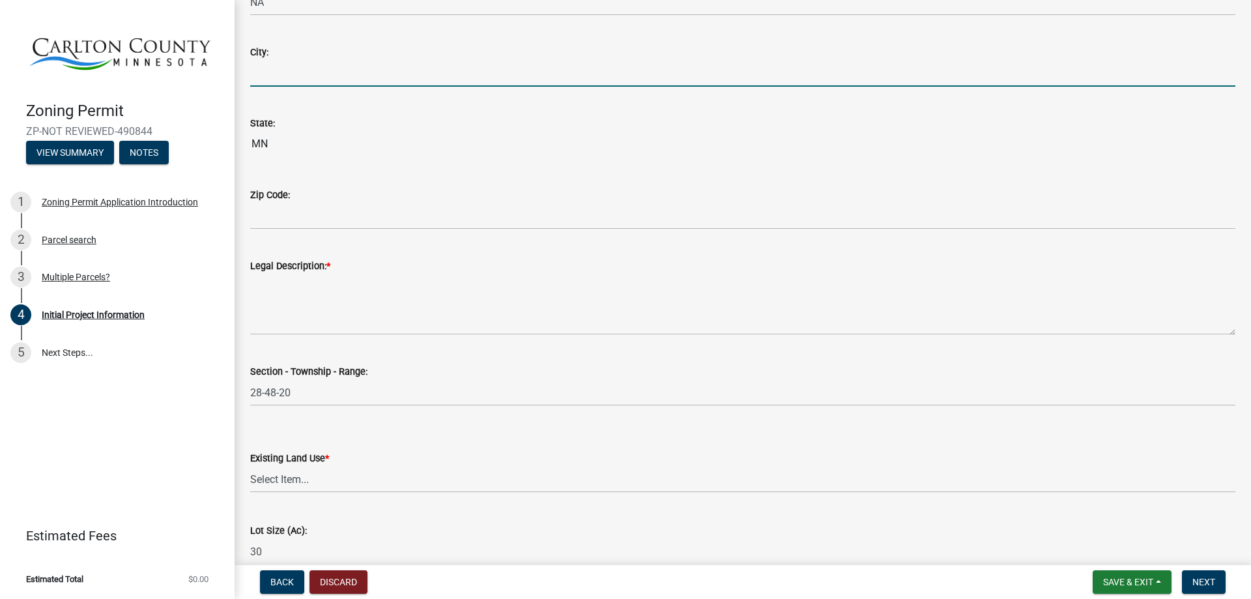
scroll to position [1339, 0]
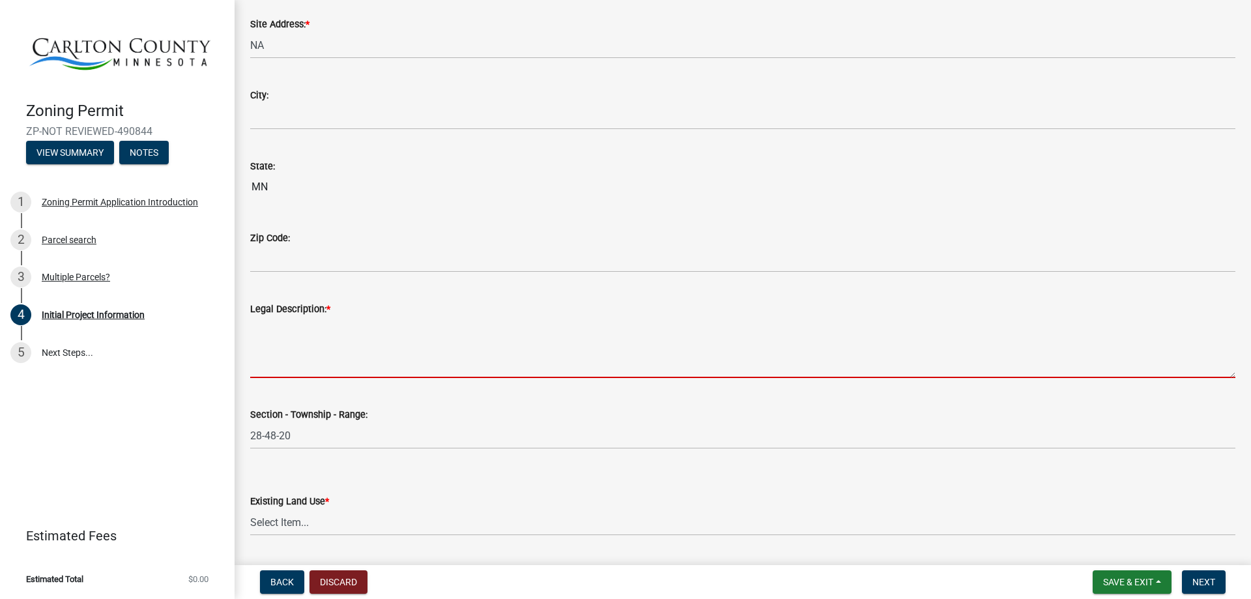
click at [383, 345] on textarea "Legal Description: *" at bounding box center [742, 347] width 985 height 61
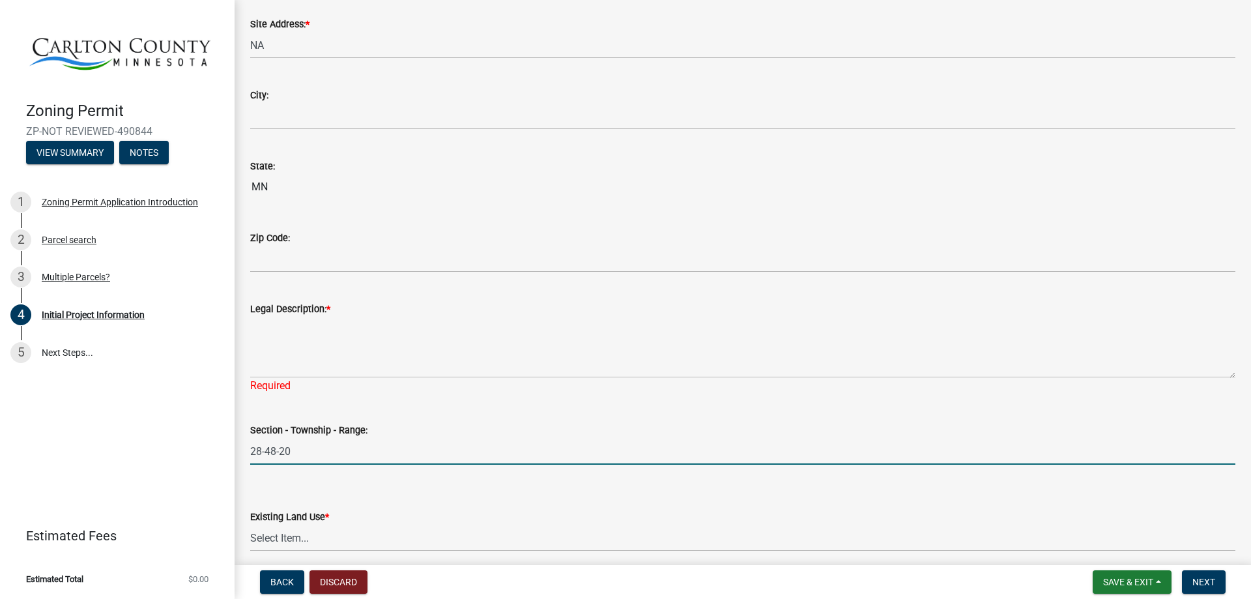
click at [311, 442] on input "28-48-20" at bounding box center [742, 451] width 985 height 27
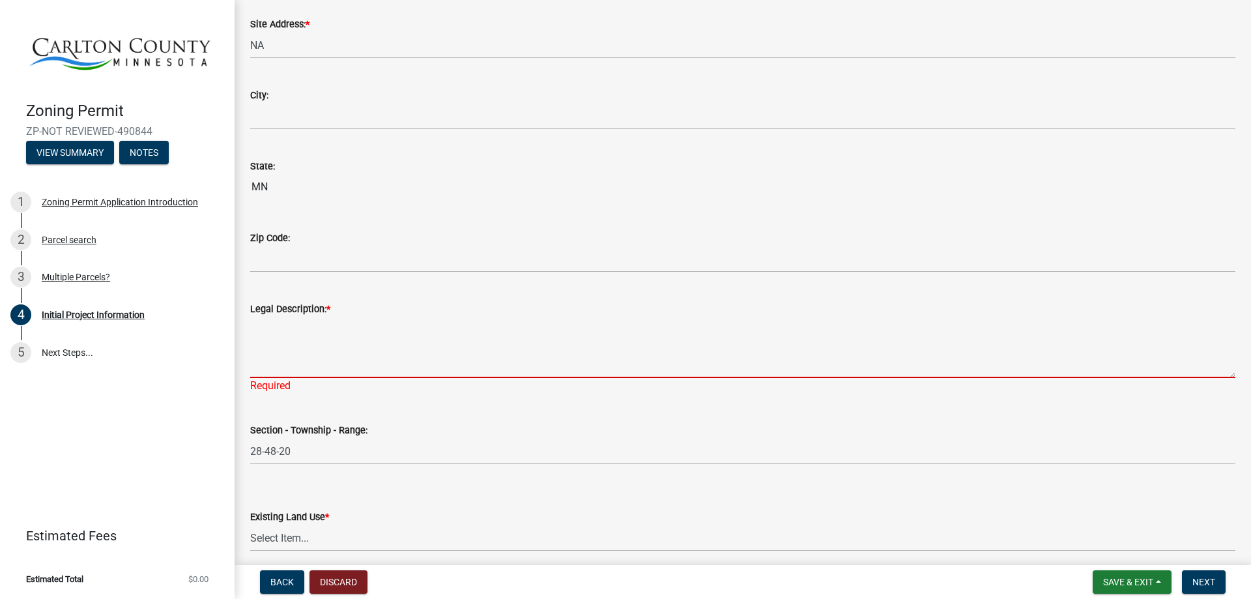
click at [302, 339] on textarea "Legal Description: *" at bounding box center [742, 347] width 985 height 61
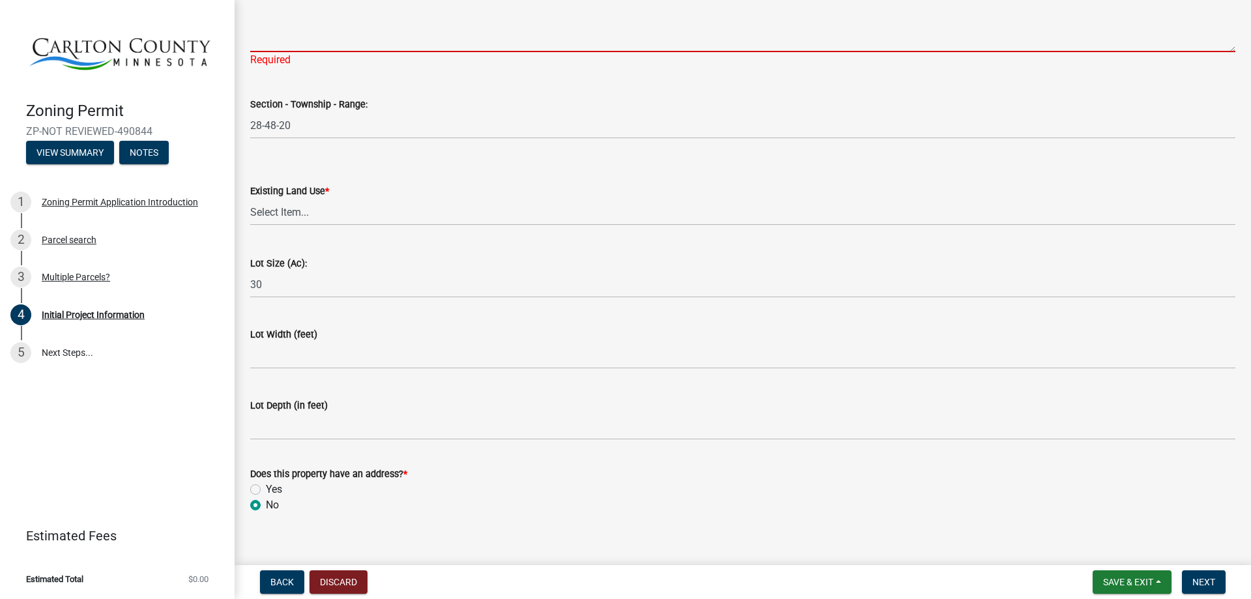
scroll to position [1681, 0]
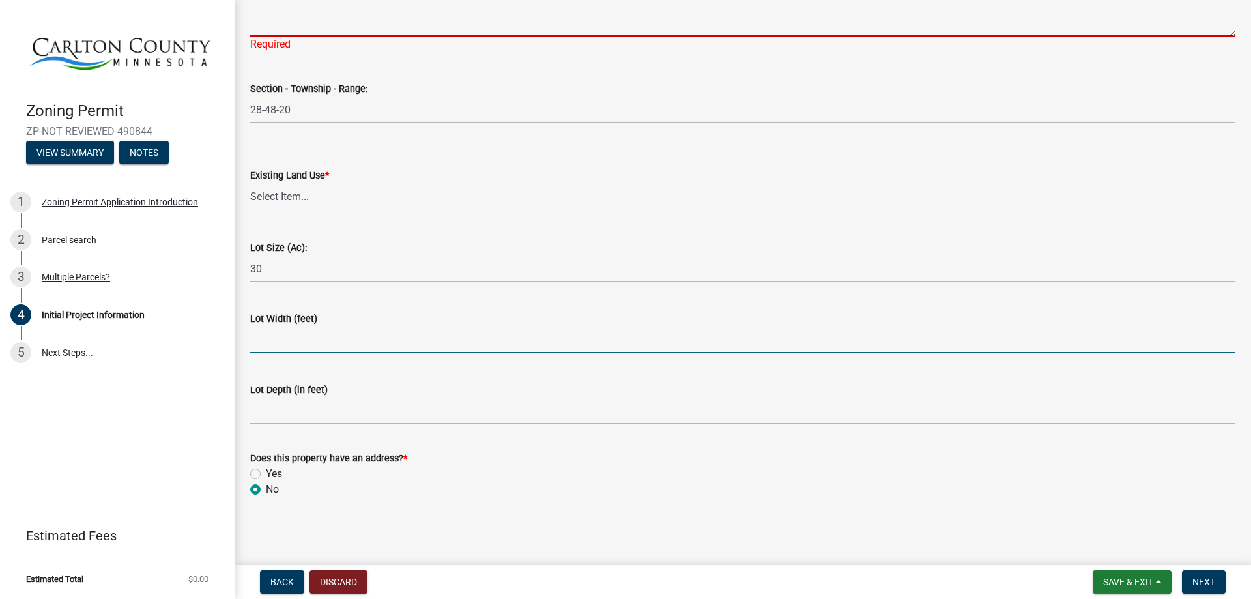
click at [349, 332] on input "Lot Width (feet)" at bounding box center [742, 339] width 985 height 27
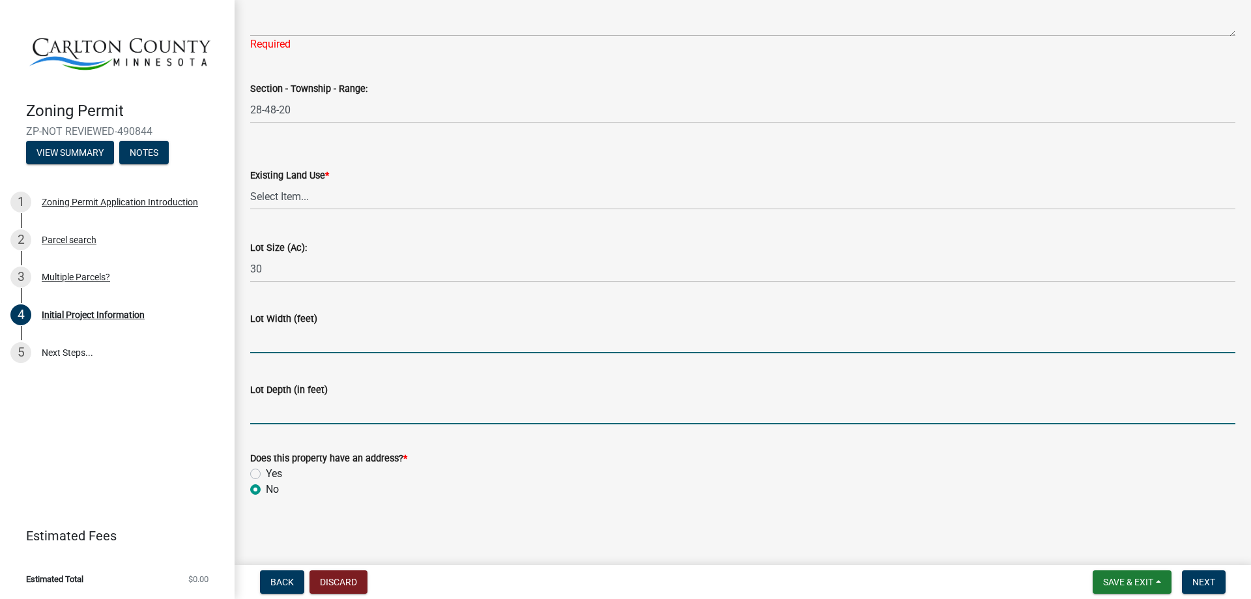
click at [337, 399] on input "Lot Depth (in feet)" at bounding box center [742, 410] width 985 height 27
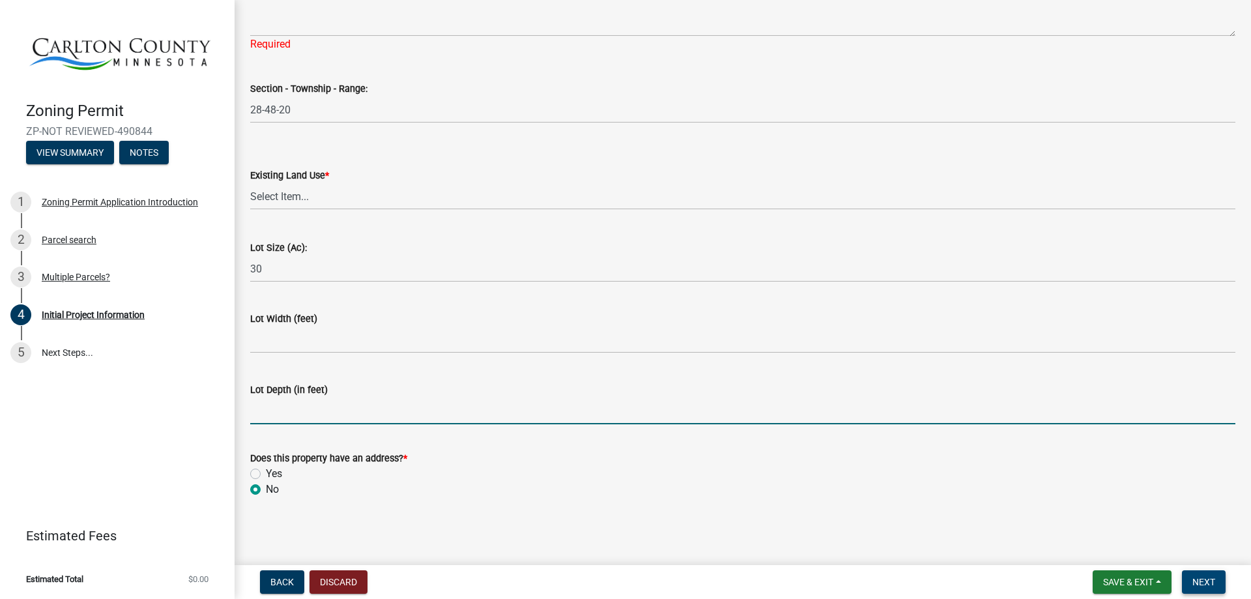
click at [1201, 579] on span "Next" at bounding box center [1203, 582] width 23 height 10
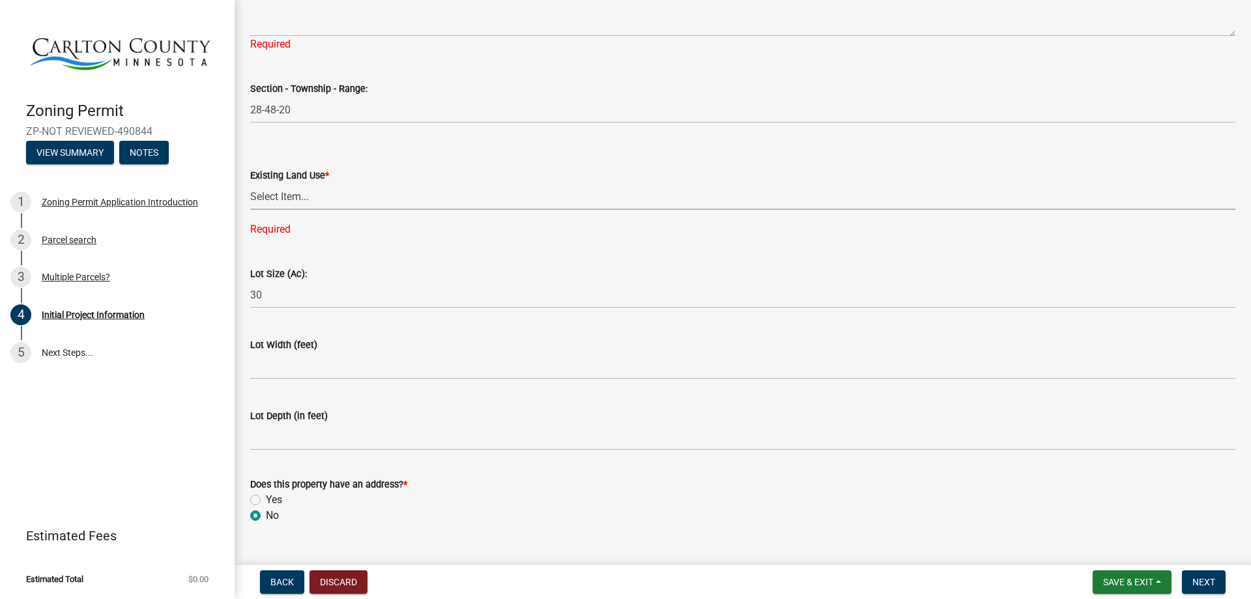
click at [276, 201] on select "Select Item... Residential Commercial Recreational/hunting Agricultural" at bounding box center [742, 196] width 985 height 27
click at [250, 183] on select "Select Item... Residential Commercial Recreational/hunting Agricultural" at bounding box center [742, 196] width 985 height 27
select select "987bd984-5dc8-4afc-b698-6bfa0e862c67"
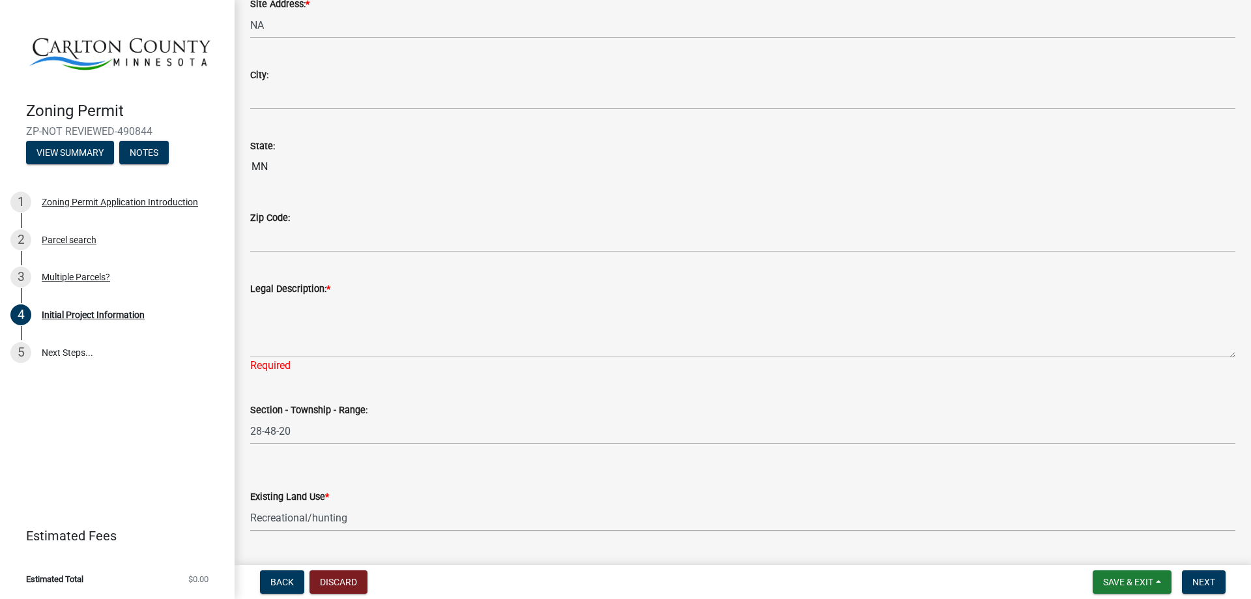
scroll to position [1572, 0]
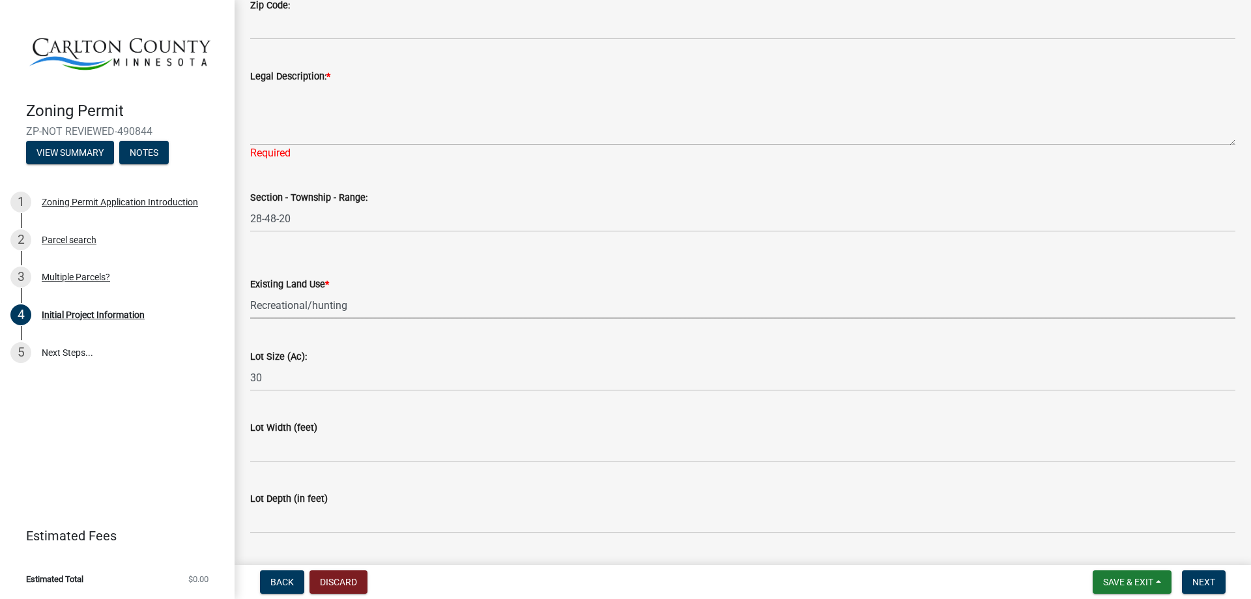
click at [349, 308] on select "Select Item... Residential Commercial Recreational/hunting Agricultural" at bounding box center [742, 305] width 985 height 27
click at [250, 292] on select "Select Item... Residential Commercial Recreational/hunting Agricultural" at bounding box center [742, 305] width 985 height 27
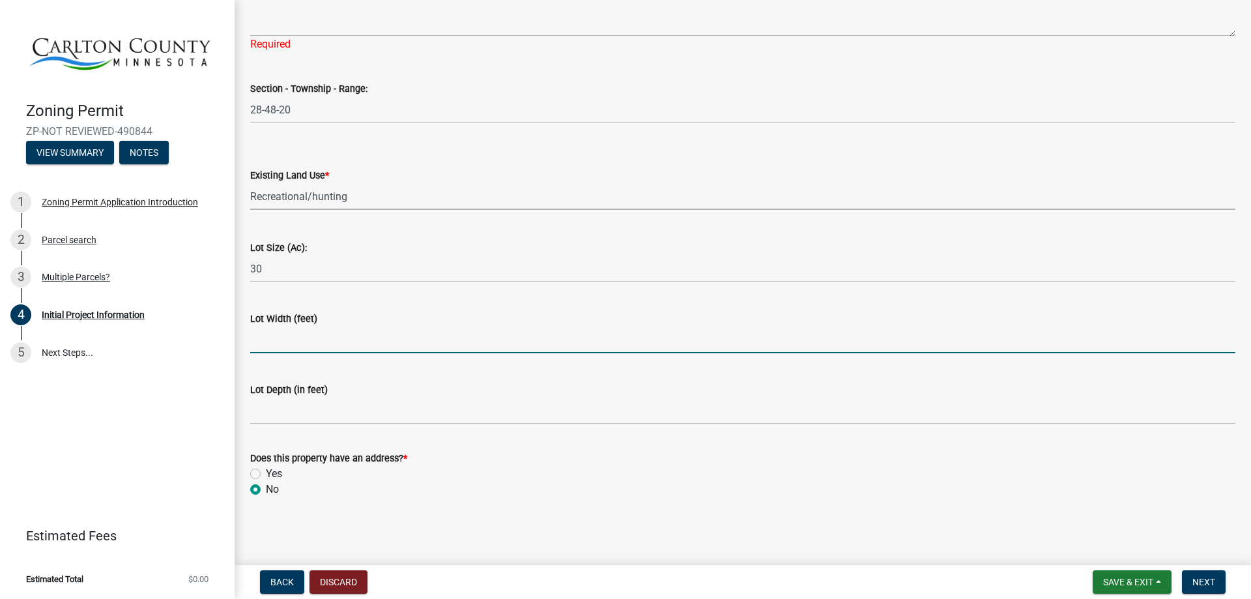
click at [334, 343] on input "Lot Width (feet)" at bounding box center [742, 339] width 985 height 27
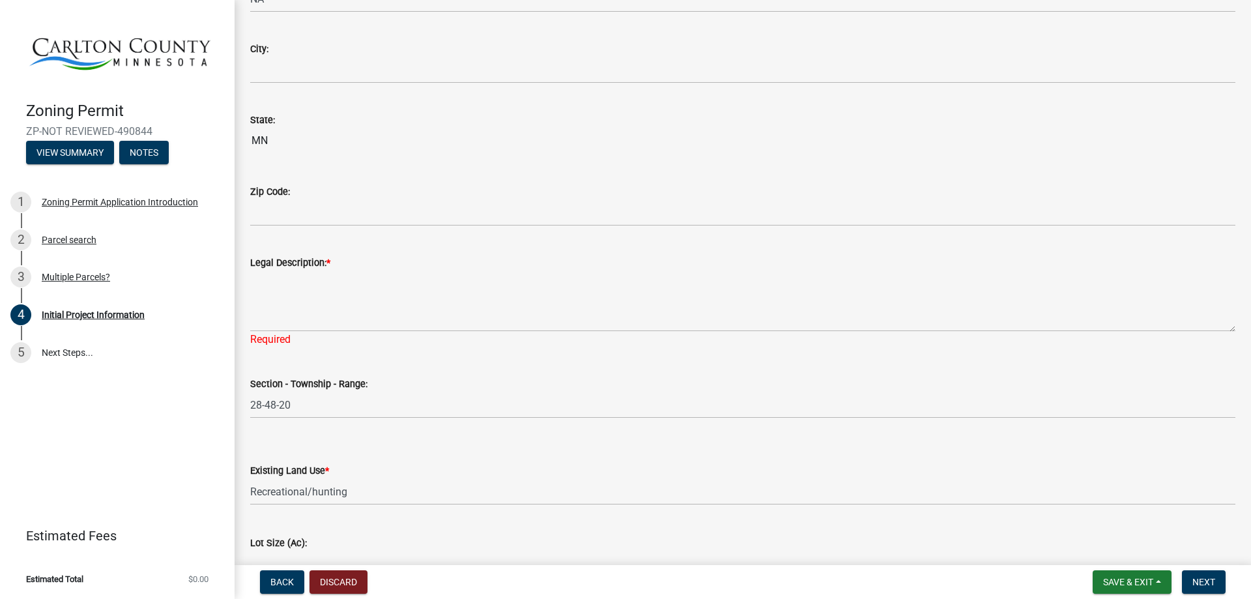
scroll to position [1355, 0]
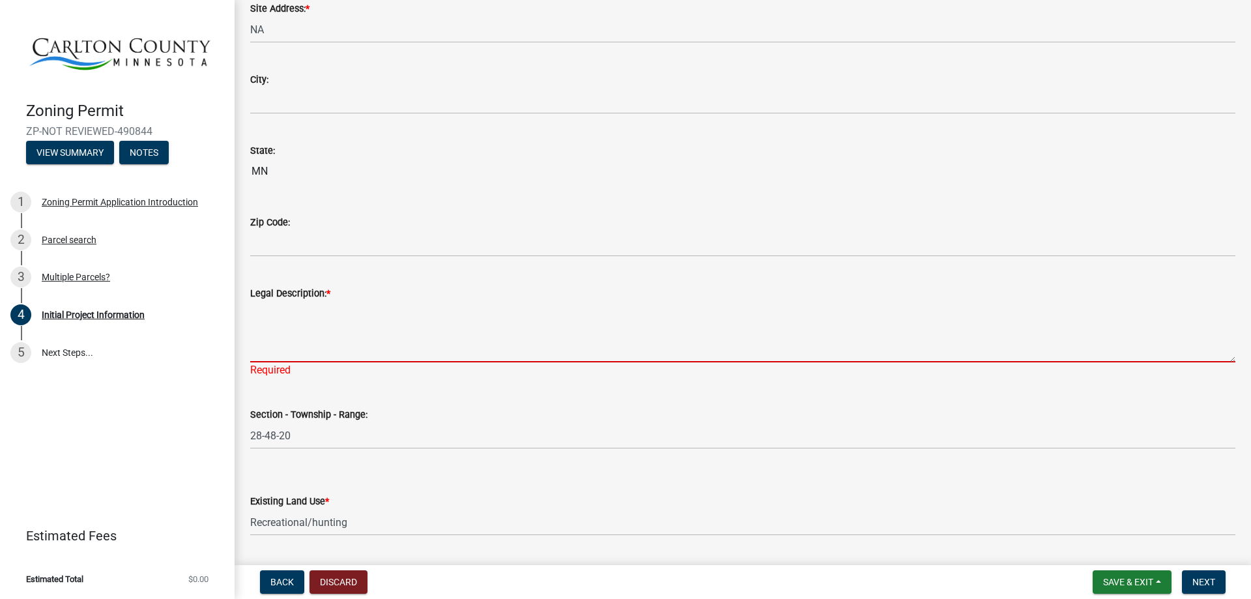
click at [300, 344] on textarea "Legal Description: *" at bounding box center [742, 331] width 985 height 61
click at [274, 334] on textarea "Legal Description: *" at bounding box center [742, 331] width 985 height 61
click at [291, 341] on textarea "Legal Description: *" at bounding box center [742, 331] width 985 height 61
click at [287, 331] on textarea "Legal Description: *" at bounding box center [742, 331] width 985 height 61
click at [346, 341] on textarea "Legal Description: *" at bounding box center [742, 331] width 985 height 61
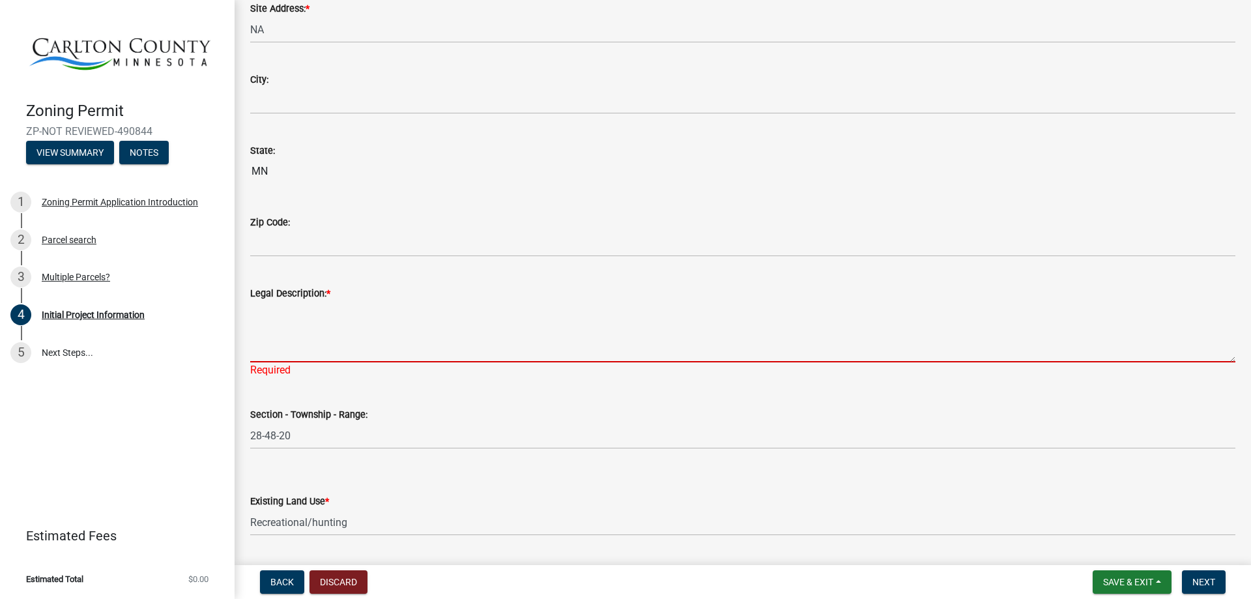
click at [312, 328] on textarea "Legal Description: *" at bounding box center [742, 331] width 985 height 61
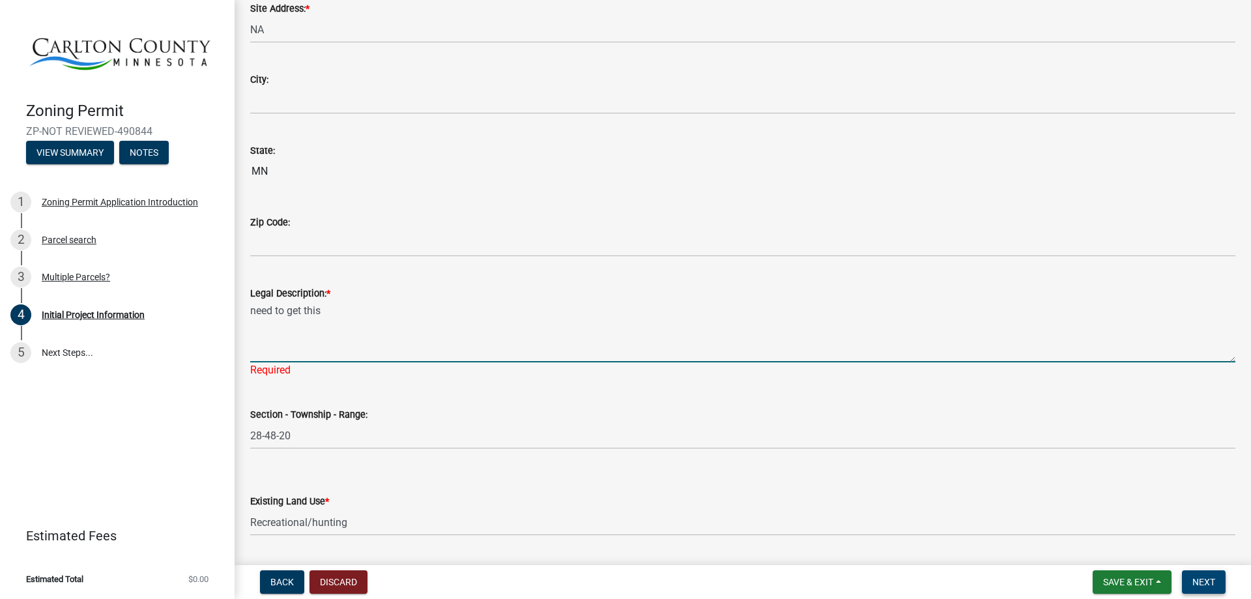
type textarea "need to get this"
click at [1202, 581] on span "Next" at bounding box center [1203, 582] width 23 height 10
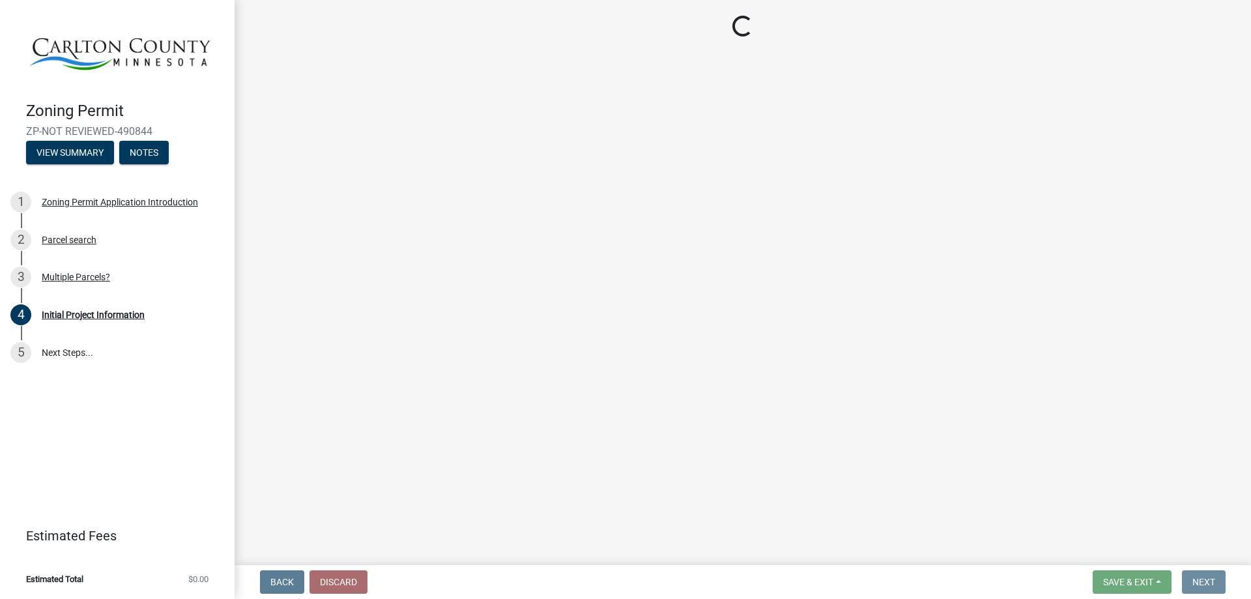
scroll to position [0, 0]
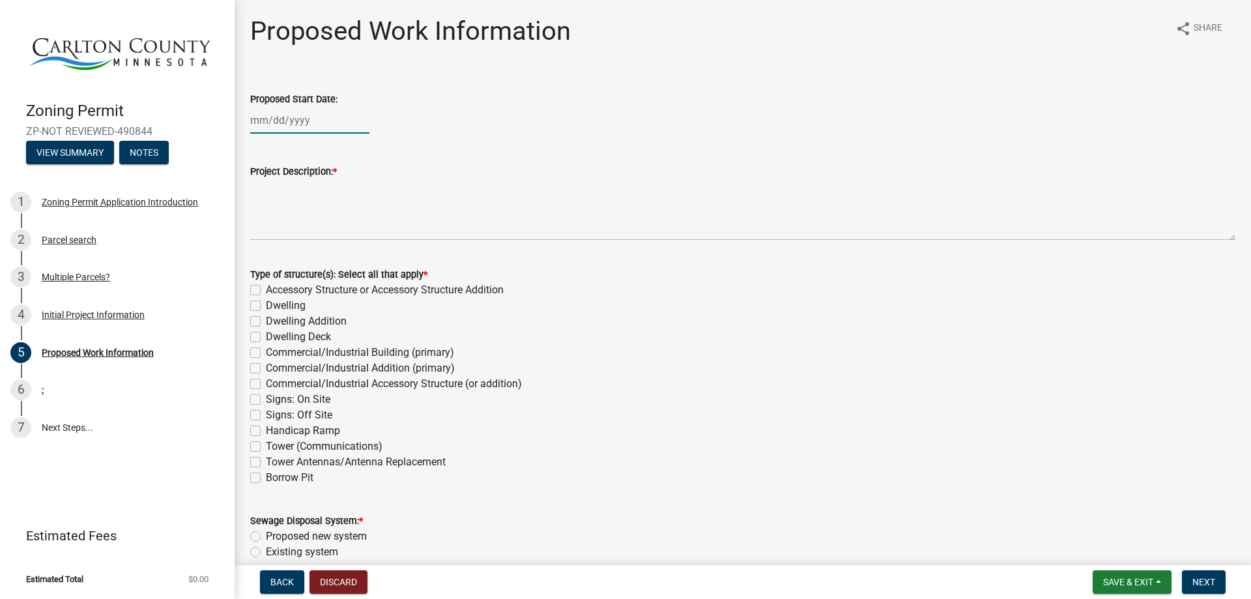
click at [303, 121] on div at bounding box center [309, 120] width 119 height 27
select select "10"
select select "2025"
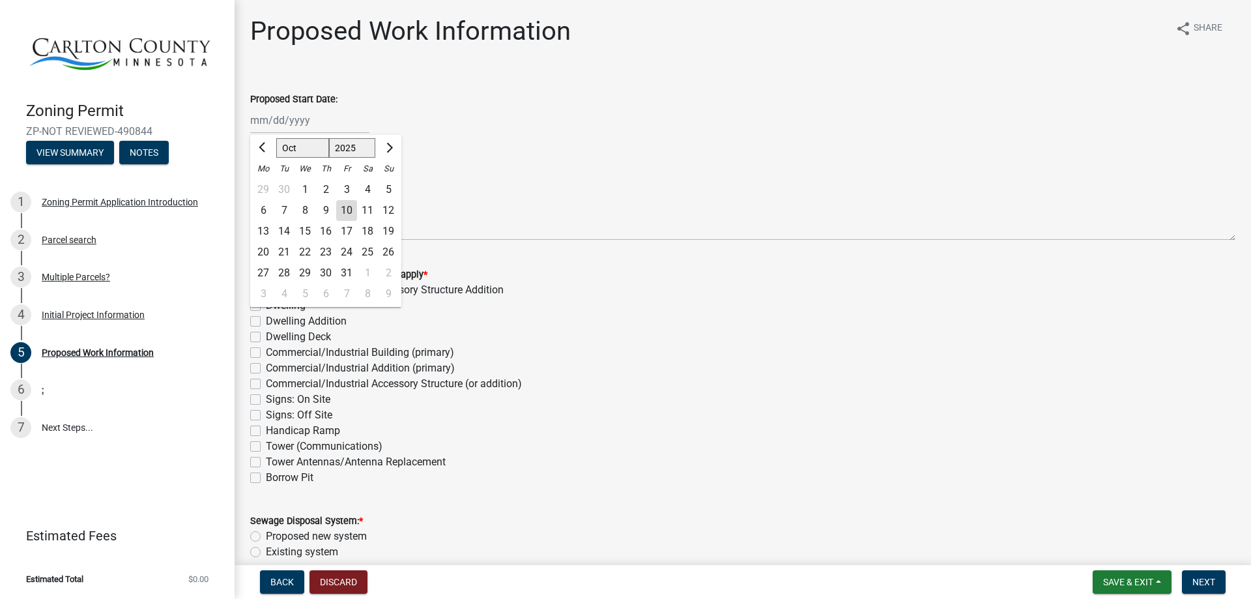
click at [347, 229] on div "17" at bounding box center [346, 231] width 21 height 21
type input "[DATE]"
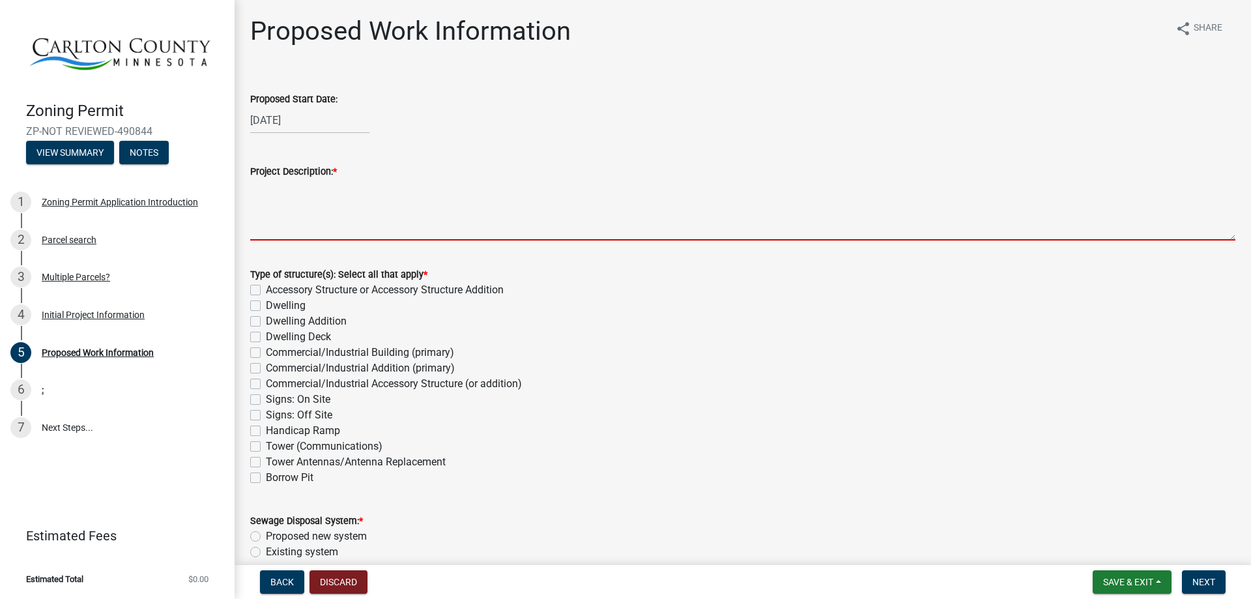
click at [311, 208] on textarea "Project Description: *" at bounding box center [742, 209] width 985 height 61
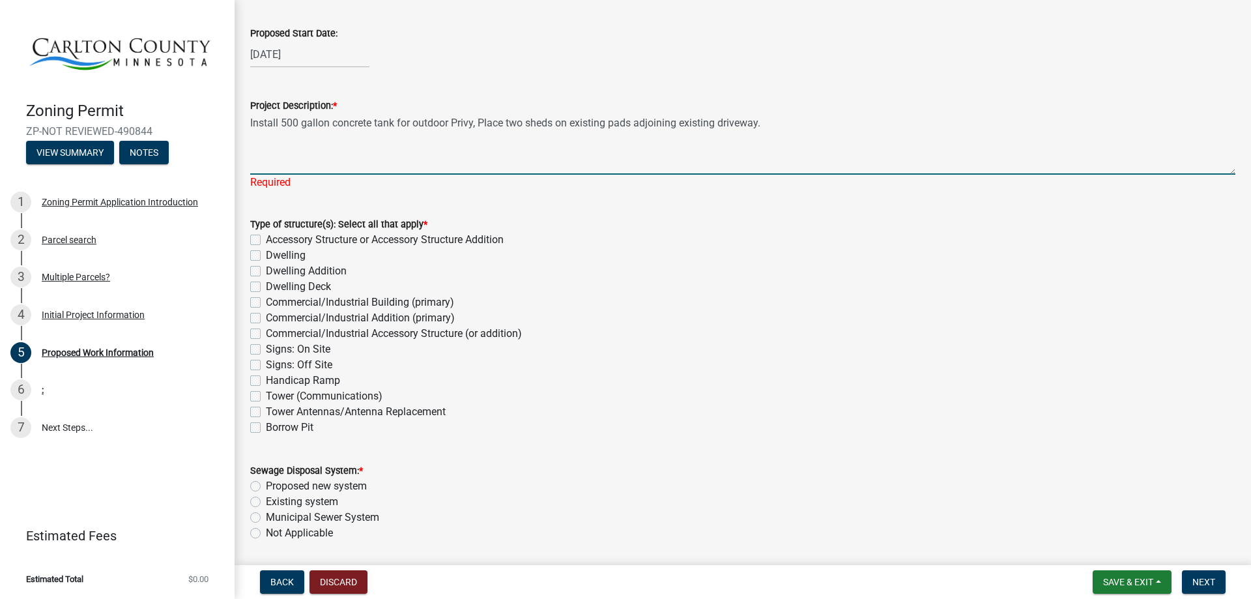
scroll to position [109, 0]
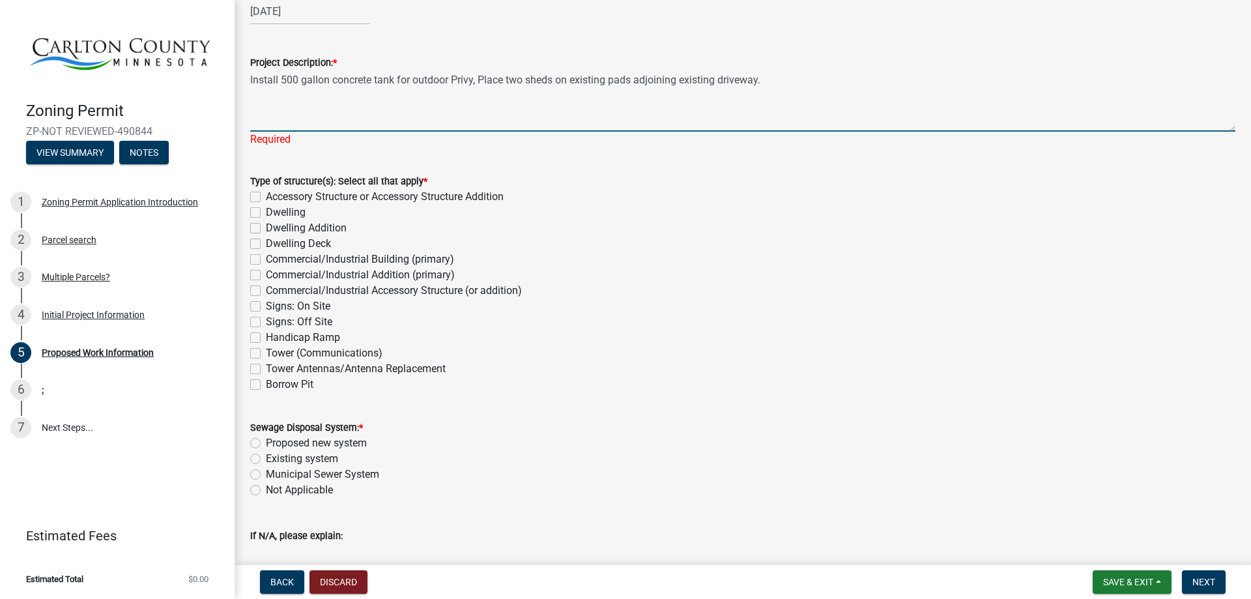
type textarea "Install 500 gallon concrete tank for outdoor Privy, Place two sheds on existing…"
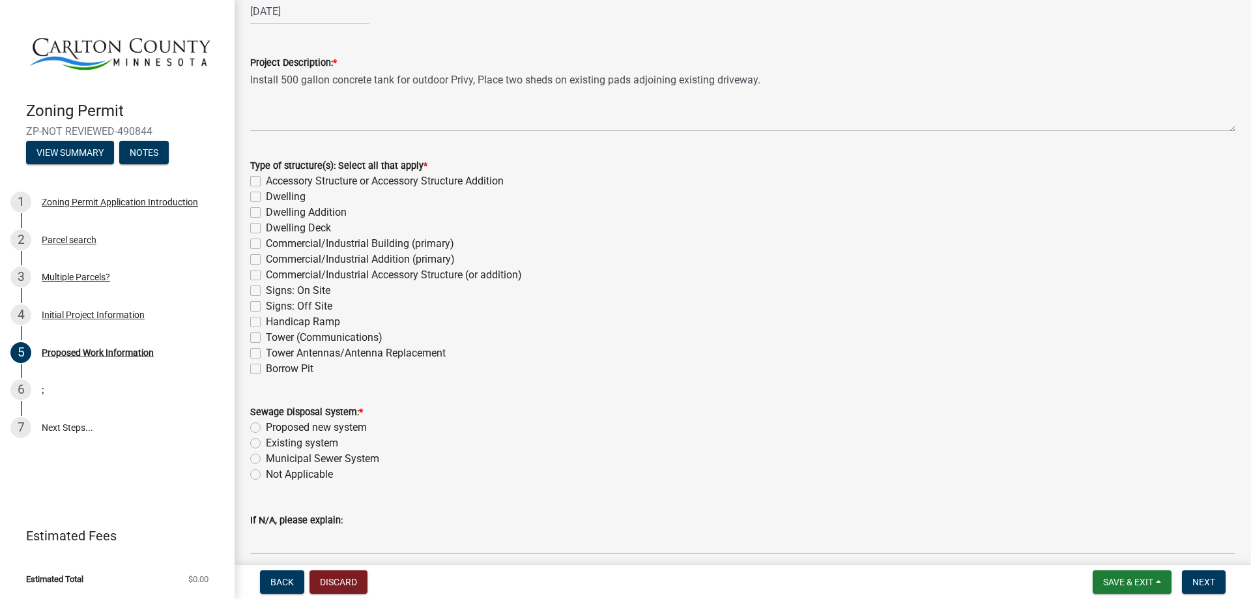
click at [256, 199] on div "Type of structure(s): Select all that apply * Accessory Structure or Accessory …" at bounding box center [742, 267] width 985 height 219
click at [266, 183] on label "Accessory Structure or Accessory Structure Addition" at bounding box center [385, 181] width 238 height 16
click at [266, 182] on input "Accessory Structure or Accessory Structure Addition" at bounding box center [270, 177] width 8 height 8
checkbox input "true"
checkbox input "false"
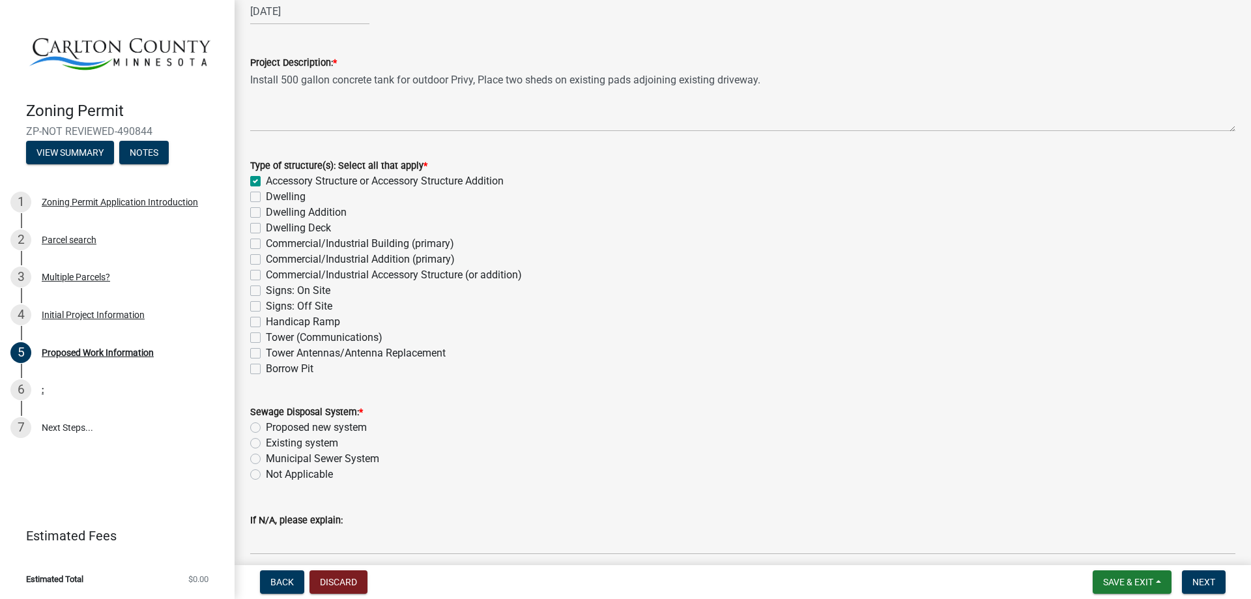
checkbox input "false"
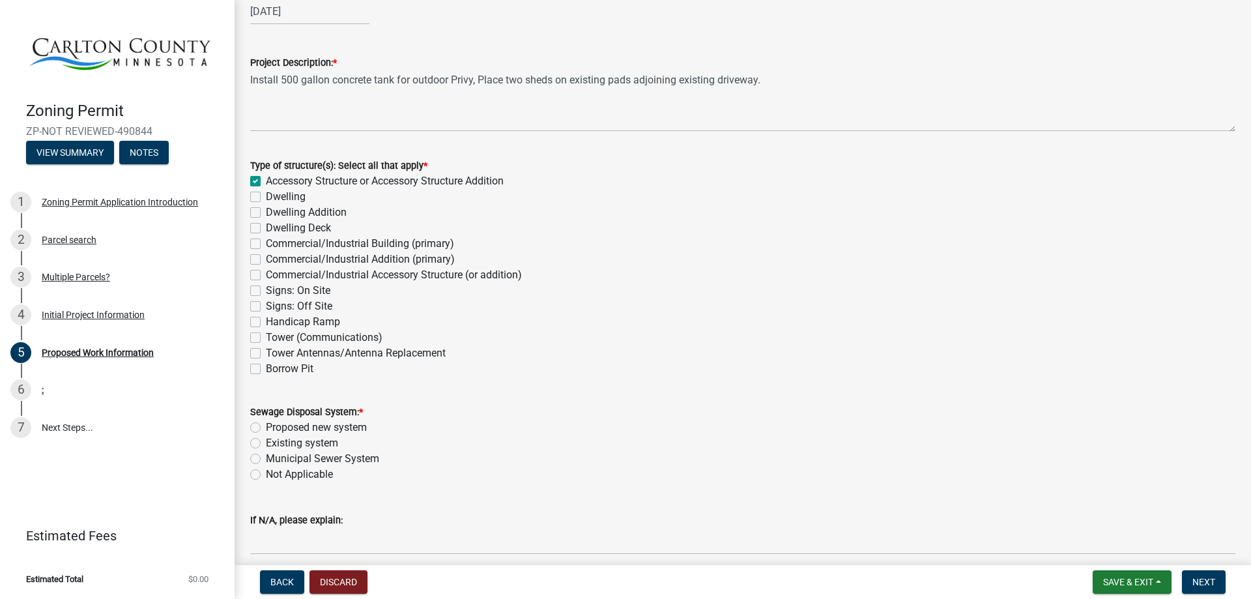
checkbox input "false"
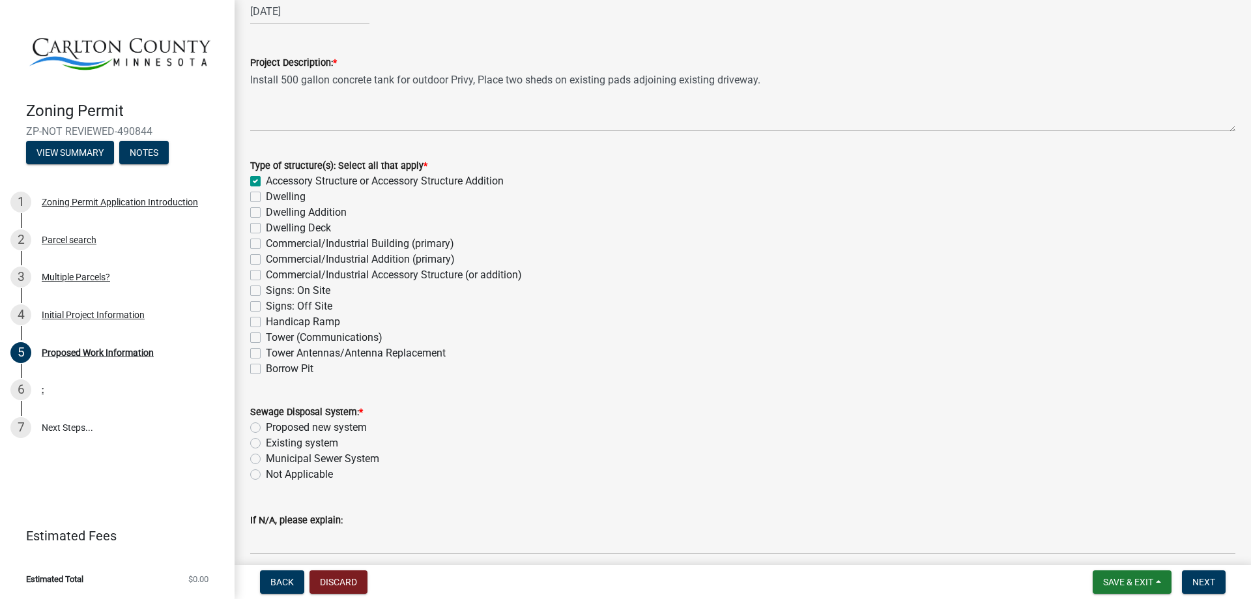
checkbox input "false"
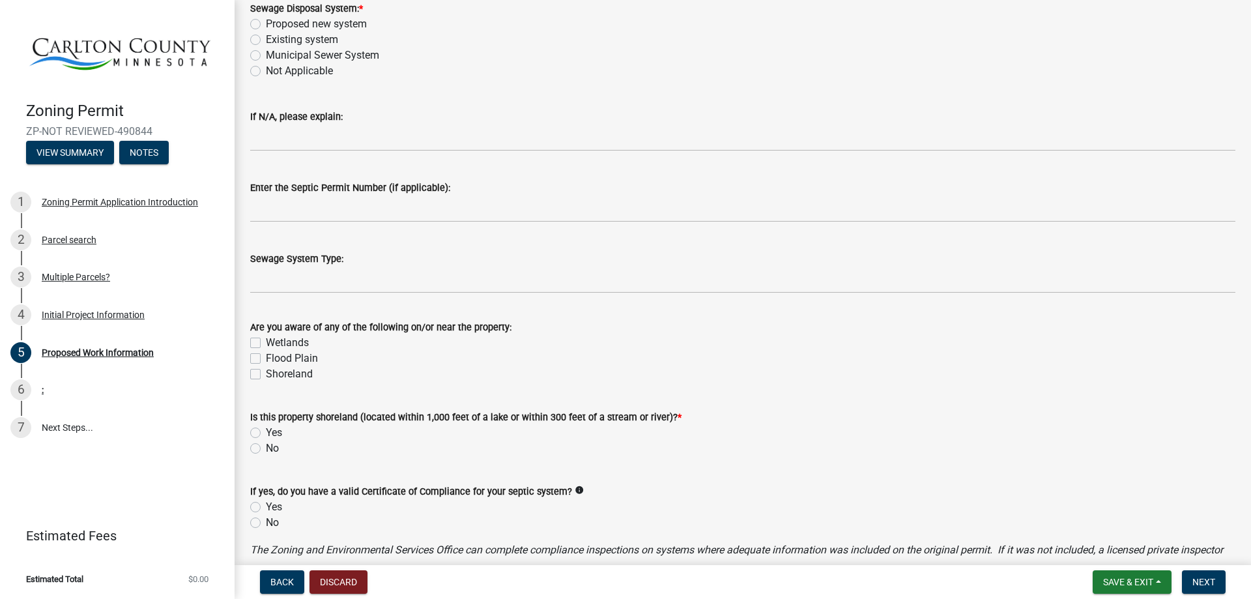
scroll to position [543, 0]
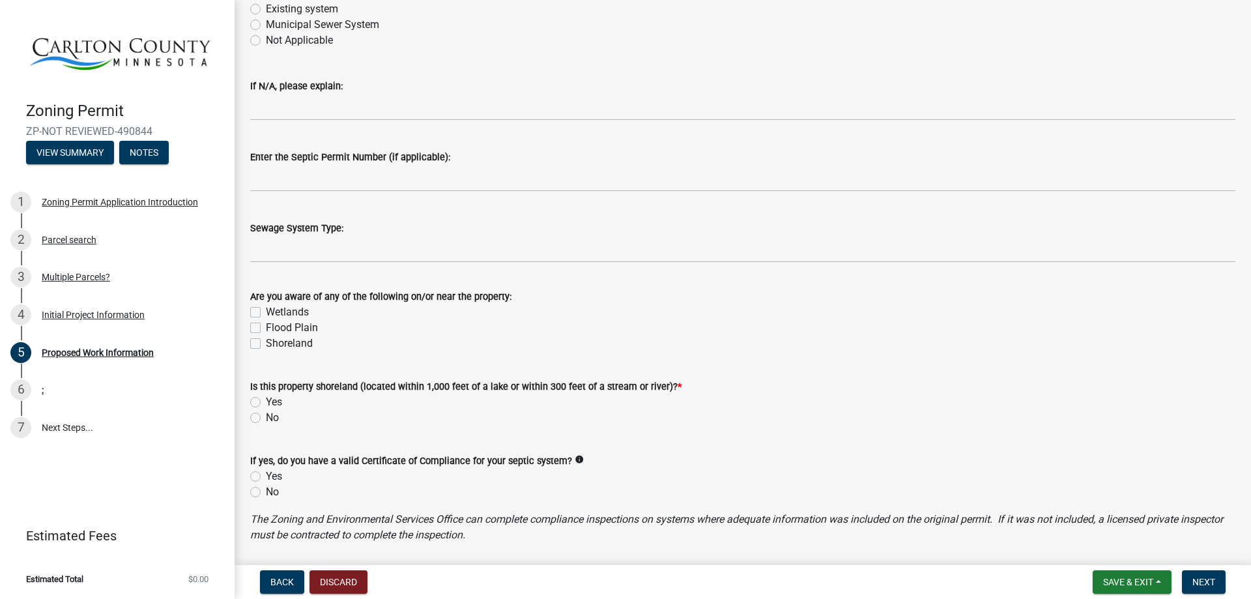
click at [266, 420] on label "No" at bounding box center [272, 418] width 13 height 16
click at [266, 418] on input "No" at bounding box center [270, 414] width 8 height 8
radio input "true"
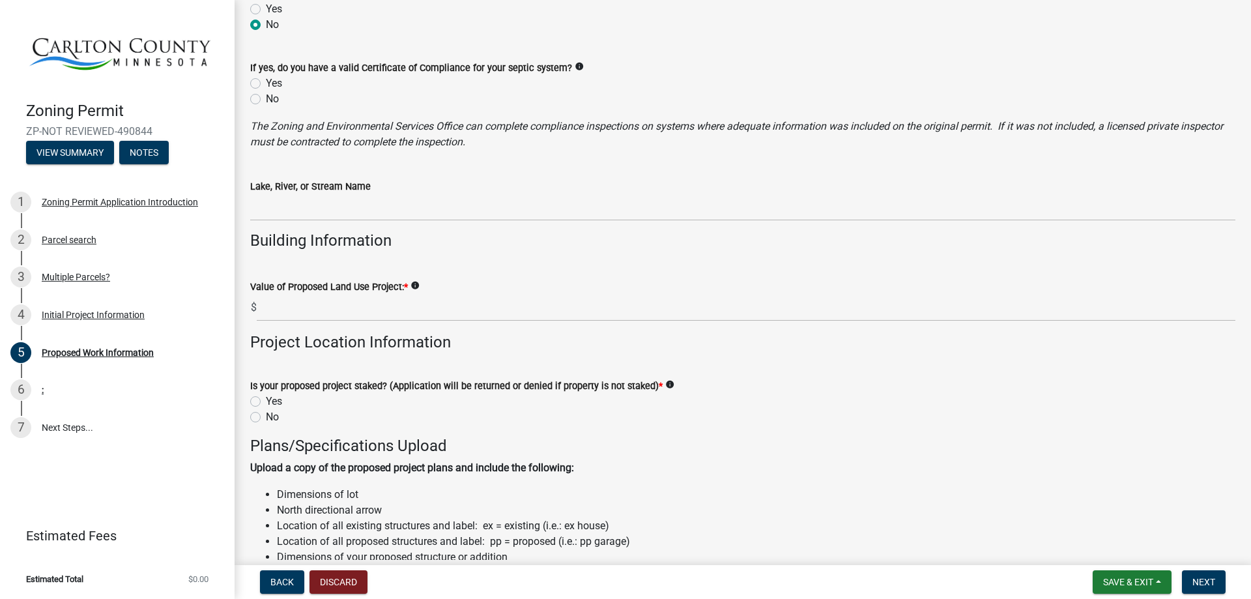
scroll to position [977, 0]
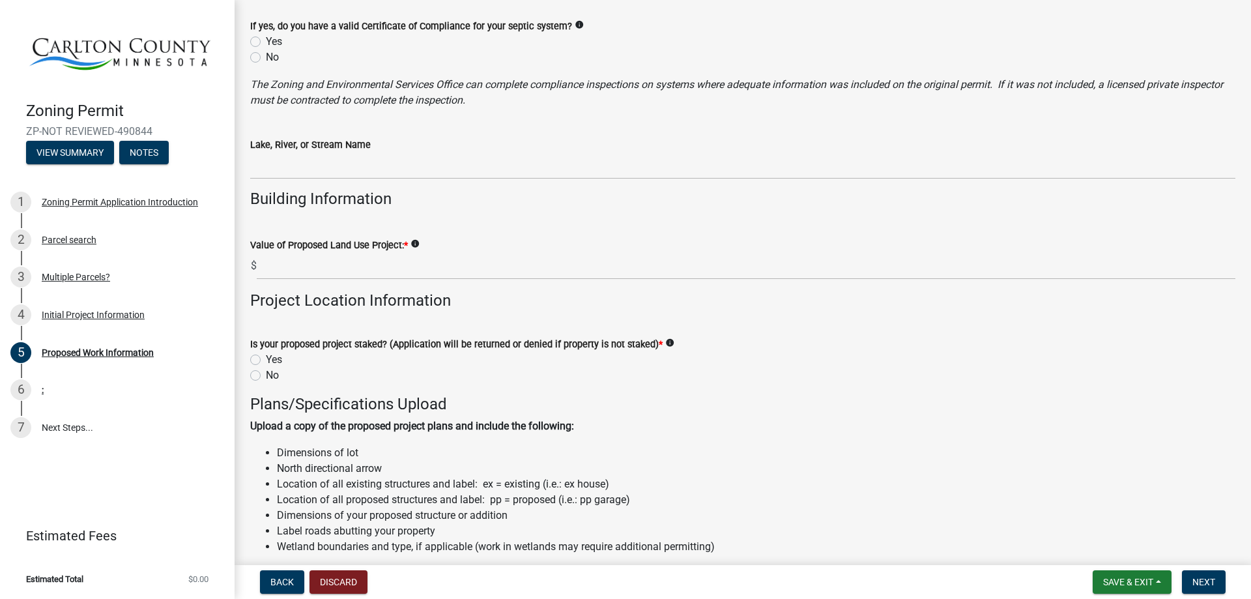
click at [266, 360] on label "Yes" at bounding box center [274, 360] width 16 height 16
click at [266, 360] on input "Yes" at bounding box center [270, 356] width 8 height 8
radio input "true"
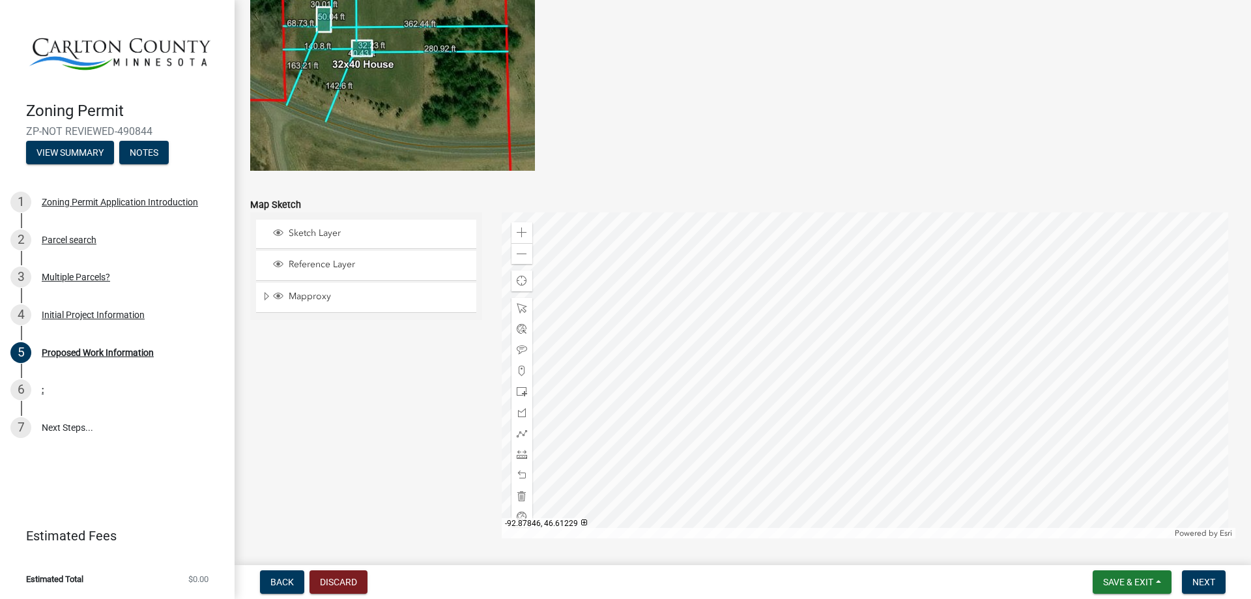
scroll to position [2551, 0]
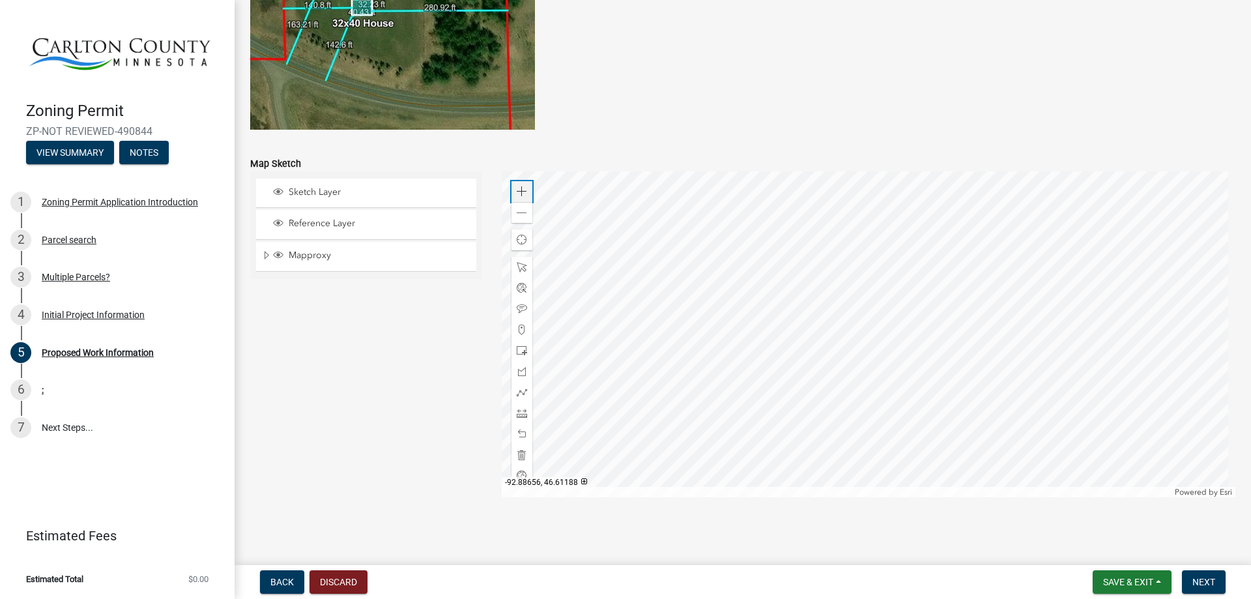
click at [517, 191] on span at bounding box center [522, 191] width 10 height 10
click at [923, 247] on div at bounding box center [869, 334] width 734 height 326
click at [845, 417] on div at bounding box center [869, 334] width 734 height 326
click at [518, 195] on span at bounding box center [522, 191] width 10 height 10
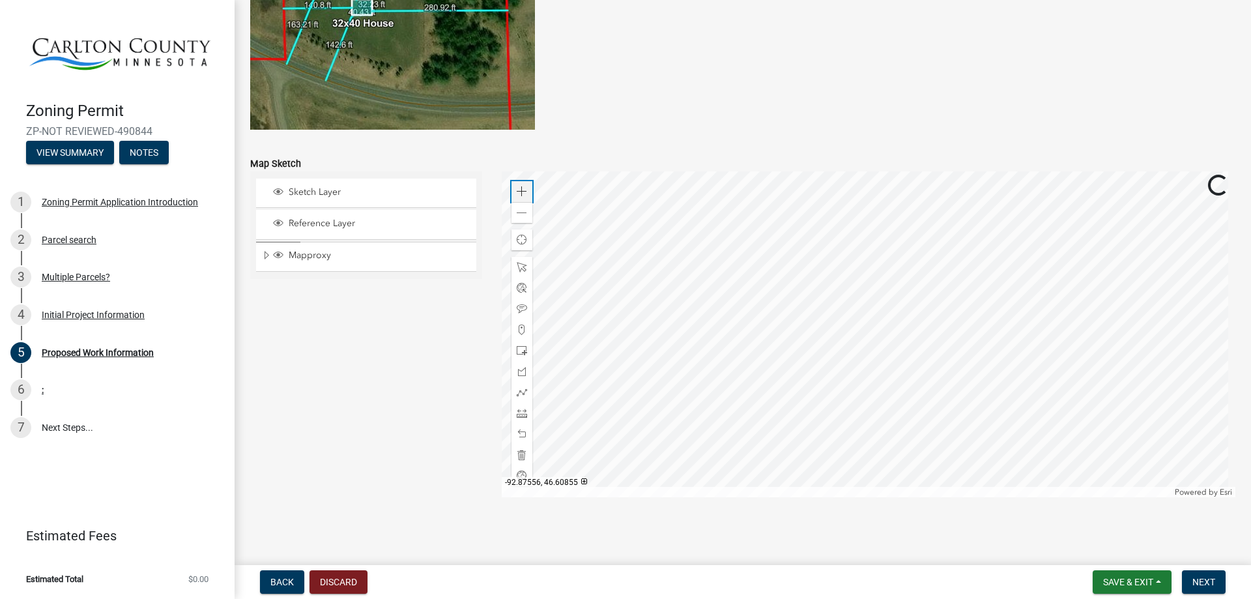
click at [518, 195] on span at bounding box center [522, 191] width 10 height 10
click at [734, 243] on div at bounding box center [869, 334] width 734 height 326
click at [873, 300] on div at bounding box center [869, 334] width 734 height 326
click at [526, 211] on div "Zoom out" at bounding box center [521, 212] width 21 height 21
click at [521, 191] on span at bounding box center [522, 191] width 10 height 10
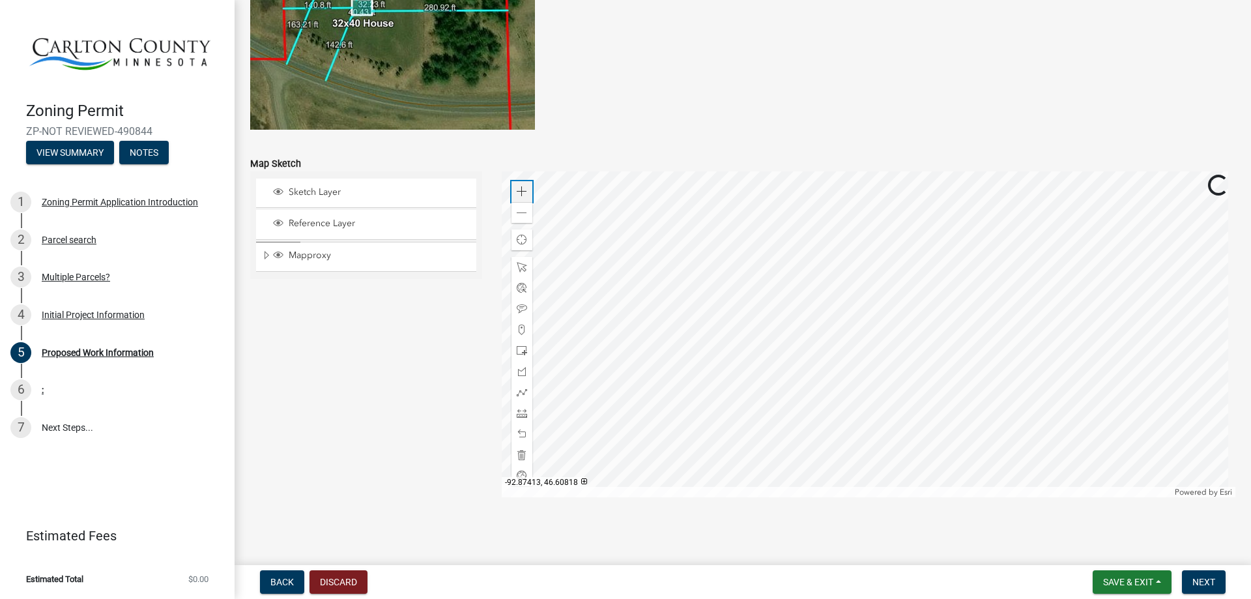
click at [522, 192] on span at bounding box center [522, 191] width 10 height 10
click at [521, 352] on span at bounding box center [522, 350] width 10 height 10
click at [683, 354] on div at bounding box center [869, 334] width 734 height 326
click at [518, 429] on span at bounding box center [522, 434] width 10 height 10
click at [512, 370] on div at bounding box center [521, 371] width 21 height 21
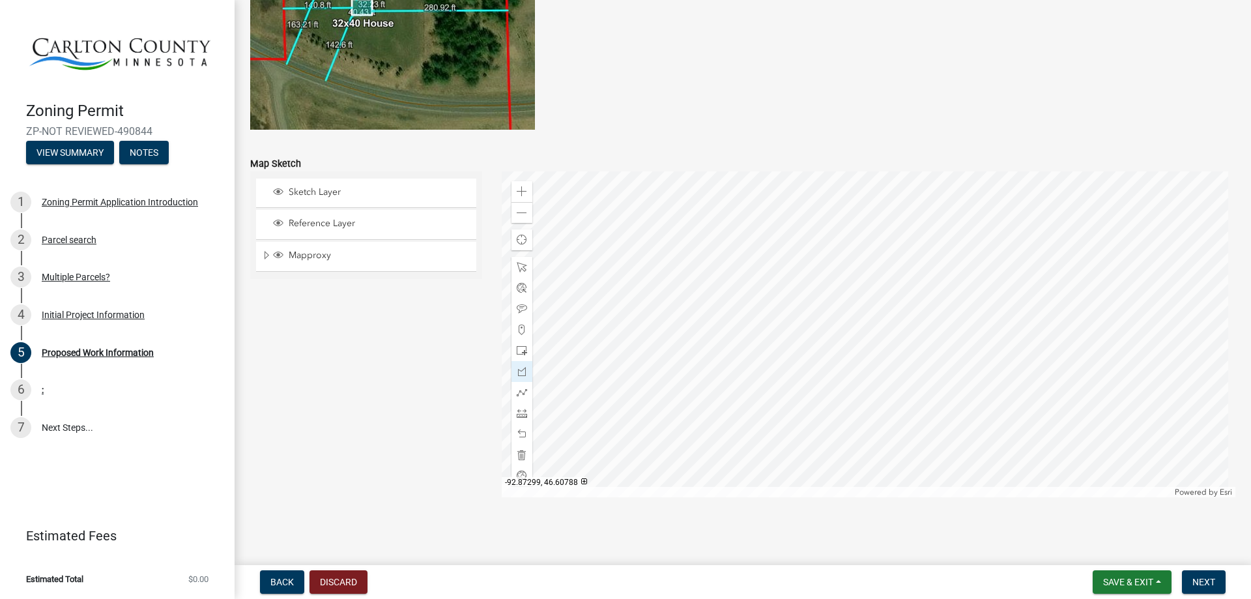
click at [592, 326] on div at bounding box center [869, 334] width 734 height 326
click at [582, 322] on div at bounding box center [869, 334] width 734 height 326
click at [691, 354] on div at bounding box center [869, 334] width 734 height 326
click at [701, 322] on div at bounding box center [869, 334] width 734 height 326
click at [590, 291] on div at bounding box center [869, 334] width 734 height 326
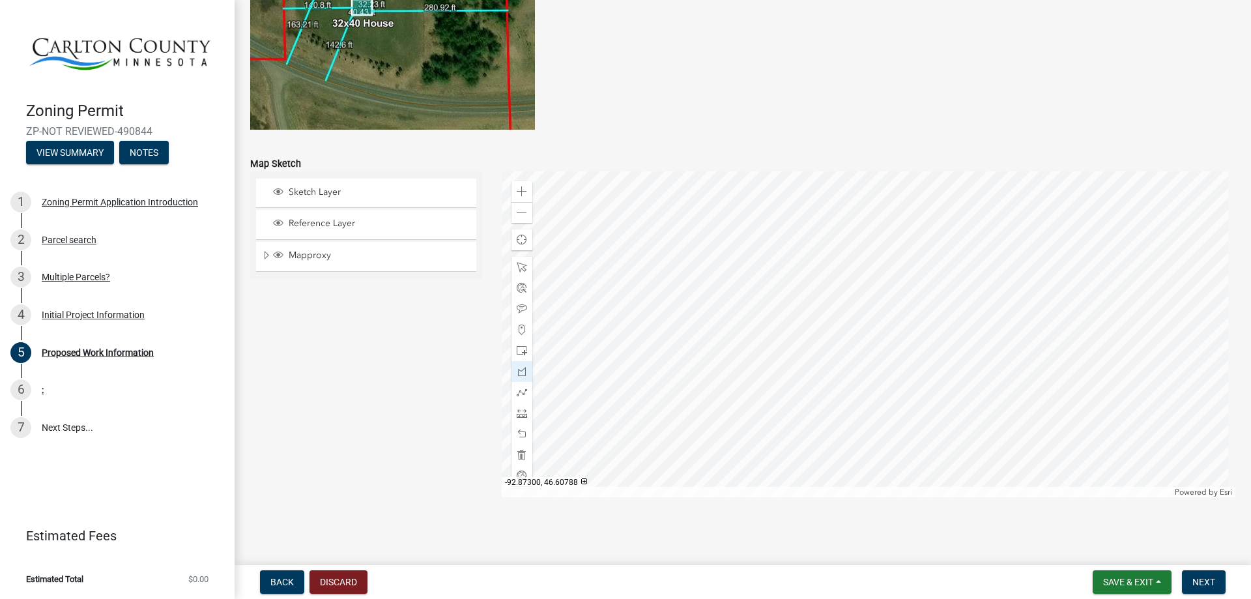
click at [583, 322] on div at bounding box center [869, 334] width 734 height 326
click at [712, 313] on div at bounding box center [869, 334] width 734 height 326
click at [789, 336] on div at bounding box center [869, 334] width 734 height 326
click at [797, 311] on div at bounding box center [869, 334] width 734 height 326
click at [717, 287] on div at bounding box center [869, 334] width 734 height 326
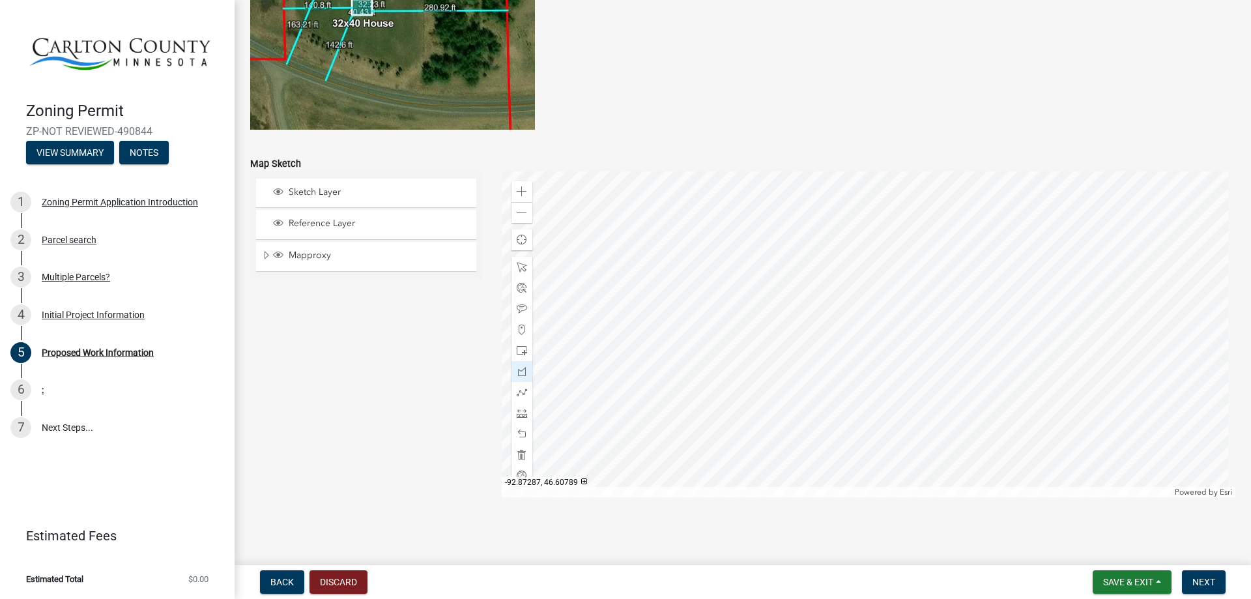
click at [711, 313] on div at bounding box center [869, 334] width 734 height 326
click at [523, 346] on span at bounding box center [522, 350] width 10 height 10
click at [631, 251] on div at bounding box center [869, 334] width 734 height 326
click at [519, 417] on span at bounding box center [522, 413] width 10 height 10
click at [801, 311] on div at bounding box center [869, 334] width 734 height 326
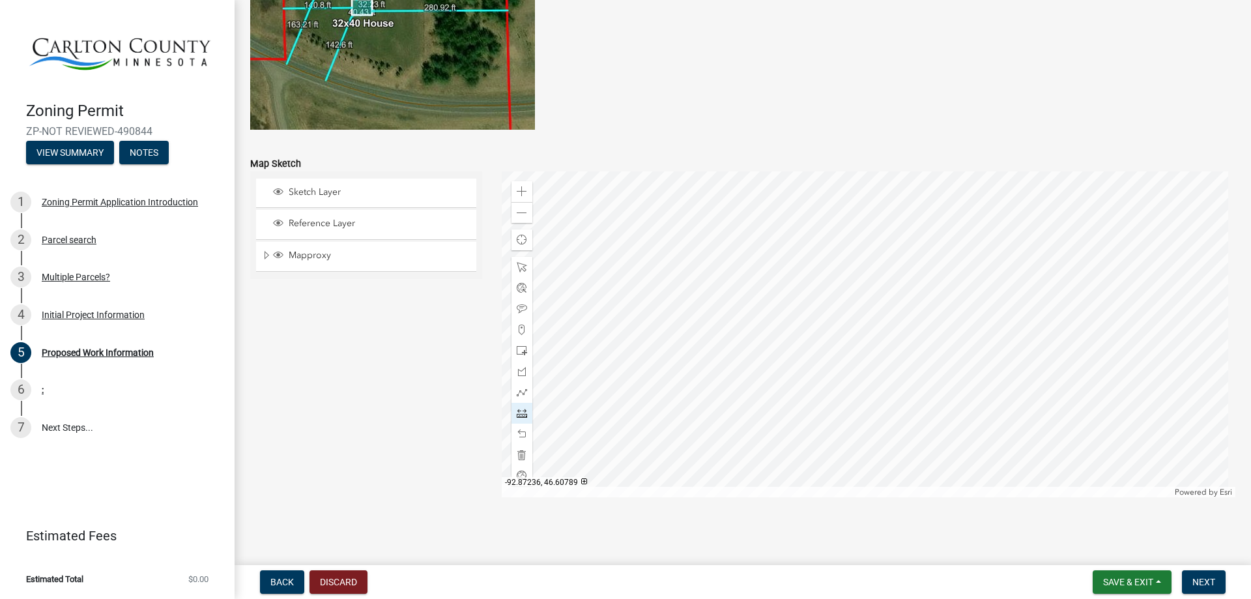
click at [1207, 309] on div at bounding box center [869, 334] width 734 height 326
click at [521, 265] on span at bounding box center [522, 267] width 10 height 10
click at [517, 190] on span at bounding box center [522, 191] width 10 height 10
click at [859, 299] on div at bounding box center [869, 334] width 734 height 326
click at [518, 409] on span at bounding box center [522, 413] width 10 height 10
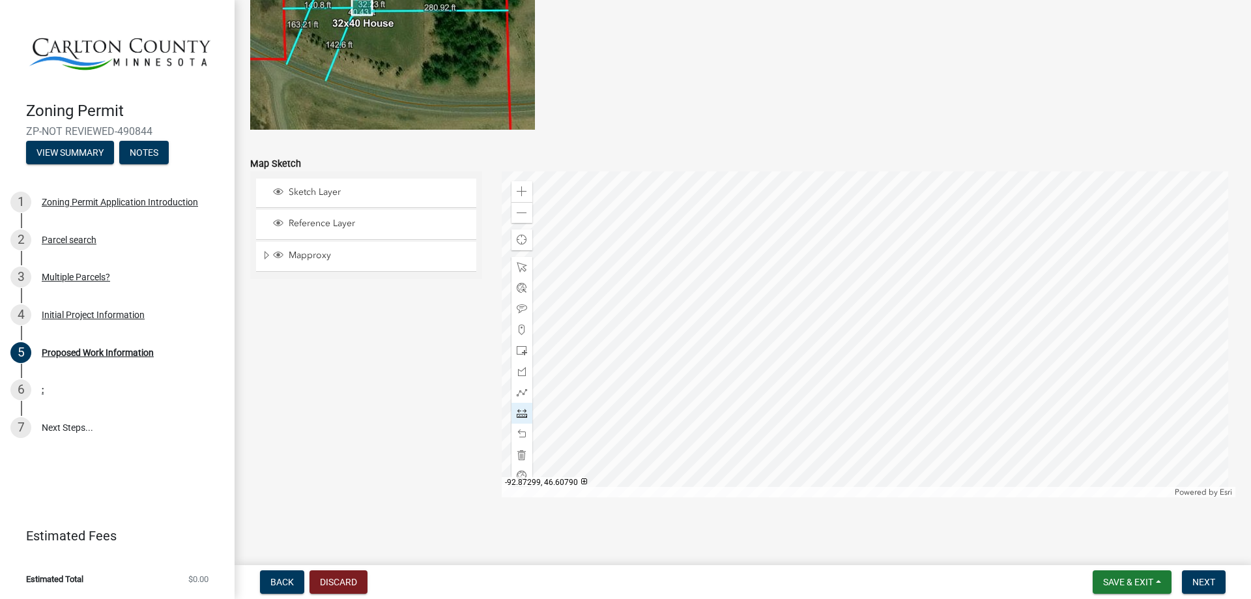
click at [582, 306] on div at bounding box center [869, 334] width 734 height 326
click at [523, 416] on span at bounding box center [522, 413] width 10 height 10
click at [517, 270] on span at bounding box center [522, 267] width 10 height 10
click at [321, 222] on span "Reference Layer" at bounding box center [378, 224] width 186 height 12
click at [324, 220] on span "Reference Layer" at bounding box center [378, 224] width 186 height 12
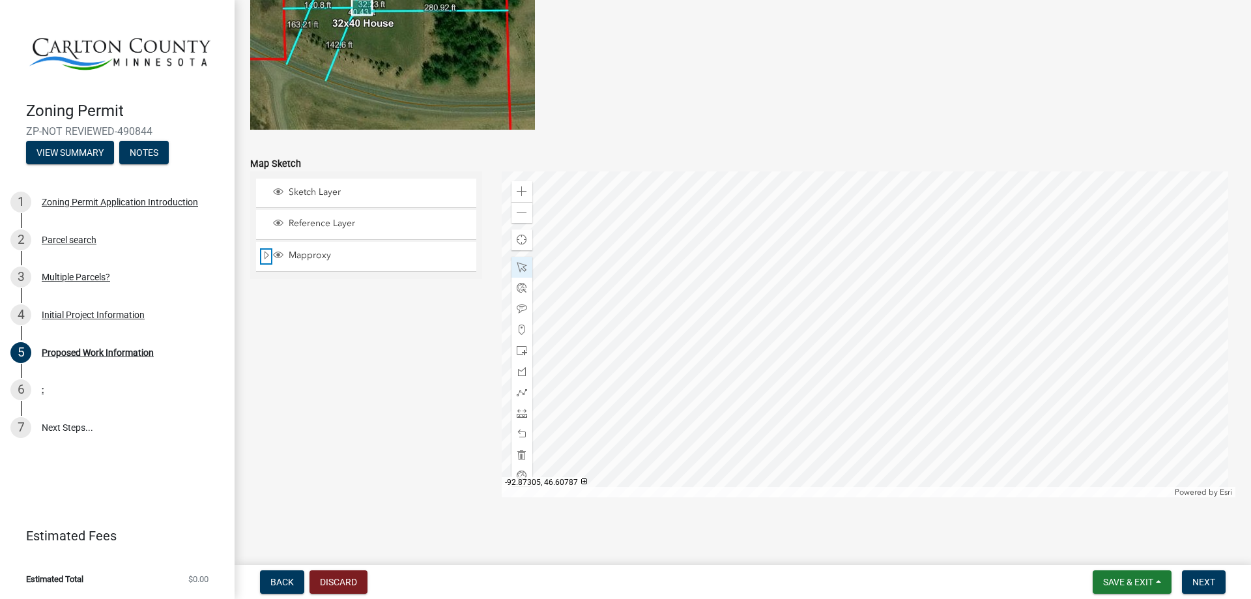
click at [266, 254] on span "Expand" at bounding box center [266, 256] width 10 height 12
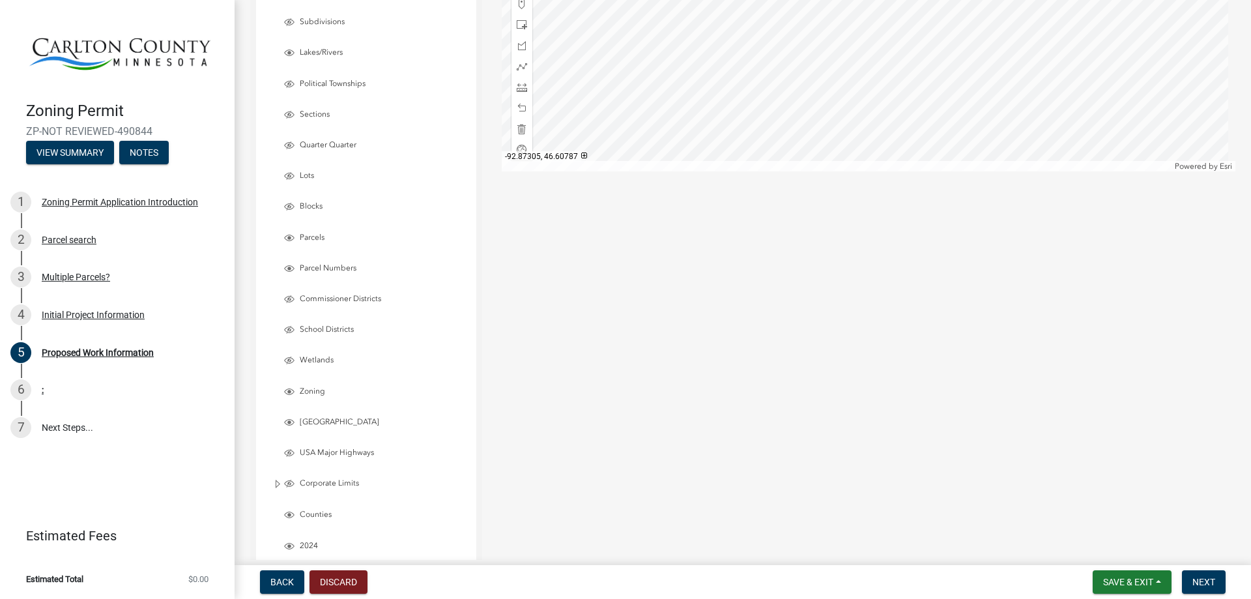
scroll to position [2952, 0]
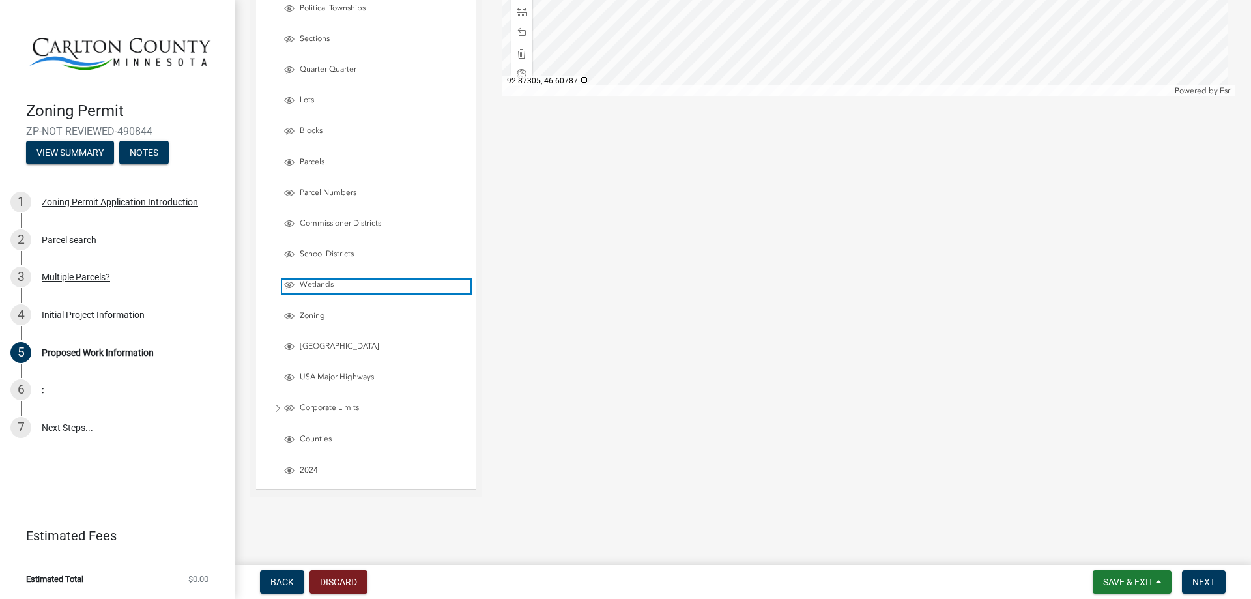
click at [307, 285] on span "Wetlands" at bounding box center [383, 284] width 174 height 10
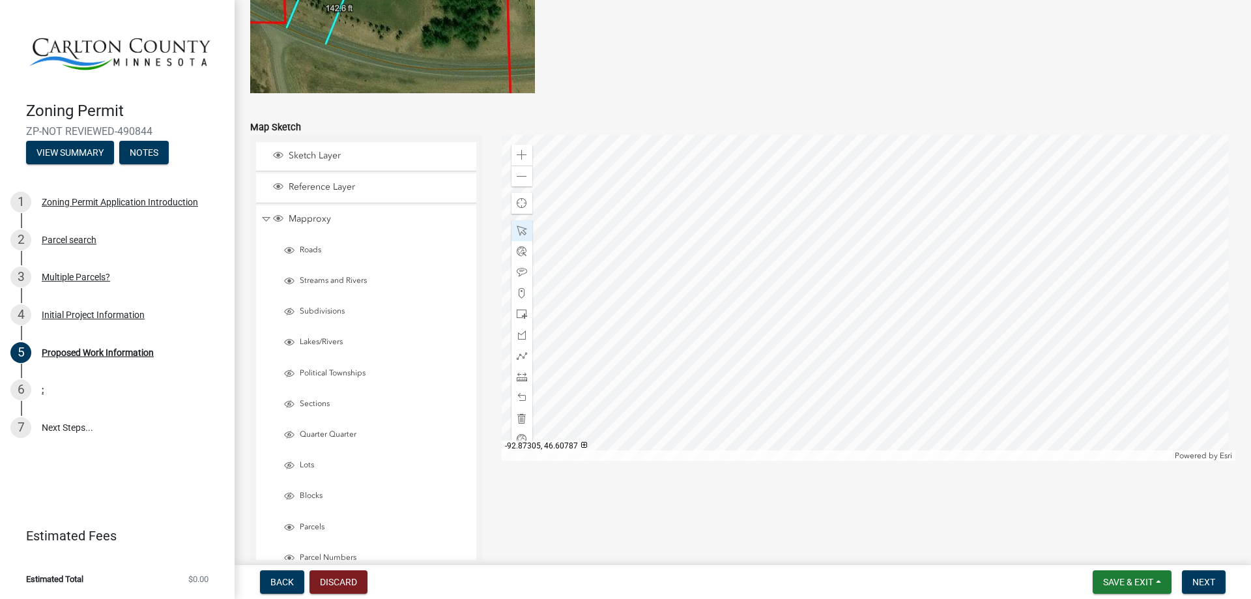
scroll to position [2517, 0]
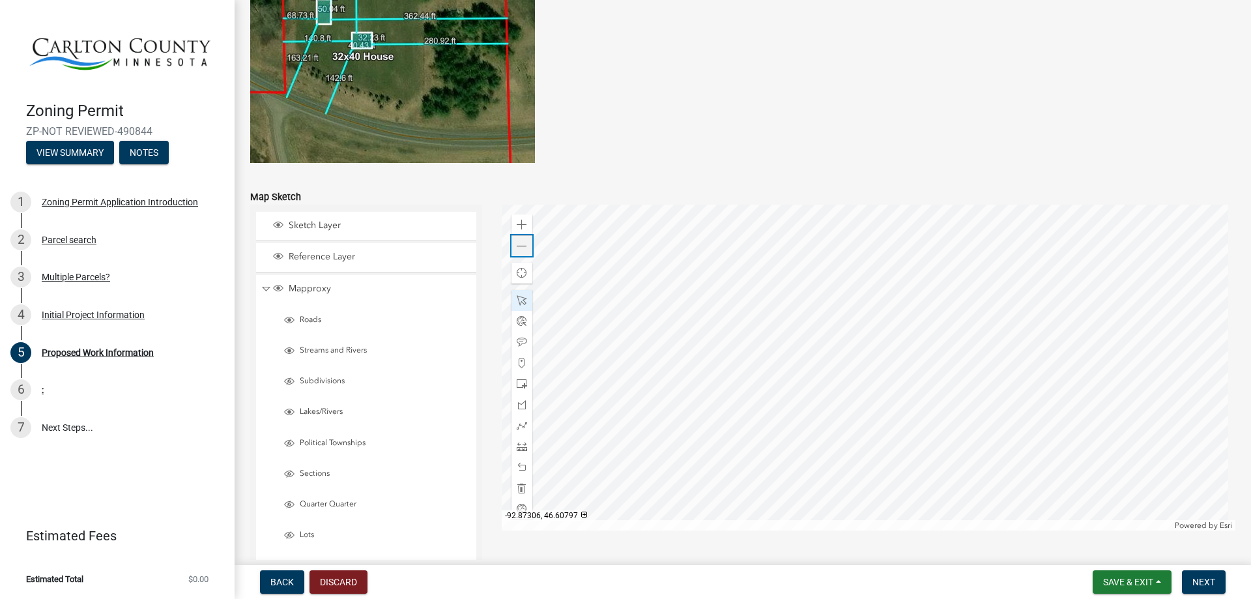
click at [521, 247] on span at bounding box center [522, 246] width 10 height 10
click at [511, 251] on div "Zoom out" at bounding box center [521, 245] width 21 height 21
click at [517, 243] on span at bounding box center [522, 246] width 10 height 10
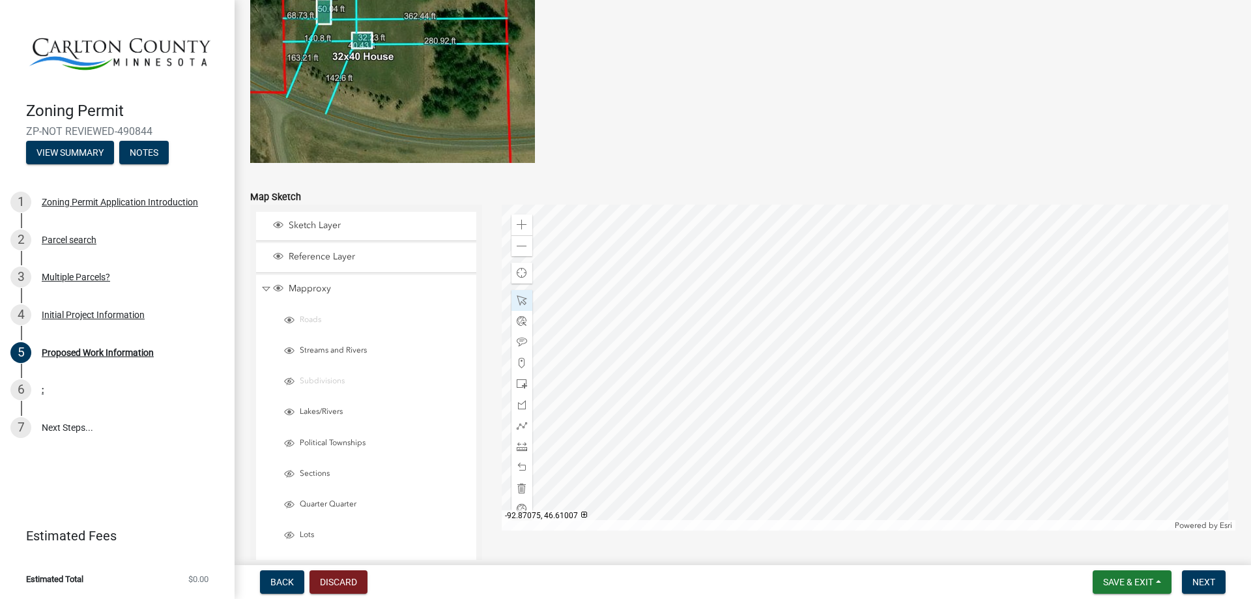
click at [898, 335] on div at bounding box center [869, 368] width 734 height 326
click at [521, 225] on span at bounding box center [522, 225] width 10 height 10
click at [525, 444] on div at bounding box center [521, 446] width 21 height 21
click at [819, 464] on div at bounding box center [869, 368] width 734 height 326
click at [512, 300] on div at bounding box center [521, 300] width 21 height 21
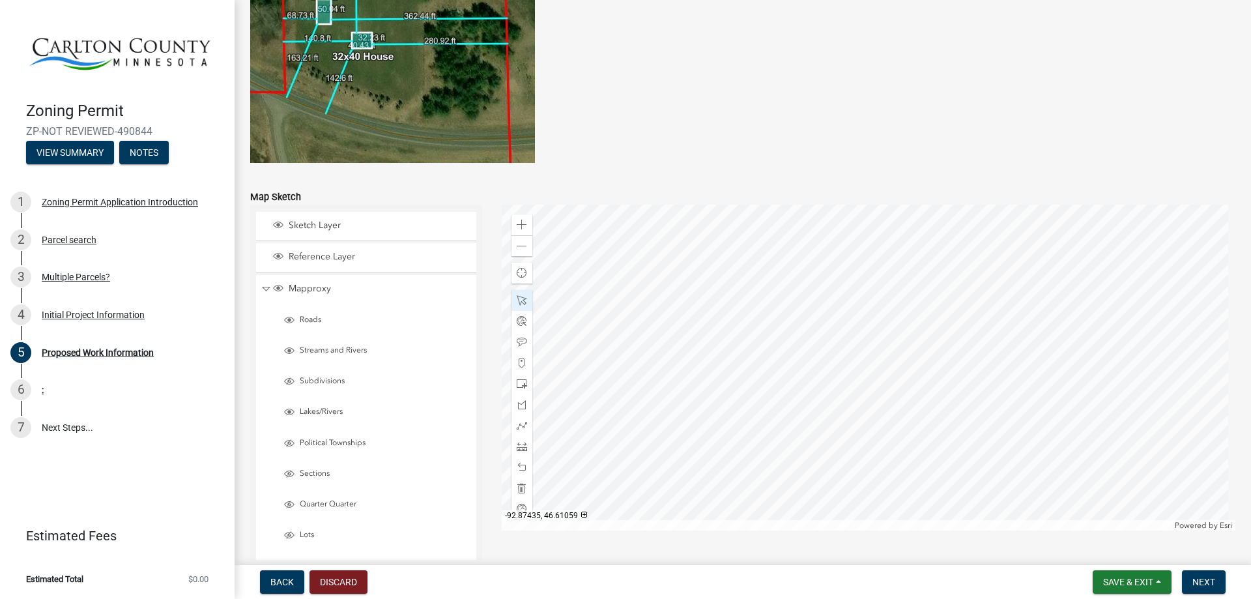
click at [738, 367] on div at bounding box center [869, 368] width 734 height 326
click at [811, 328] on div at bounding box center [869, 368] width 734 height 326
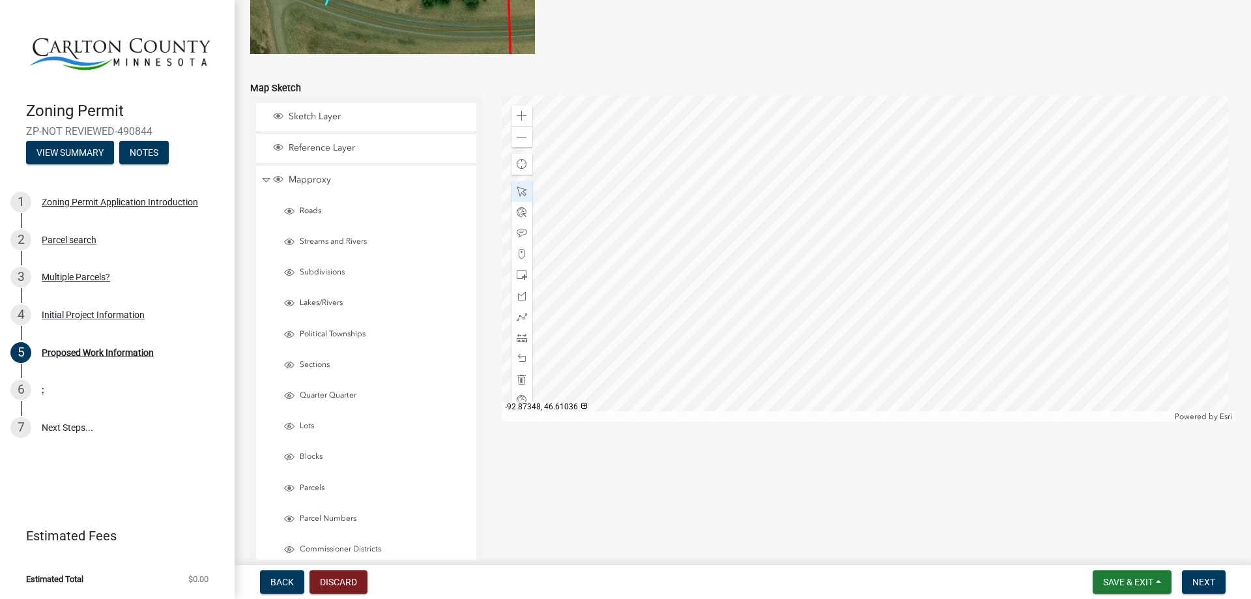
click at [823, 186] on div at bounding box center [869, 259] width 734 height 326
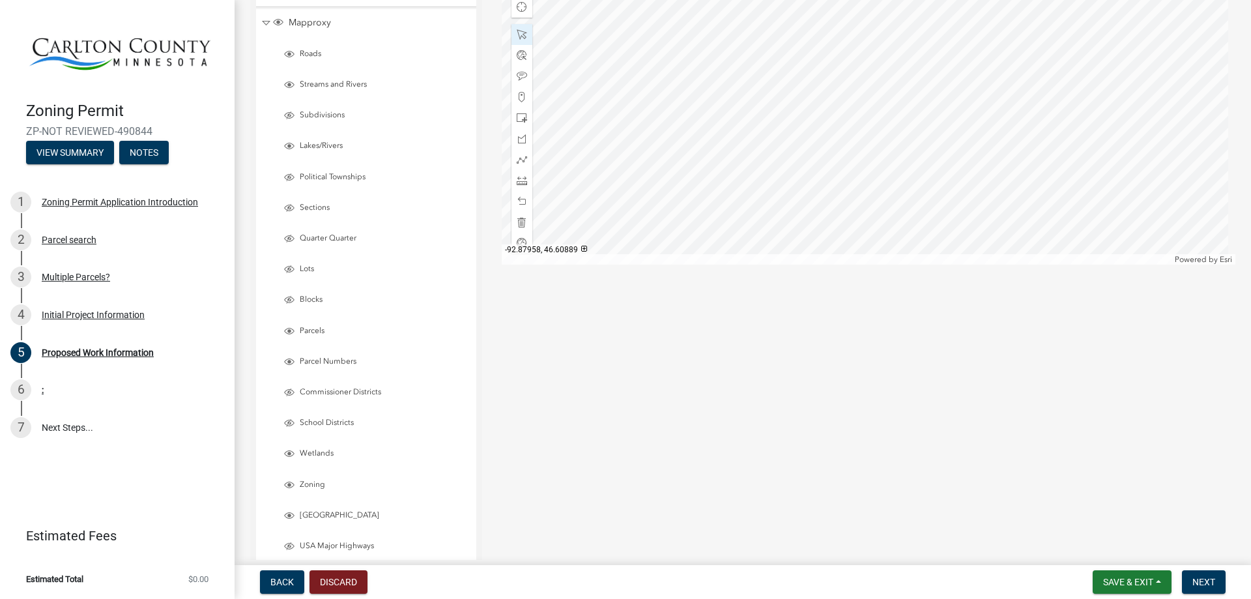
scroll to position [2843, 0]
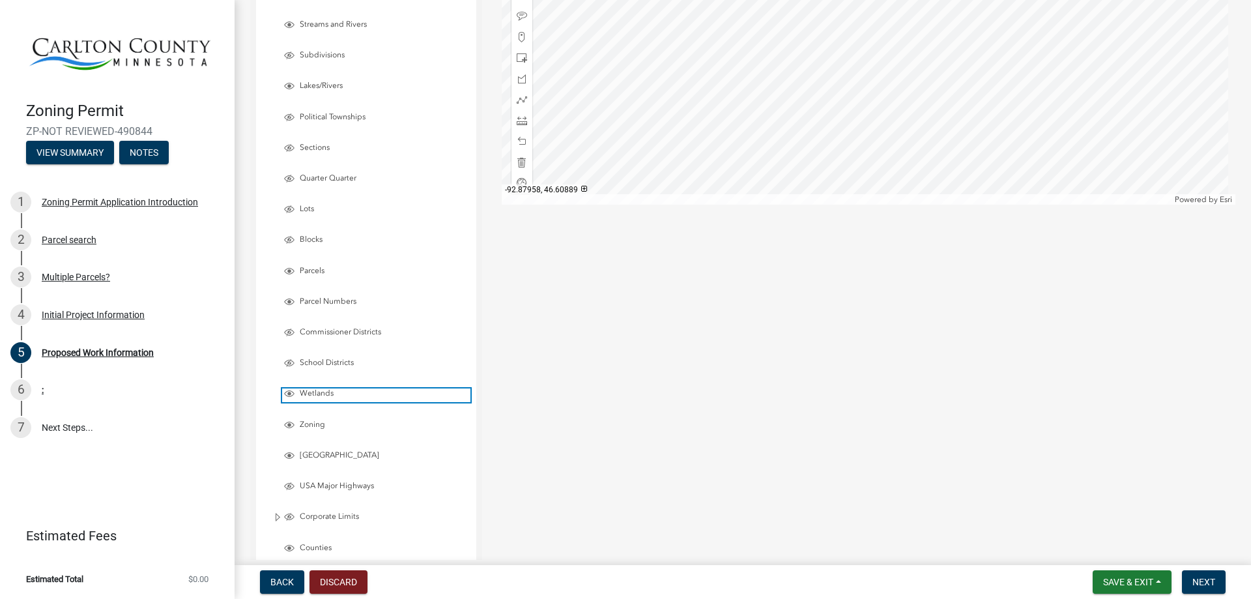
click at [287, 392] on span "Layer List" at bounding box center [289, 393] width 10 height 10
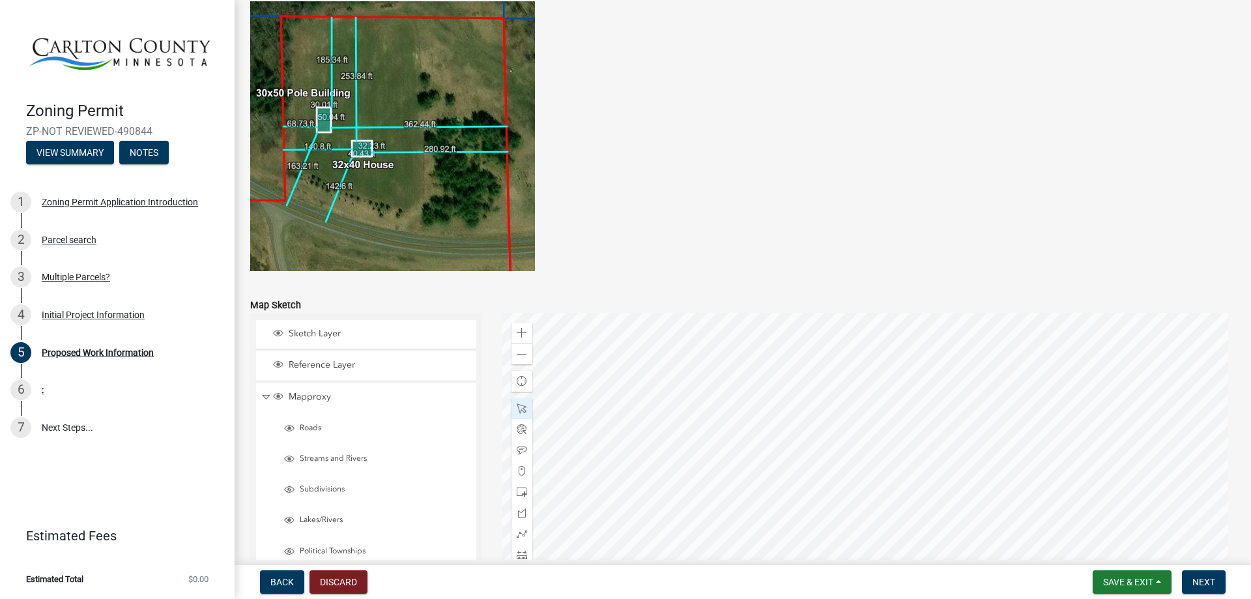
scroll to position [2626, 0]
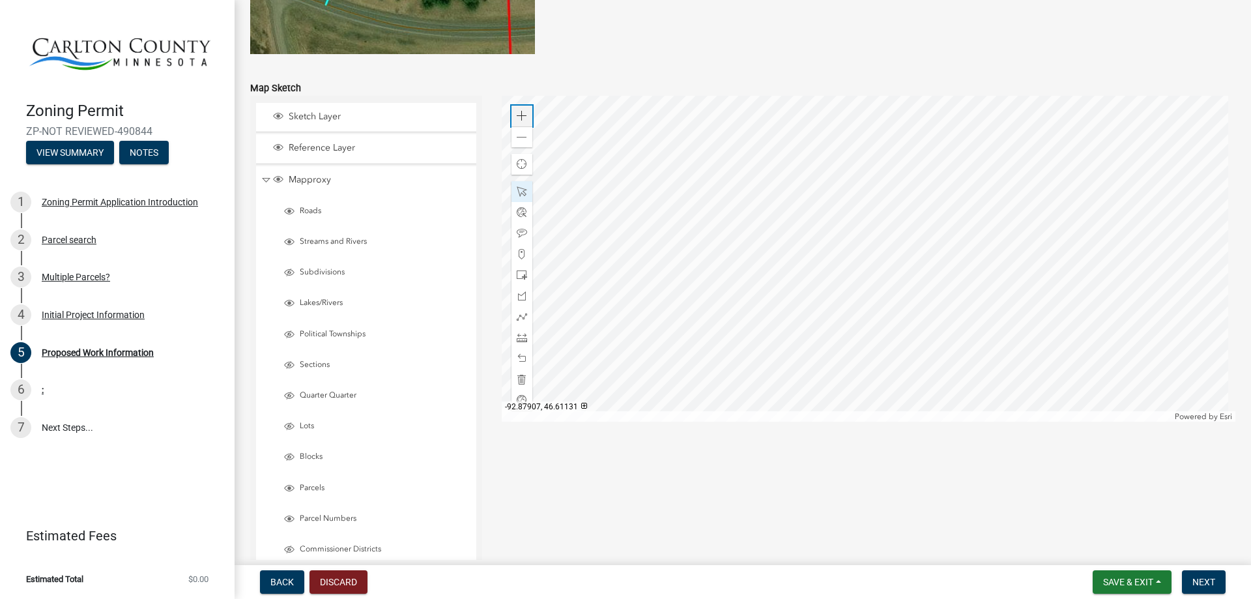
click at [517, 113] on span at bounding box center [522, 116] width 10 height 10
click at [517, 114] on span at bounding box center [522, 116] width 10 height 10
click at [794, 158] on div at bounding box center [869, 259] width 734 height 326
click at [266, 180] on span "Collapse" at bounding box center [266, 180] width 10 height 12
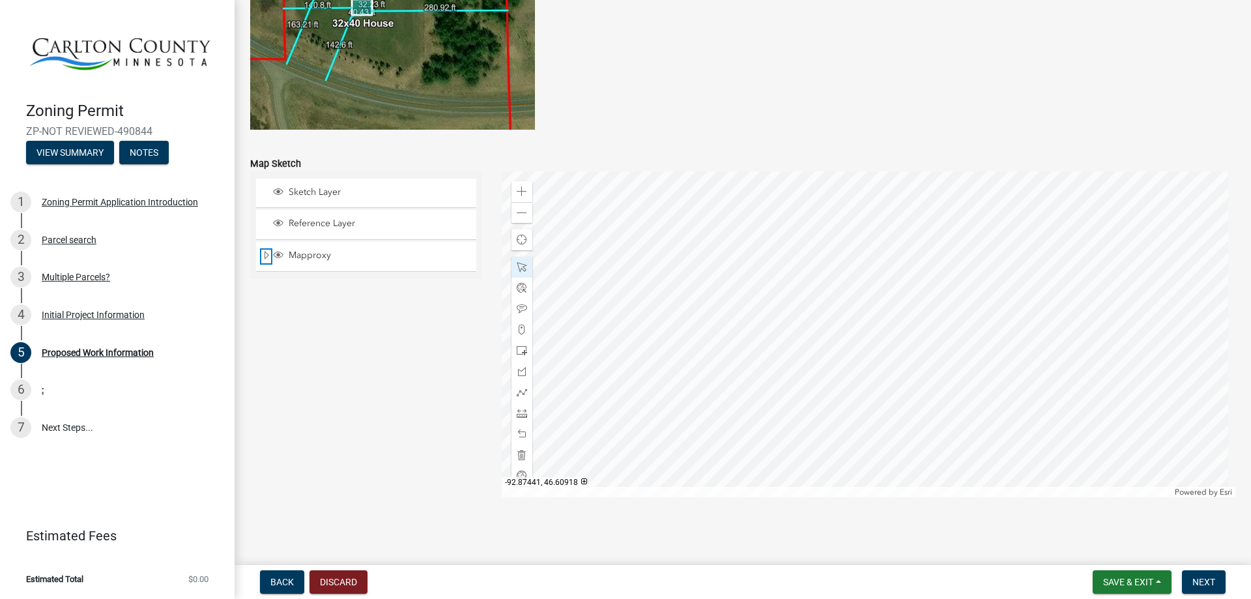
scroll to position [2551, 0]
click at [840, 240] on div at bounding box center [869, 334] width 734 height 326
click at [786, 326] on div at bounding box center [869, 334] width 734 height 326
click at [517, 393] on span at bounding box center [522, 392] width 10 height 10
click at [521, 190] on span at bounding box center [522, 191] width 10 height 10
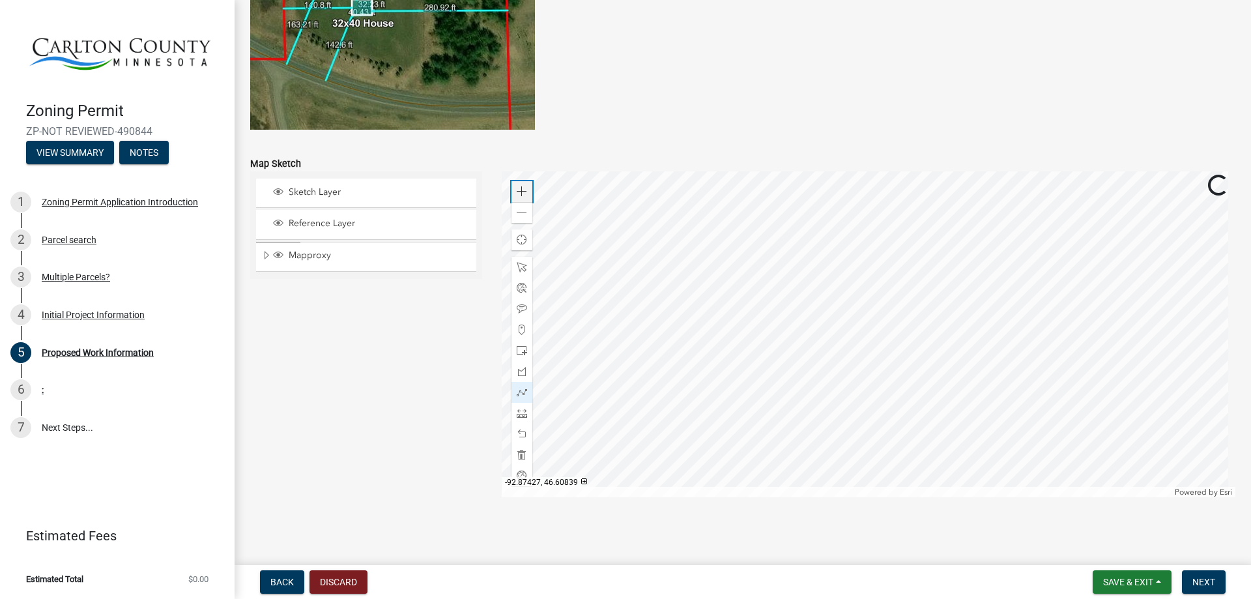
click at [521, 190] on span at bounding box center [522, 191] width 10 height 10
click at [795, 296] on div at bounding box center [869, 334] width 734 height 326
click at [708, 395] on div at bounding box center [869, 334] width 734 height 326
click at [693, 395] on div at bounding box center [869, 334] width 734 height 326
click at [698, 392] on div at bounding box center [869, 334] width 734 height 326
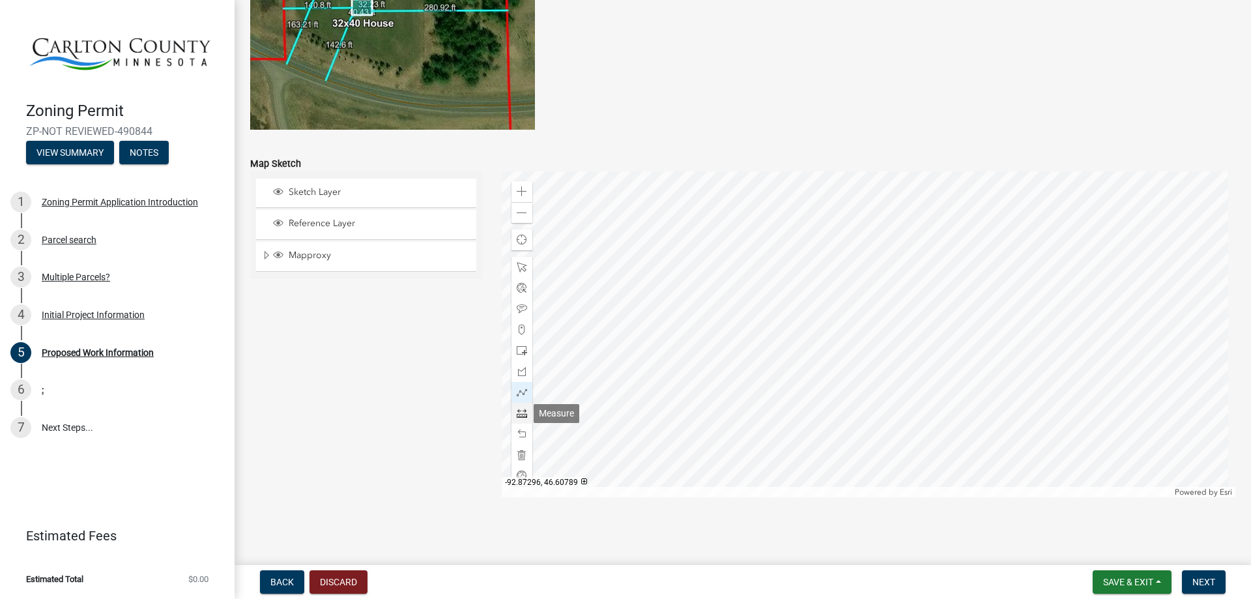
click at [517, 411] on span at bounding box center [522, 413] width 10 height 10
click at [698, 392] on div at bounding box center [869, 334] width 734 height 326
click at [517, 394] on span at bounding box center [522, 392] width 10 height 10
click at [696, 392] on div at bounding box center [869, 334] width 734 height 326
click at [1045, 386] on div at bounding box center [869, 334] width 734 height 326
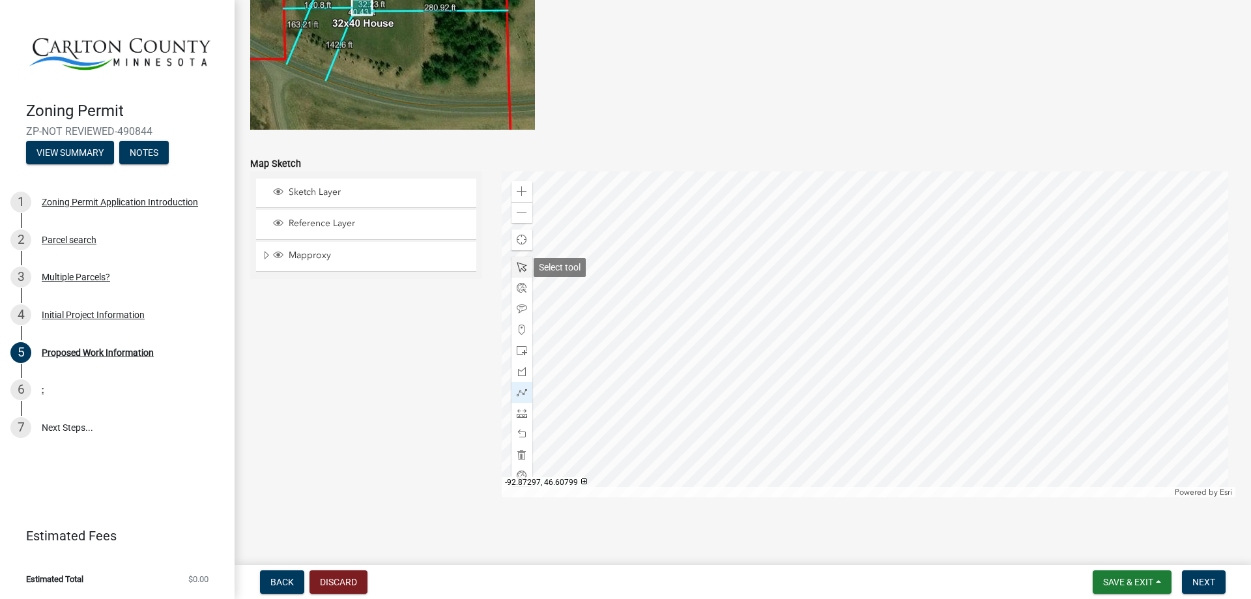
click at [523, 266] on span at bounding box center [522, 267] width 10 height 10
click at [513, 391] on div at bounding box center [521, 392] width 21 height 21
click at [696, 390] on div at bounding box center [869, 334] width 734 height 326
click at [665, 382] on div at bounding box center [869, 334] width 734 height 326
click at [517, 390] on span at bounding box center [522, 392] width 10 height 10
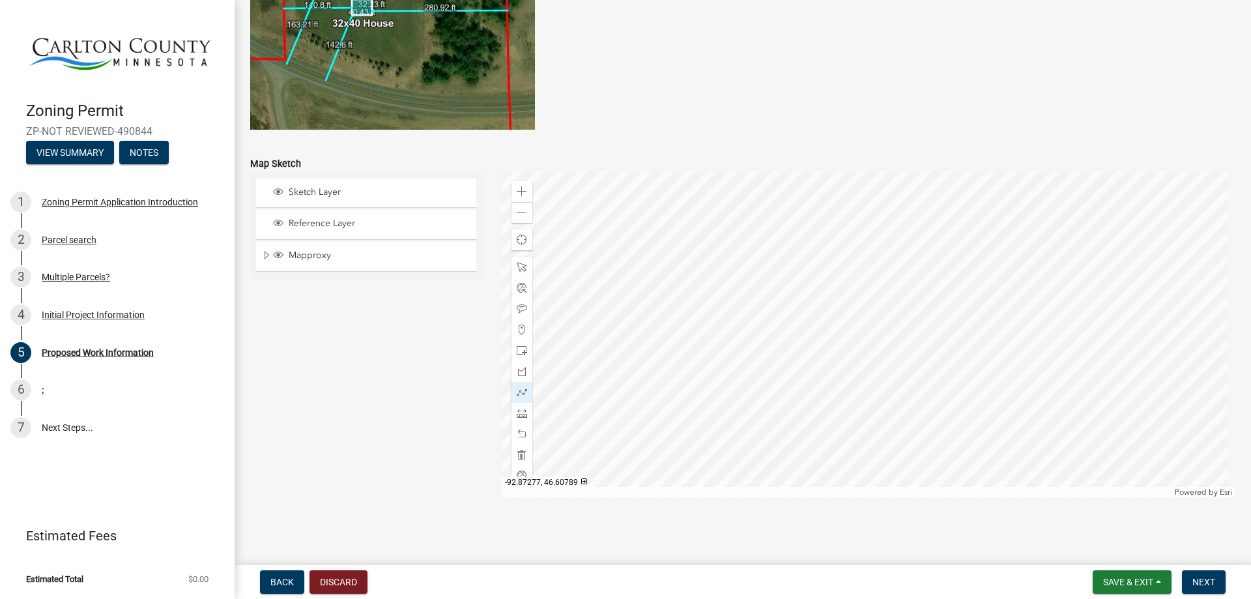
click at [709, 384] on div at bounding box center [869, 334] width 734 height 326
click at [705, 382] on div at bounding box center [869, 334] width 734 height 326
click at [702, 382] on div at bounding box center [869, 334] width 734 height 326
click at [1050, 380] on div at bounding box center [869, 334] width 734 height 326
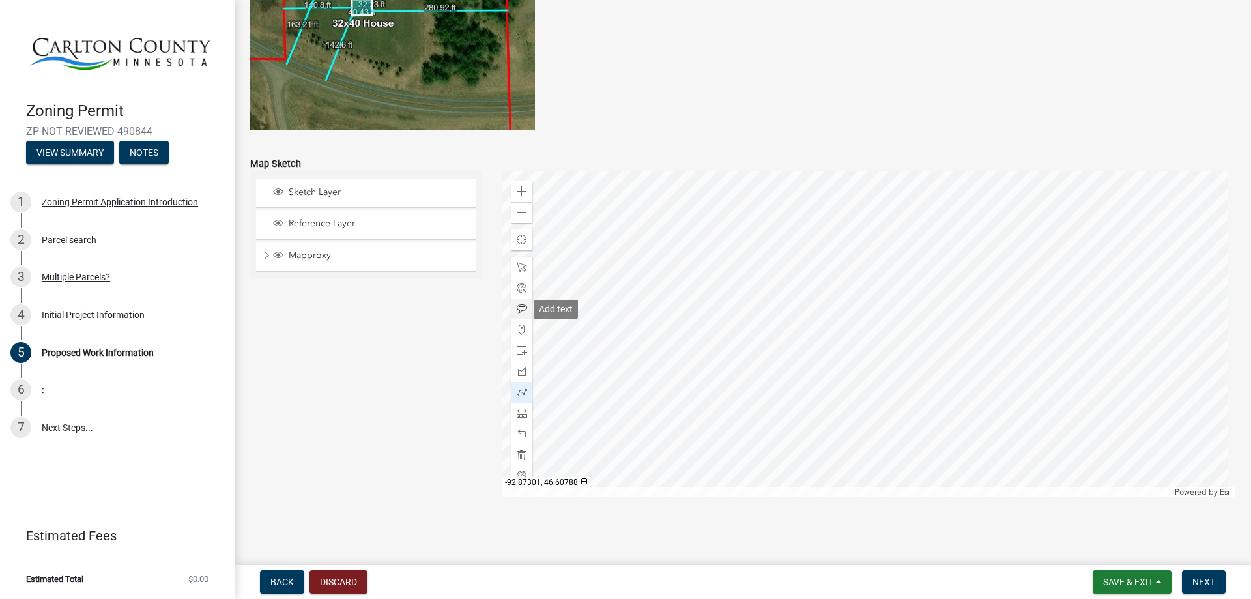
click at [517, 308] on span at bounding box center [522, 309] width 10 height 10
click at [579, 306] on div at bounding box center [869, 334] width 734 height 326
click at [580, 304] on div at bounding box center [869, 334] width 734 height 326
click at [517, 267] on span at bounding box center [522, 267] width 10 height 10
click at [838, 319] on div at bounding box center [869, 334] width 734 height 326
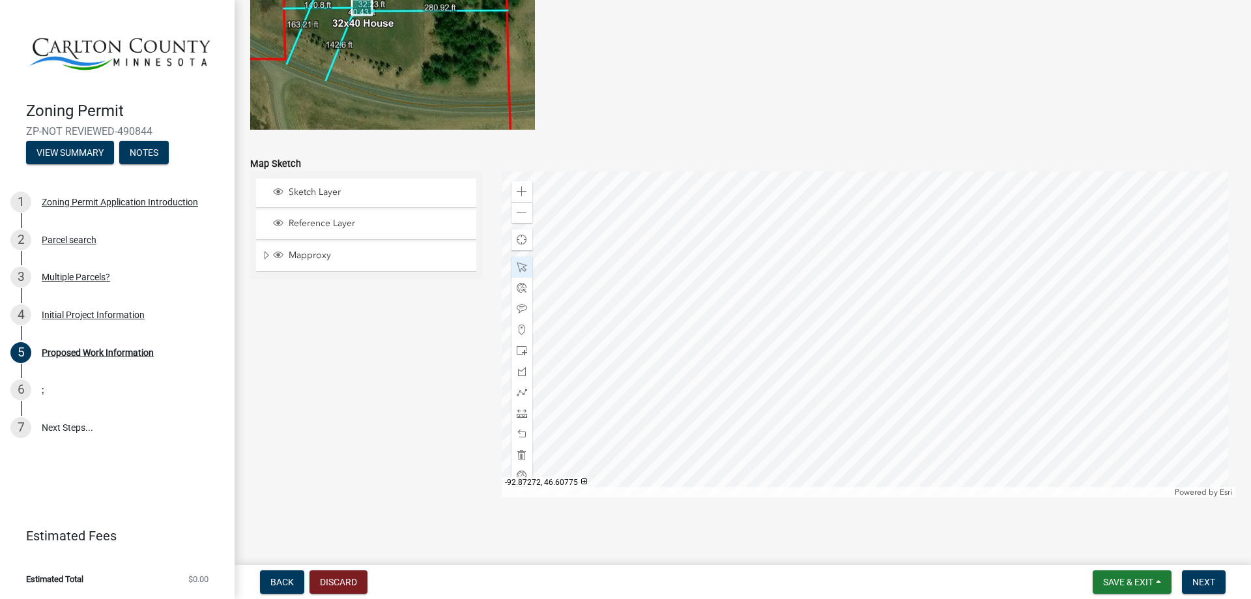
click at [786, 353] on div at bounding box center [869, 334] width 734 height 326
click at [779, 336] on div at bounding box center [869, 334] width 734 height 326
click at [781, 298] on div at bounding box center [869, 334] width 734 height 326
click at [523, 212] on span at bounding box center [522, 213] width 10 height 10
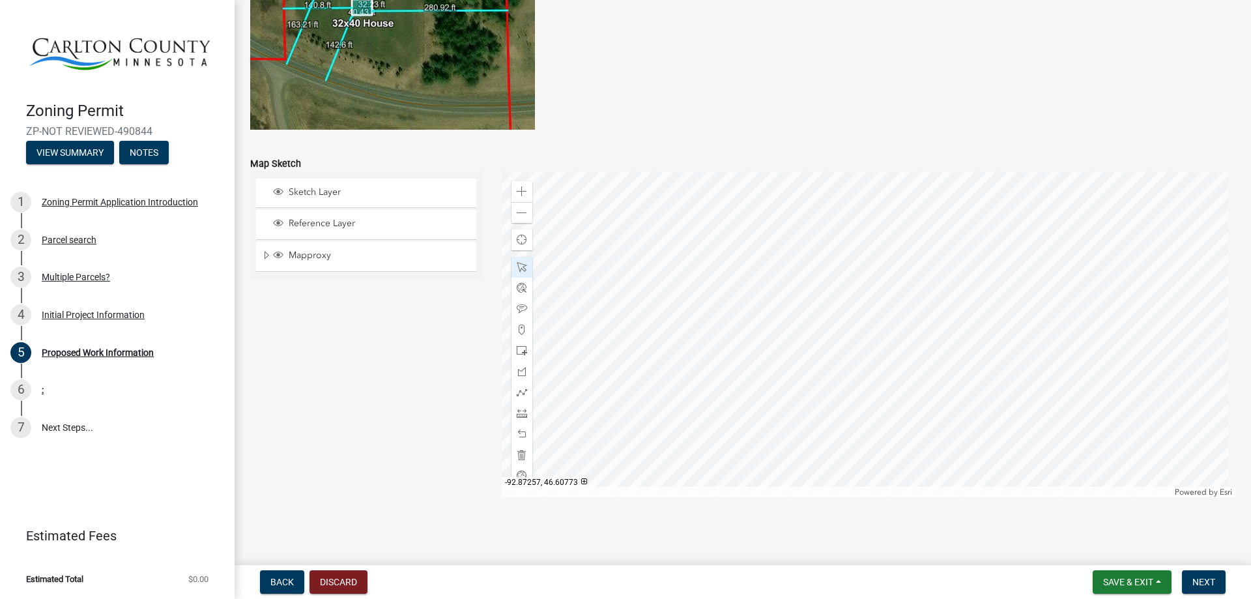
click at [846, 331] on div at bounding box center [869, 334] width 734 height 326
click at [522, 193] on span at bounding box center [522, 191] width 10 height 10
click at [519, 388] on span at bounding box center [522, 392] width 10 height 10
click at [696, 253] on div at bounding box center [869, 334] width 734 height 326
click at [699, 457] on div at bounding box center [869, 334] width 734 height 326
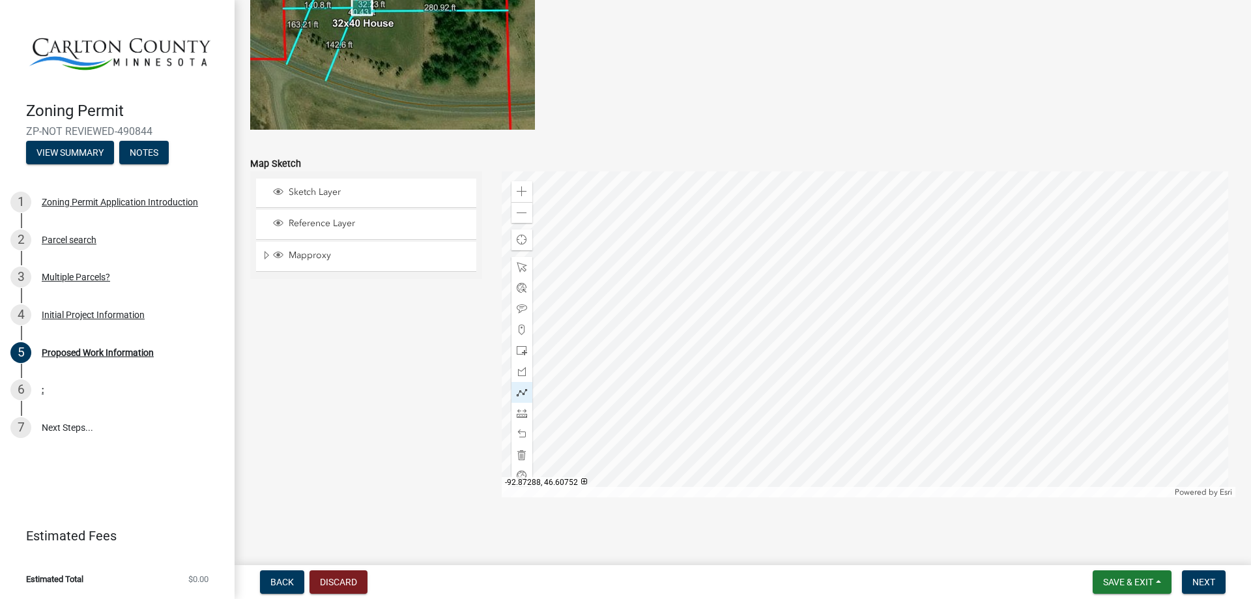
click at [699, 457] on div at bounding box center [869, 334] width 734 height 326
click at [517, 265] on span at bounding box center [522, 267] width 10 height 10
click at [520, 392] on span at bounding box center [522, 392] width 10 height 10
click at [697, 253] on div at bounding box center [869, 334] width 734 height 326
click at [698, 455] on div at bounding box center [869, 334] width 734 height 326
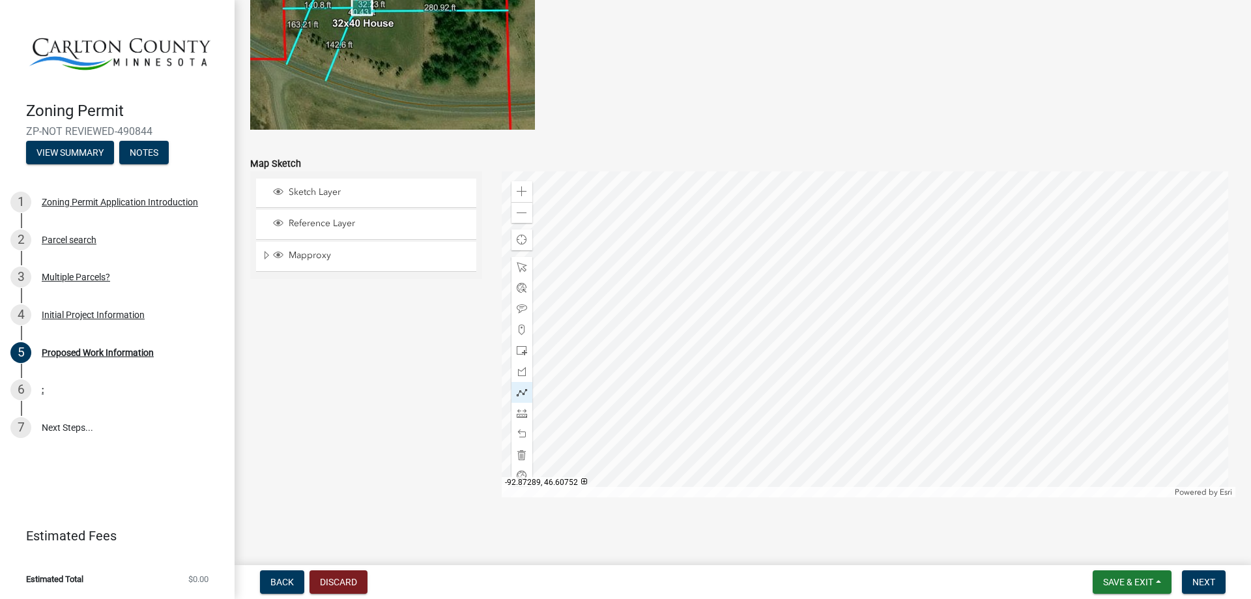
click at [698, 457] on div at bounding box center [869, 334] width 734 height 326
click at [520, 212] on span at bounding box center [522, 213] width 10 height 10
click at [1119, 578] on span "Save & Exit" at bounding box center [1128, 582] width 50 height 10
click at [1098, 517] on button "Save" at bounding box center [1119, 516] width 104 height 31
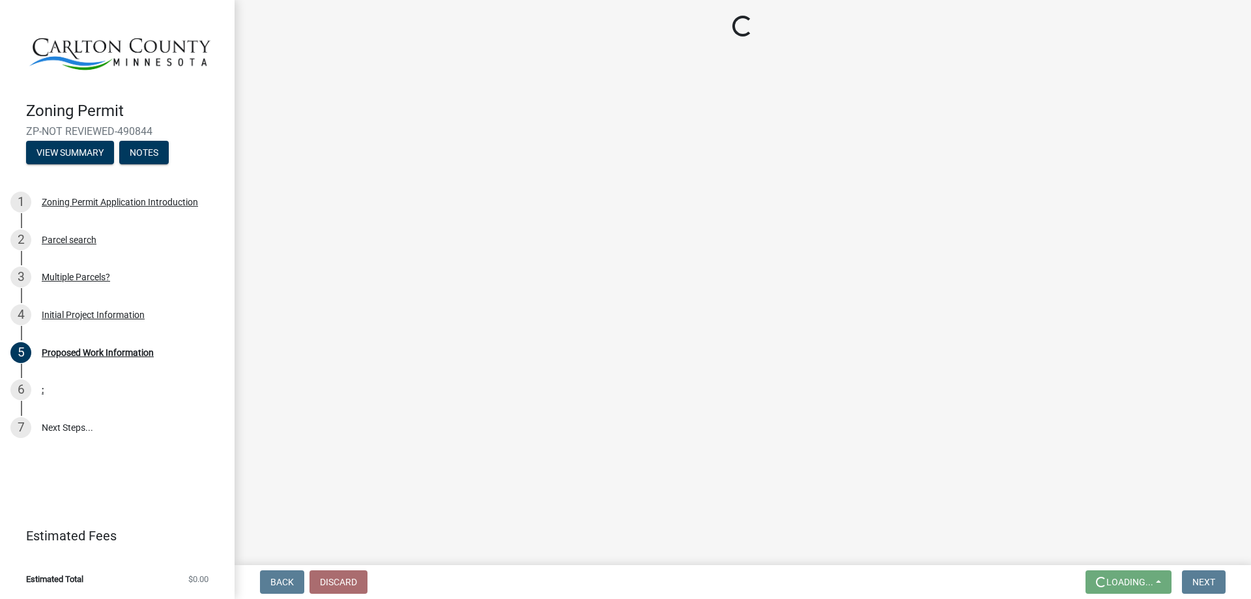
scroll to position [0, 0]
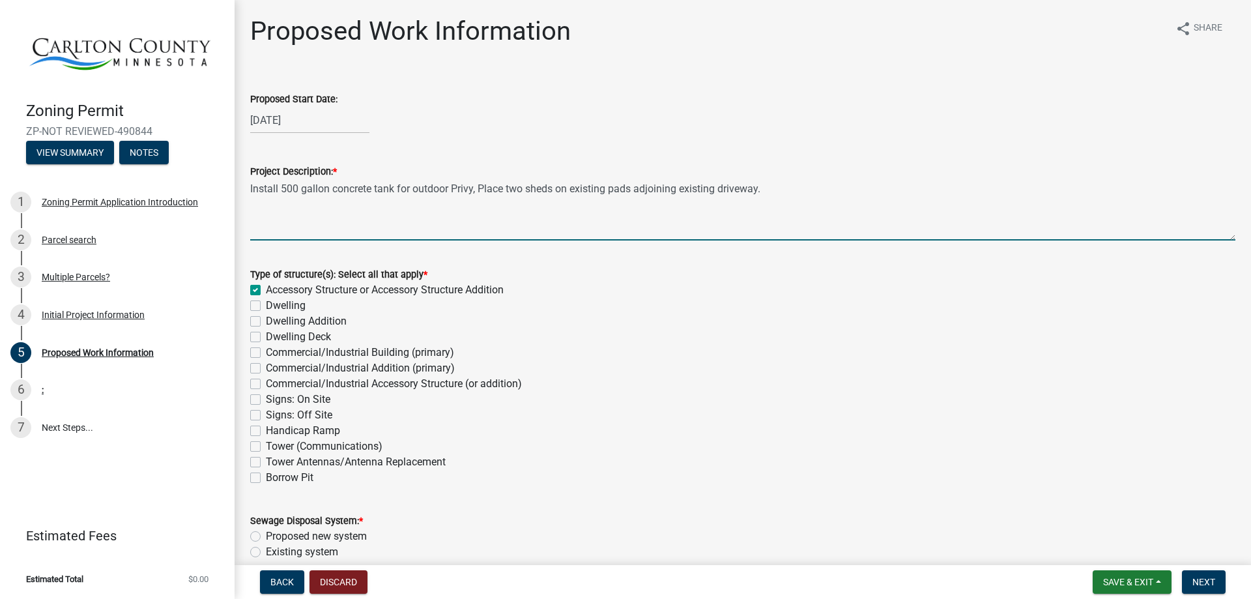
click at [767, 190] on textarea "Install 500 gallon concrete tank for outdoor Privy, Place two sheds on existing…" at bounding box center [742, 209] width 985 height 61
click at [758, 190] on textarea "Install 500 gallon concrete tank for outdoor Privy, Place two sheds on existing…" at bounding box center [742, 209] width 985 height 61
click at [767, 193] on textarea "Install 500 gallon concrete tank for outdoor Privy, Place two sheds on existing…" at bounding box center [742, 209] width 985 height 61
drag, startPoint x: 1160, startPoint y: 188, endPoint x: 1160, endPoint y: 196, distance: 8.5
click at [1160, 188] on textarea "Install 500 gallon concrete tank for outdoor Privy, Place two sheds on existing…" at bounding box center [742, 209] width 985 height 61
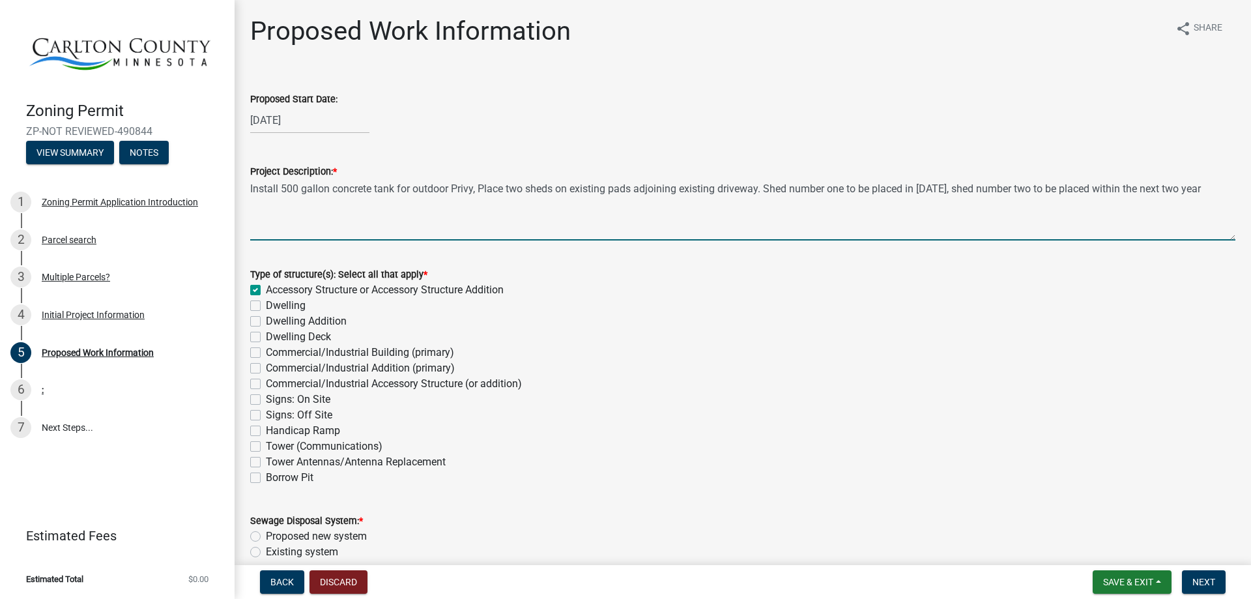
click at [1201, 192] on textarea "Install 500 gallon concrete tank for outdoor Privy, Place two sheds on existing…" at bounding box center [742, 209] width 985 height 61
type textarea "Install 500 gallon concrete tank for outdoor Privy, Place two sheds on existing…"
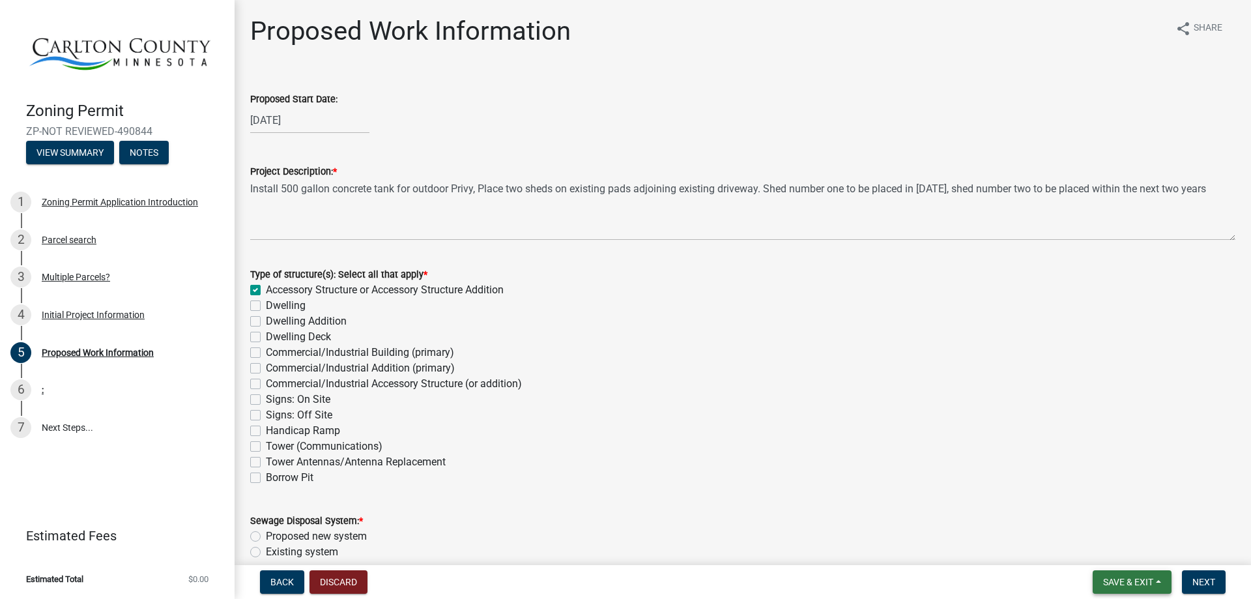
click at [1164, 581] on button "Save & Exit" at bounding box center [1132, 581] width 79 height 23
click at [1113, 517] on button "Save" at bounding box center [1119, 516] width 104 height 31
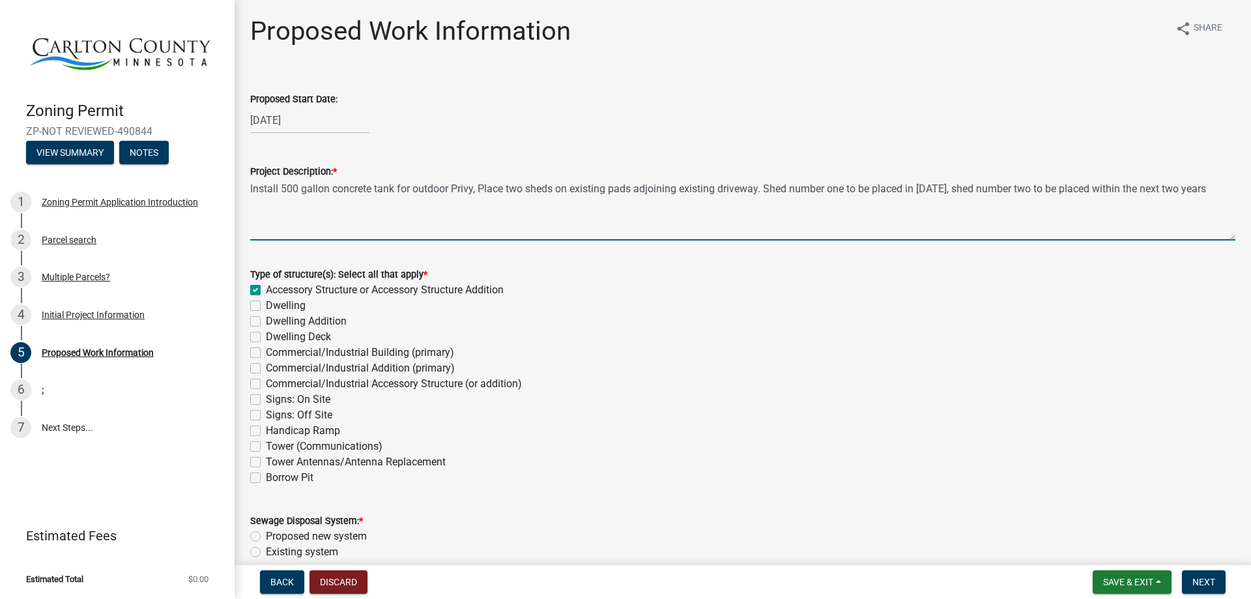
click at [471, 186] on textarea "Install 500 gallon concrete tank for outdoor Privy, Place two sheds on existing…" at bounding box center [742, 209] width 985 height 61
click at [472, 188] on textarea "Install 500 gallon concrete tank for outdoor Privy, Place two sheds on existing…" at bounding box center [742, 209] width 985 height 61
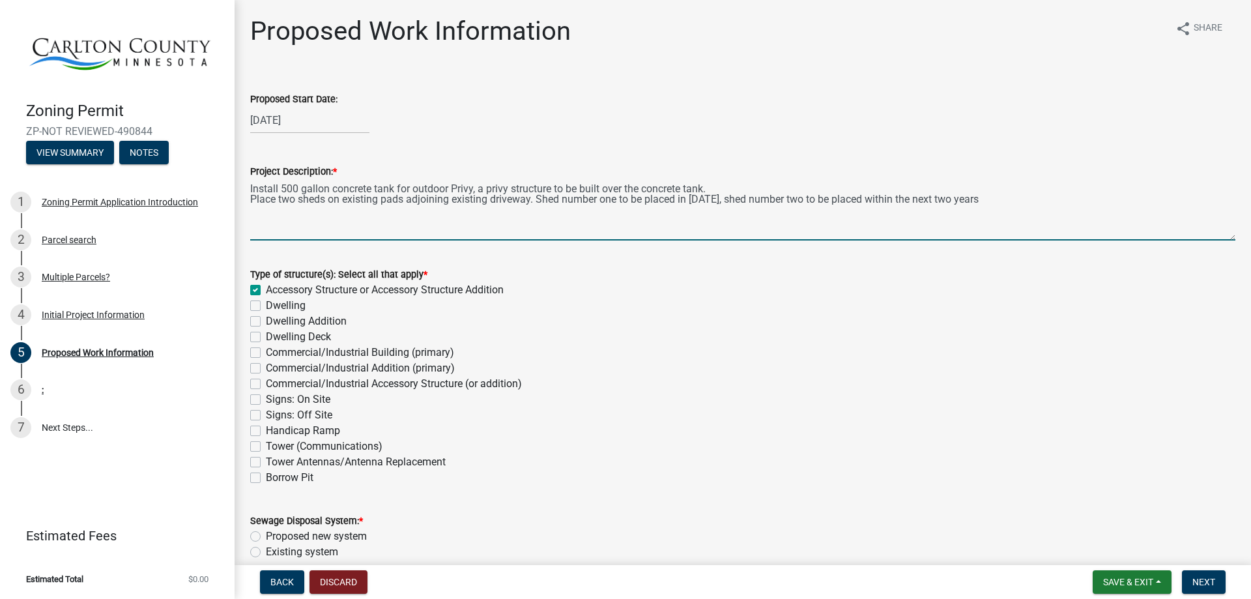
click at [536, 201] on textarea "Install 500 gallon concrete tank for outdoor Privy, a privy structure to be bui…" at bounding box center [742, 209] width 985 height 61
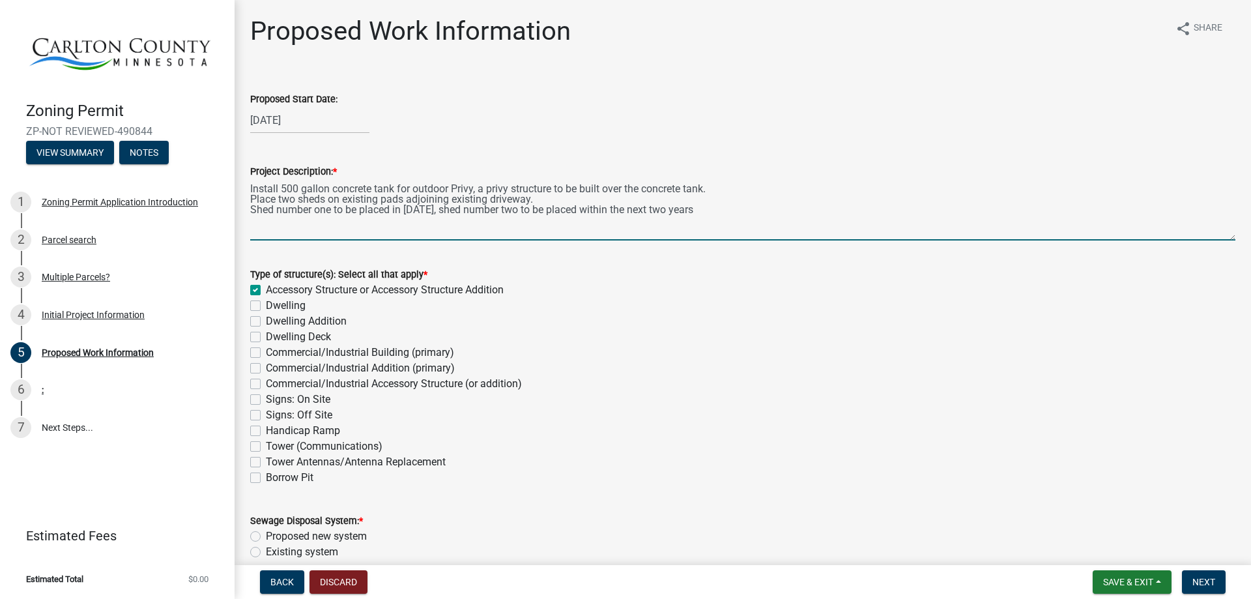
click at [691, 210] on textarea "Install 500 gallon concrete tank for outdoor Privy, a privy structure to be bui…" at bounding box center [742, 209] width 985 height 61
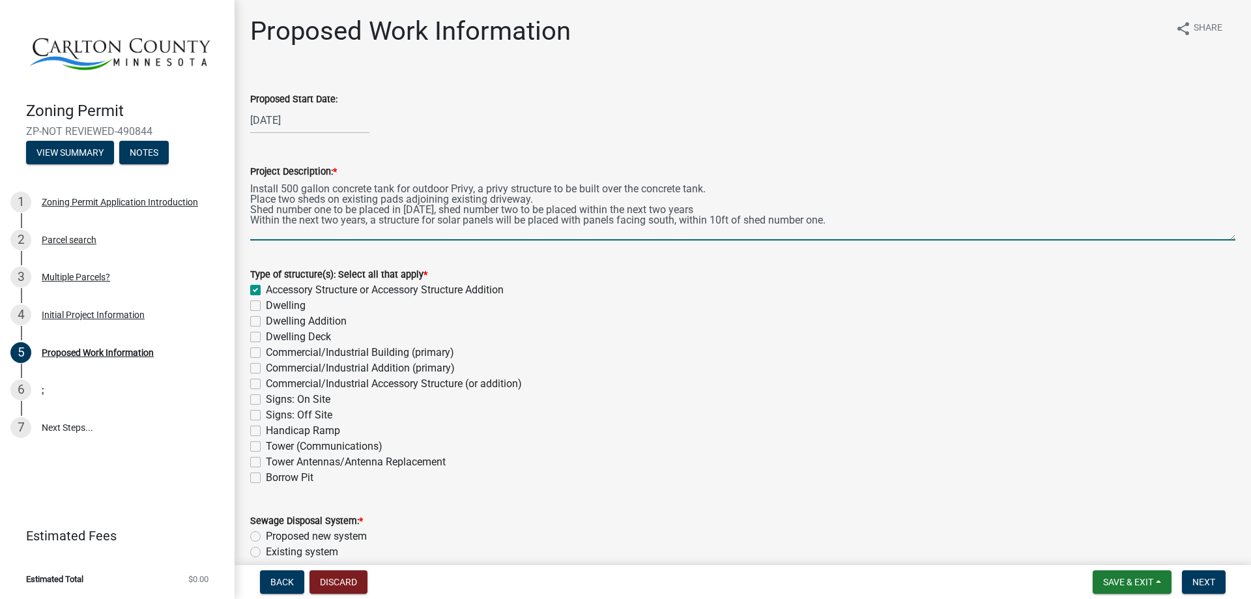
click at [381, 202] on textarea "Install 500 gallon concrete tank for outdoor Privy, a privy structure to be bui…" at bounding box center [742, 209] width 985 height 61
click at [536, 196] on textarea "Install 500 gallon concrete tank for outdoor Privy, a privy structure to be bui…" at bounding box center [742, 209] width 985 height 61
type textarea "Install 500 gallon concrete tank for outdoor Privy, a privy structure to be bui…"
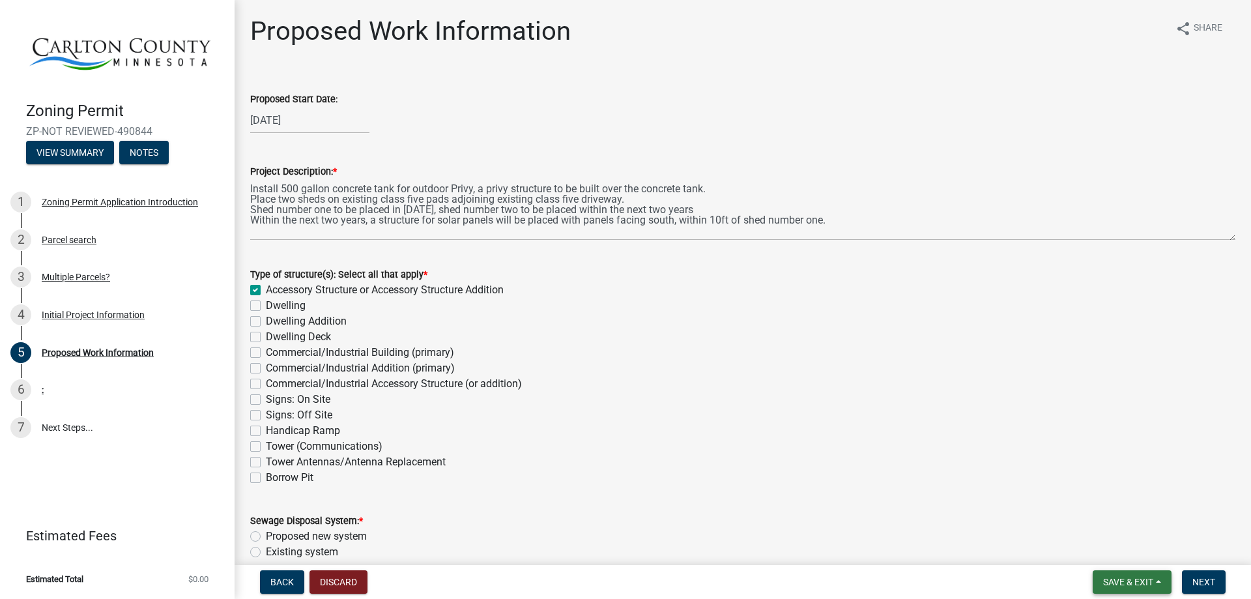
click at [1136, 577] on span "Save & Exit" at bounding box center [1128, 582] width 50 height 10
click at [1113, 517] on button "Save" at bounding box center [1119, 516] width 104 height 31
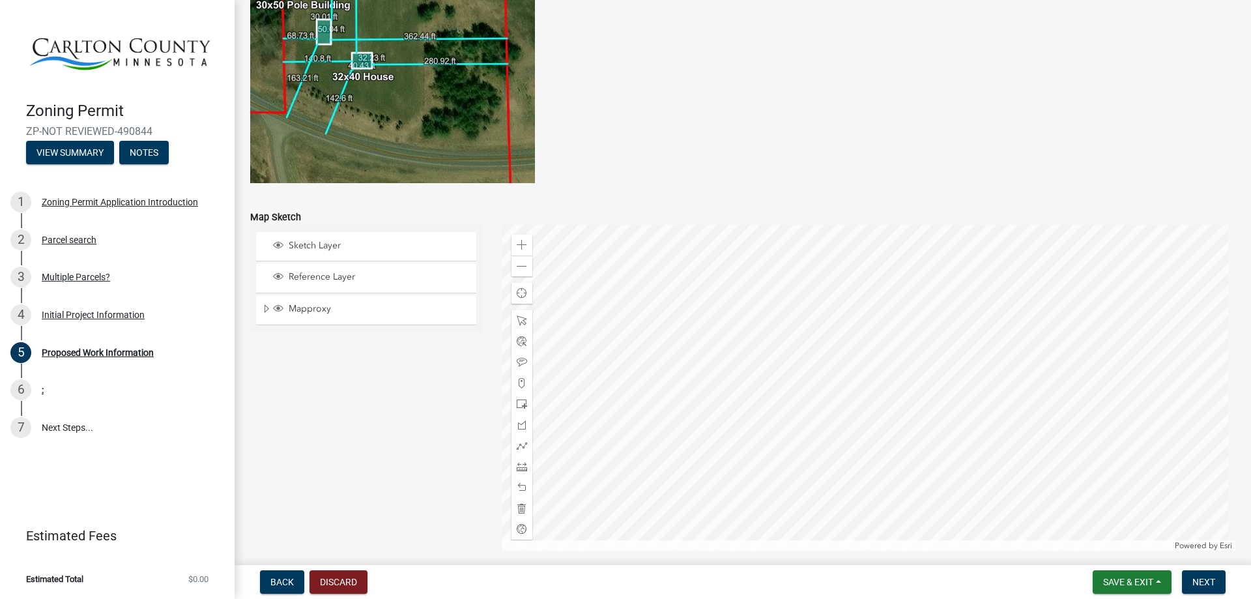
scroll to position [2551, 0]
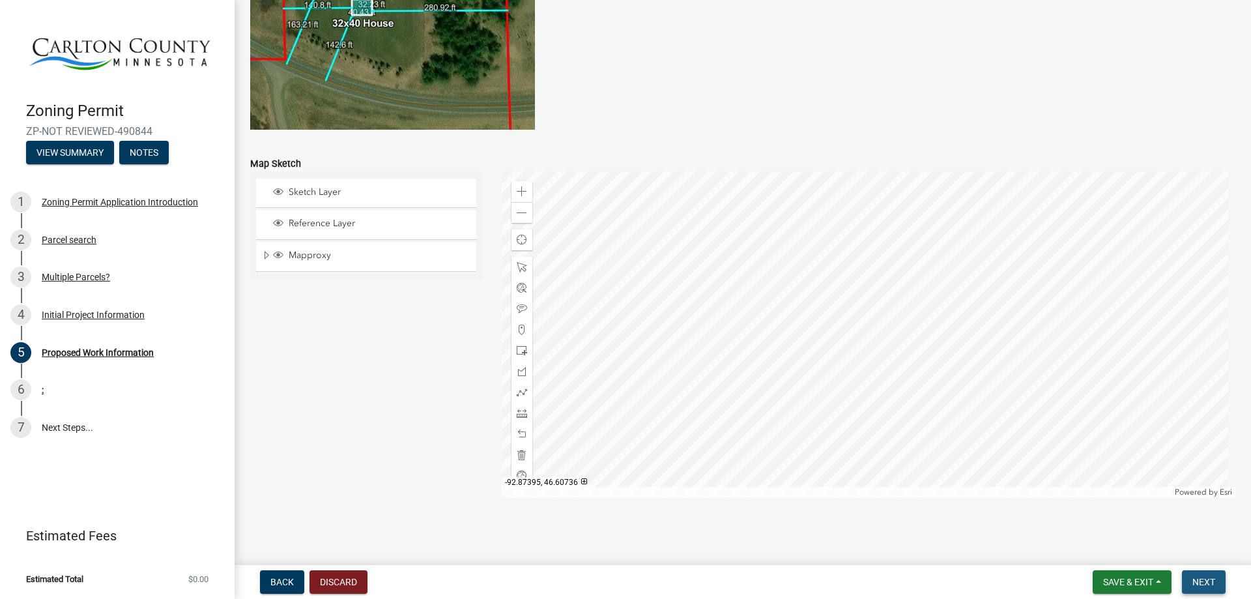
click at [1209, 582] on span "Next" at bounding box center [1203, 582] width 23 height 10
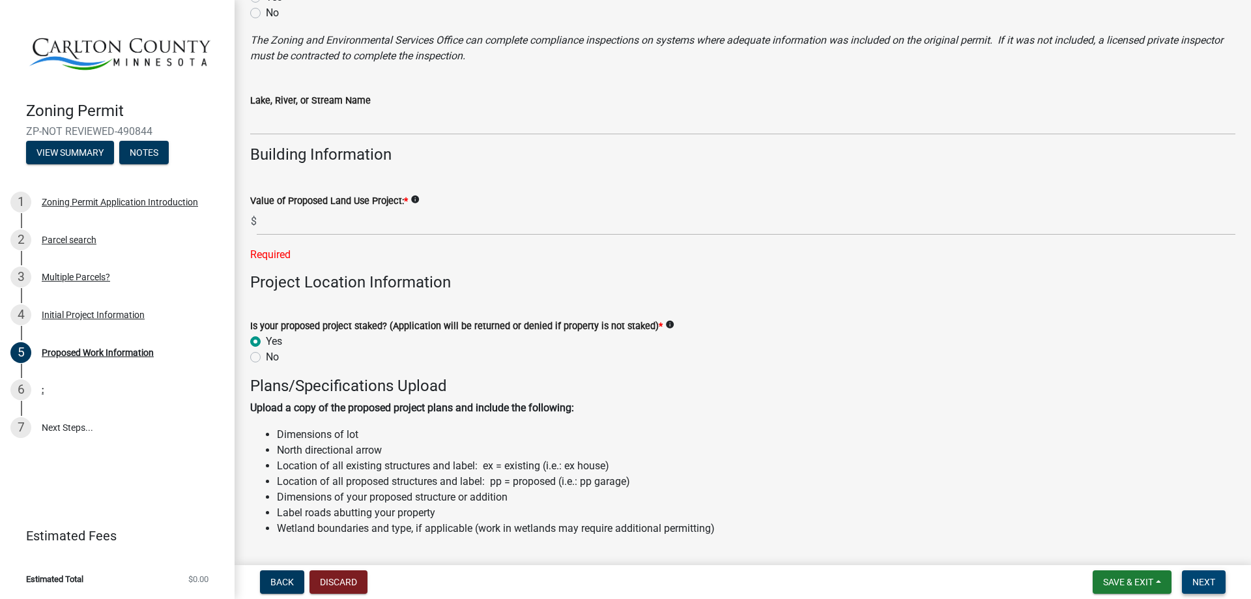
scroll to position [1083, 0]
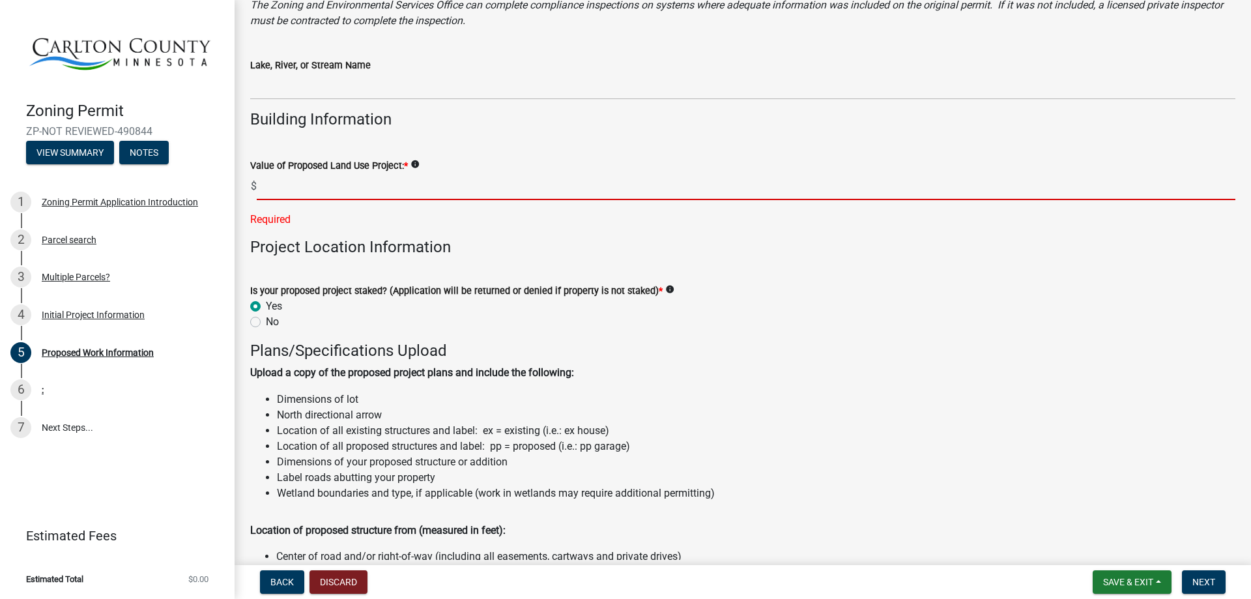
click at [295, 188] on input "text" at bounding box center [746, 186] width 979 height 27
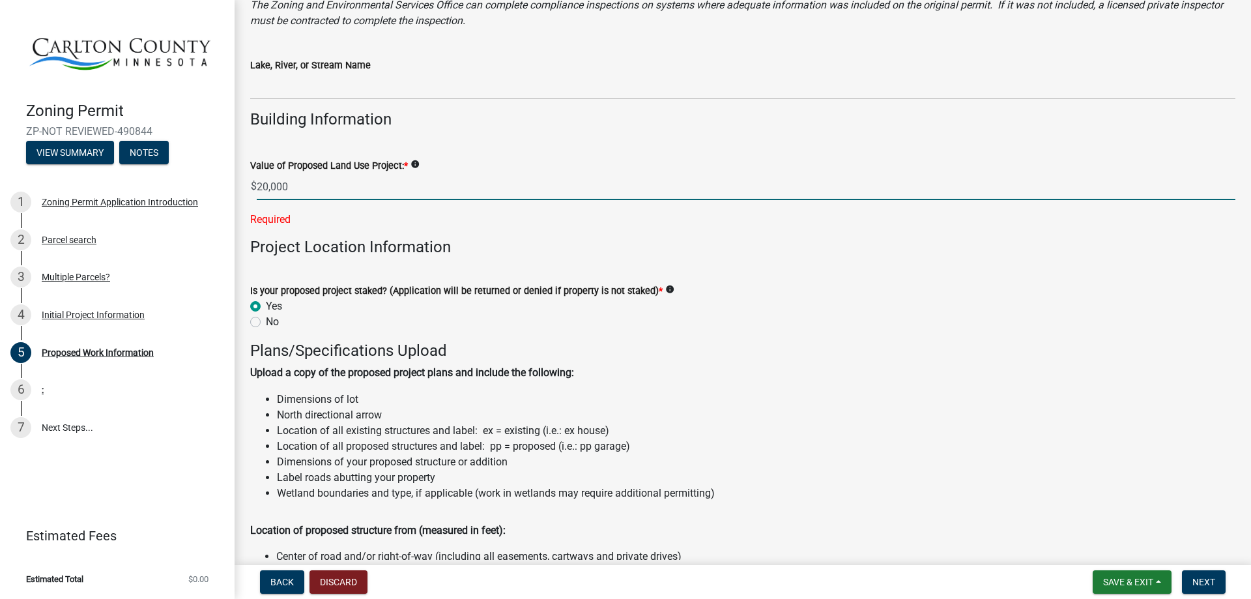
type input "20000"
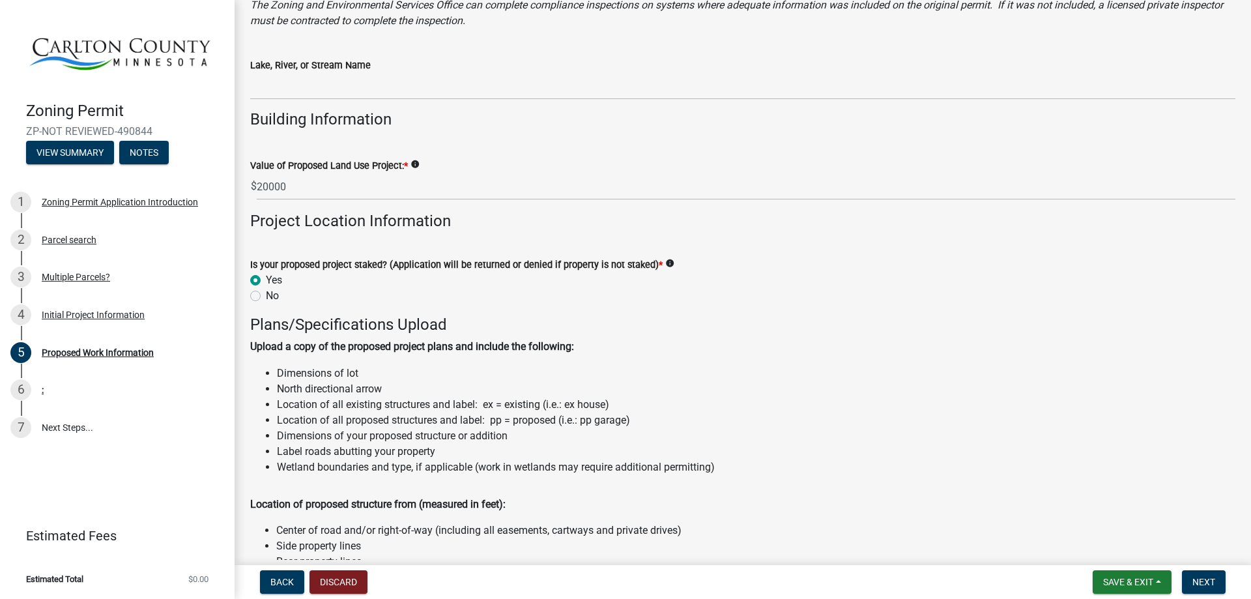
click at [415, 164] on icon "info" at bounding box center [414, 164] width 9 height 9
click at [665, 265] on icon "info" at bounding box center [669, 263] width 9 height 9
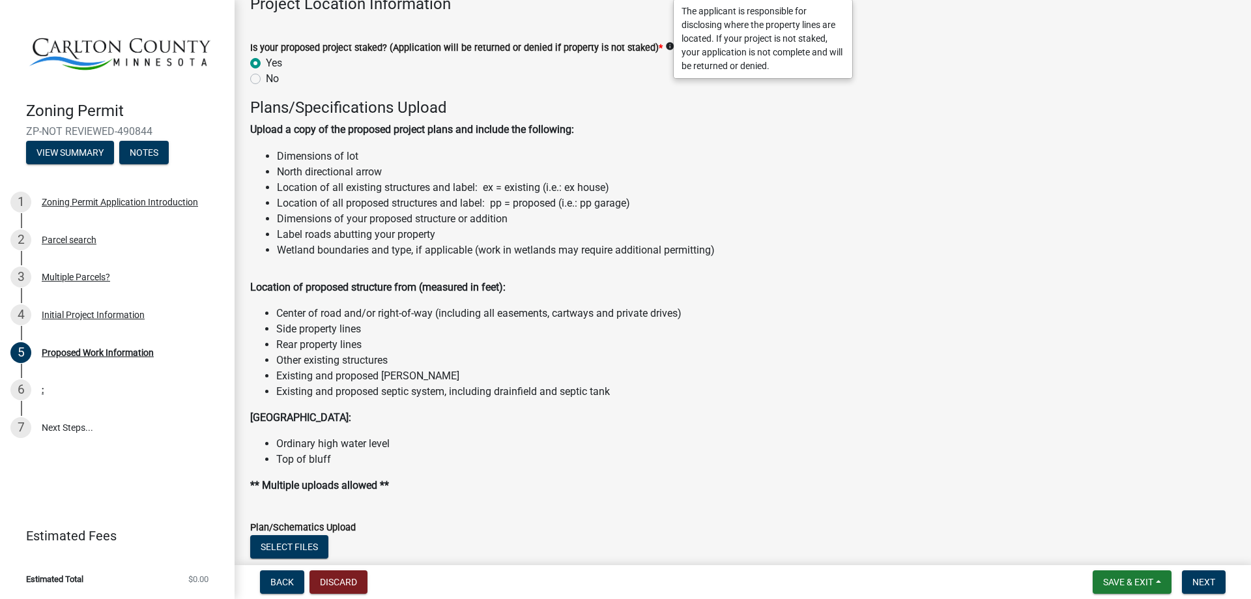
scroll to position [1517, 0]
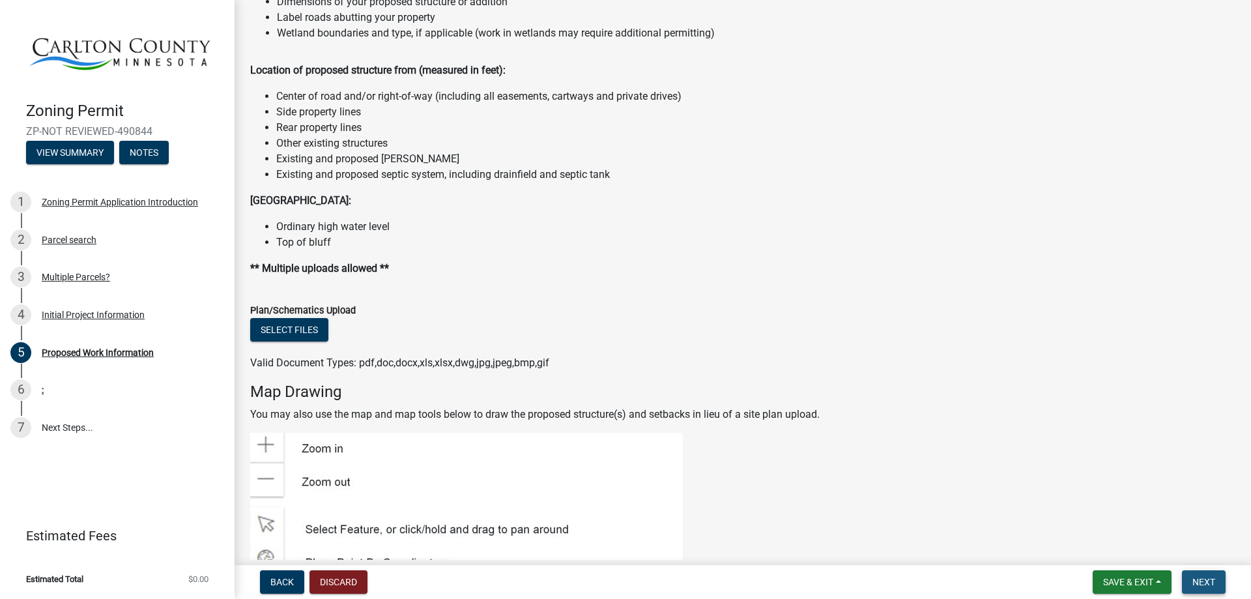
click at [1205, 575] on button "Next" at bounding box center [1204, 581] width 44 height 23
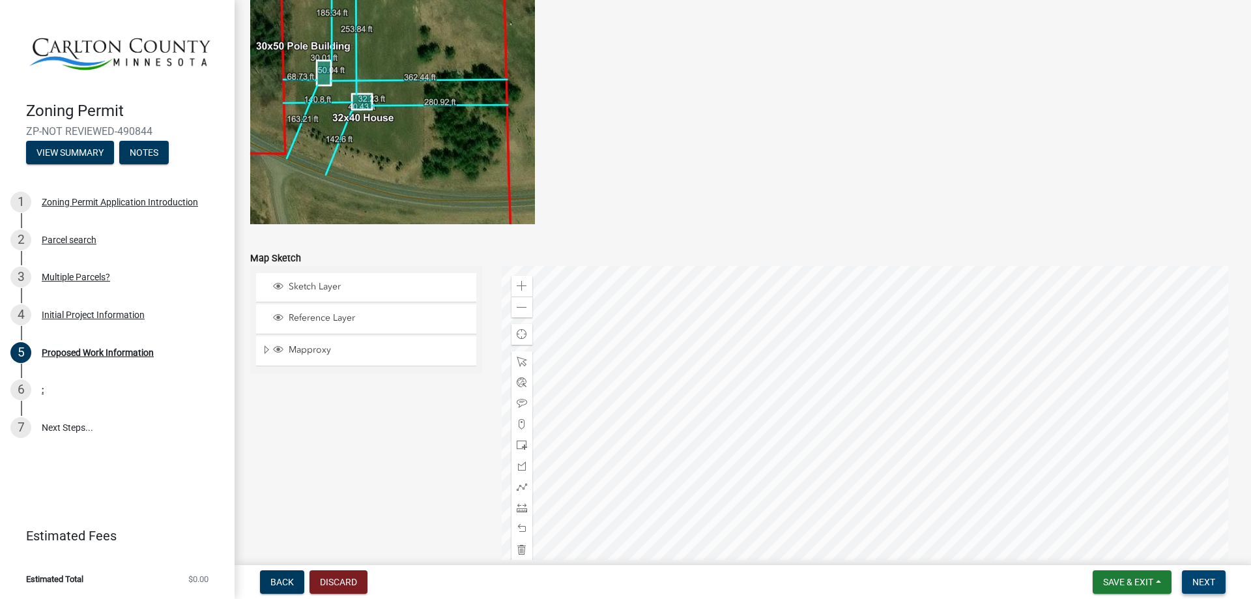
scroll to position [2577, 0]
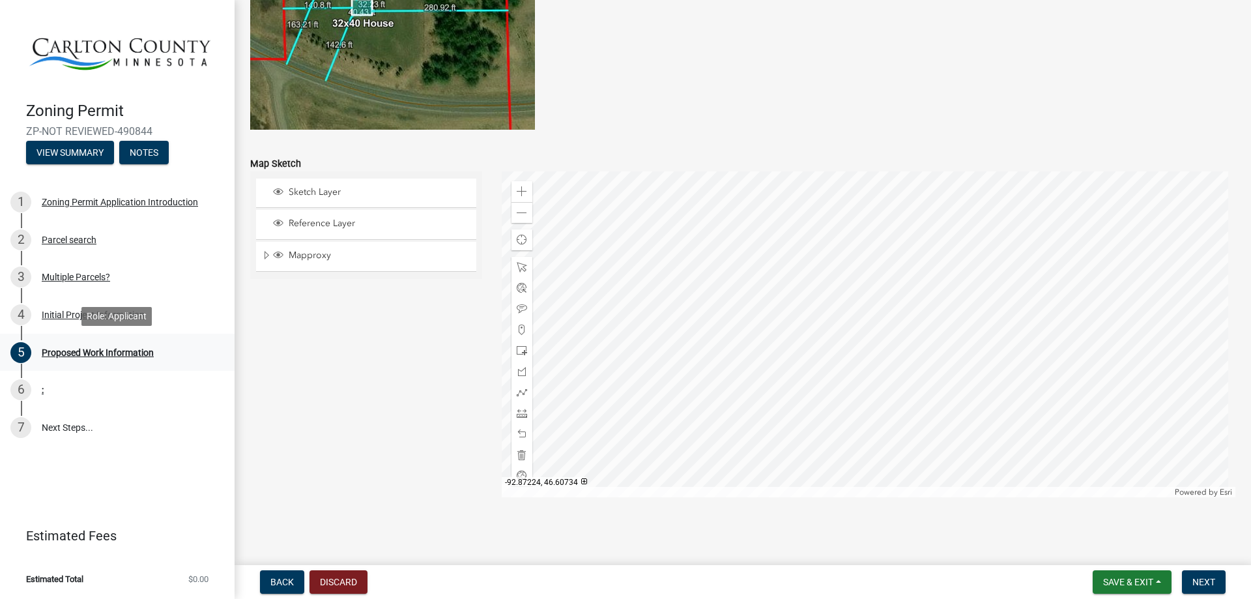
click at [86, 354] on div "Proposed Work Information" at bounding box center [98, 352] width 112 height 9
click at [115, 351] on div "Proposed Work Information" at bounding box center [98, 352] width 112 height 9
click at [73, 349] on div "Proposed Work Information" at bounding box center [98, 352] width 112 height 9
click at [1121, 577] on span "Save & Exit" at bounding box center [1128, 582] width 50 height 10
click at [1113, 519] on button "Save" at bounding box center [1119, 516] width 104 height 31
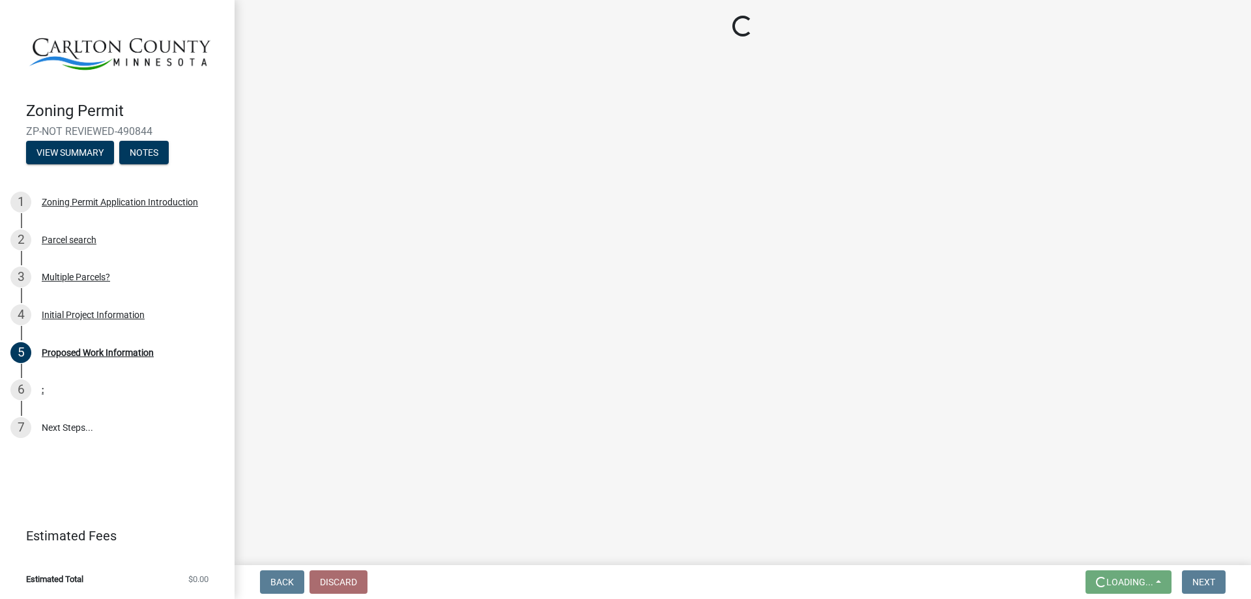
scroll to position [0, 0]
